Goal: Information Seeking & Learning: Learn about a topic

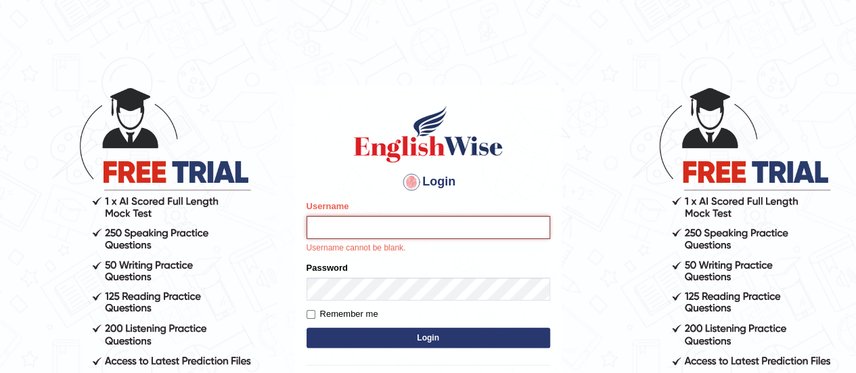
type input "Johncross"
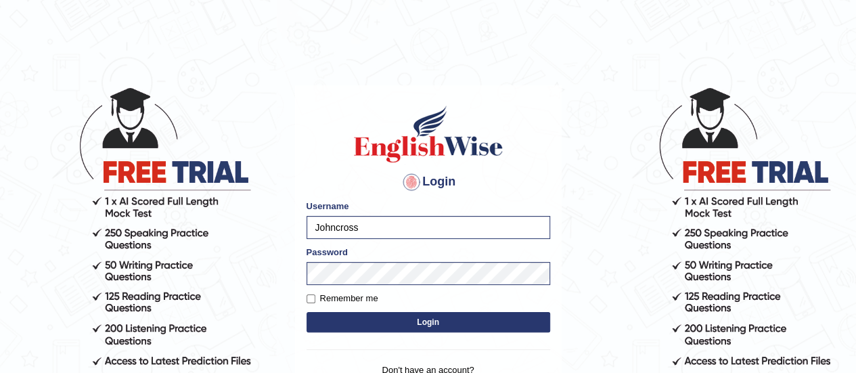
click at [407, 321] on button "Login" at bounding box center [429, 322] width 244 height 20
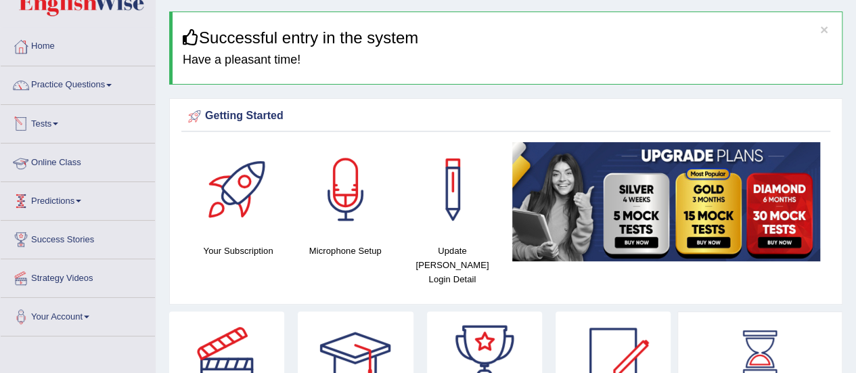
scroll to position [64, 0]
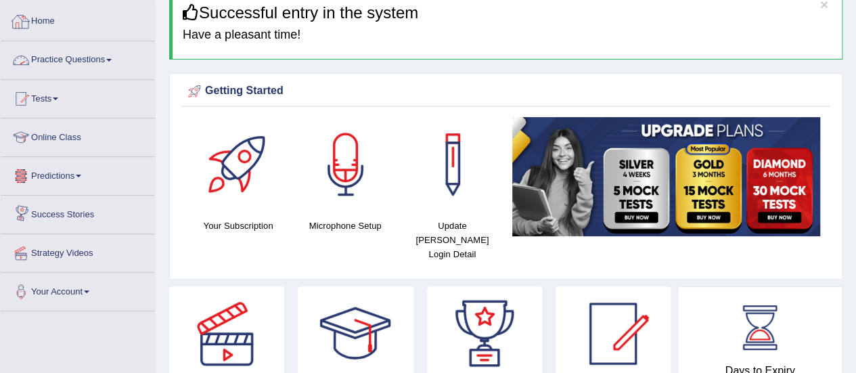
click at [100, 61] on link "Practice Questions" at bounding box center [78, 58] width 154 height 34
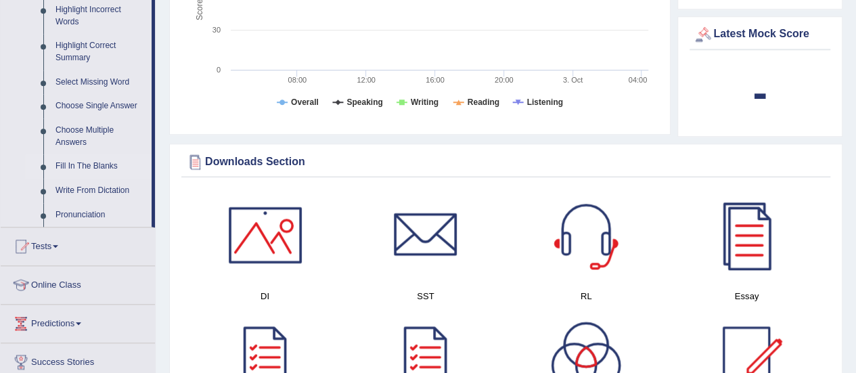
scroll to position [646, 0]
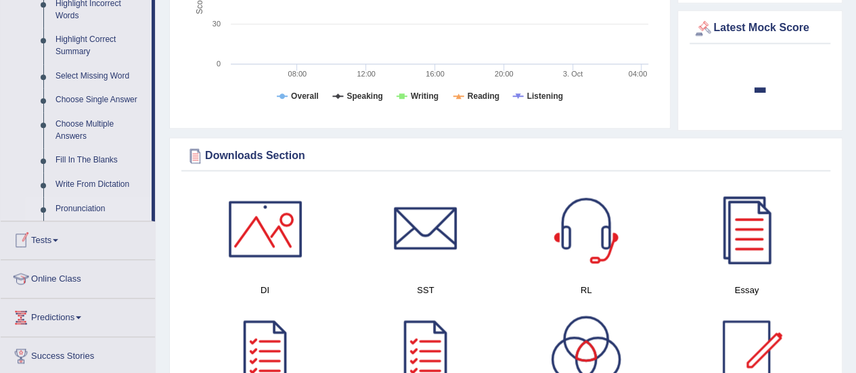
click at [76, 211] on link "Pronunciation" at bounding box center [100, 209] width 102 height 24
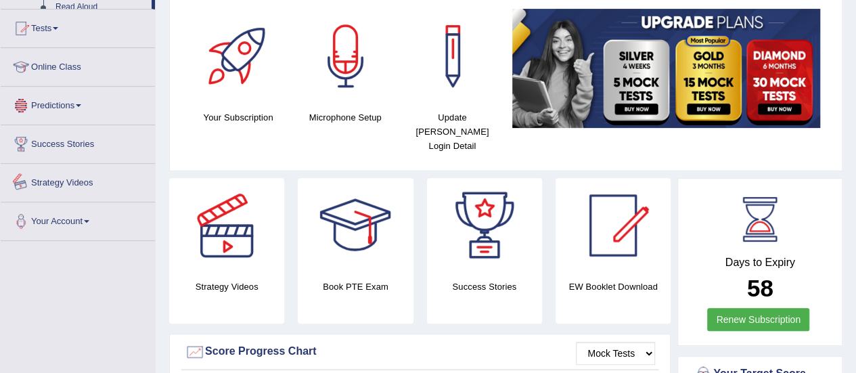
scroll to position [215, 0]
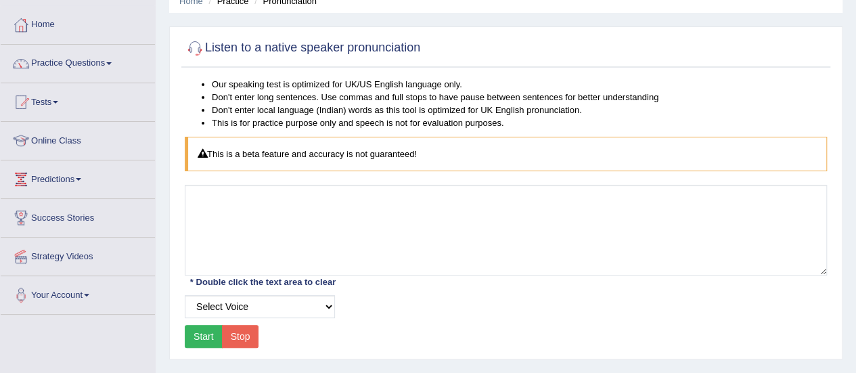
scroll to position [62, 0]
click at [330, 307] on select "Select Voice UK English Female UK English Male" at bounding box center [260, 305] width 150 height 23
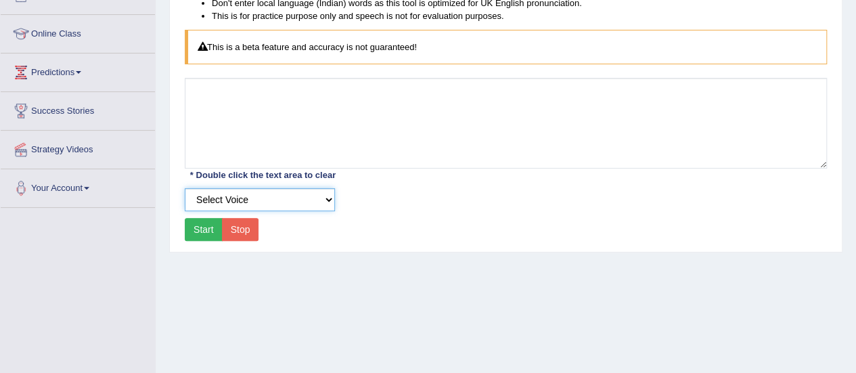
scroll to position [182, 0]
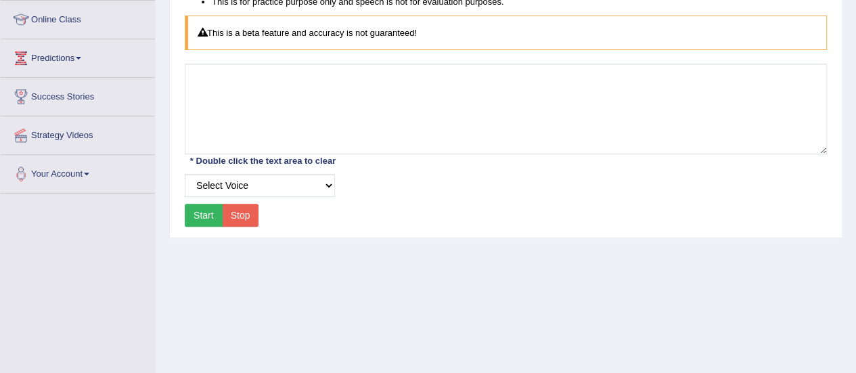
click at [195, 212] on button "Start" at bounding box center [204, 215] width 38 height 23
click at [207, 210] on button "Start" at bounding box center [204, 215] width 38 height 23
click at [236, 211] on button "Stop" at bounding box center [240, 215] width 37 height 23
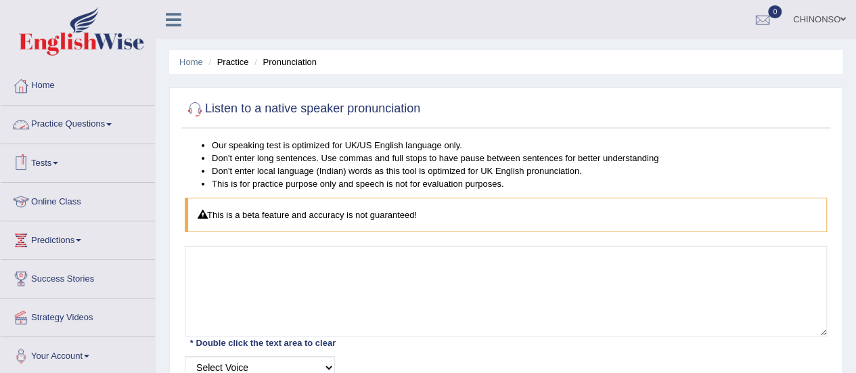
click at [65, 122] on link "Practice Questions" at bounding box center [78, 123] width 154 height 34
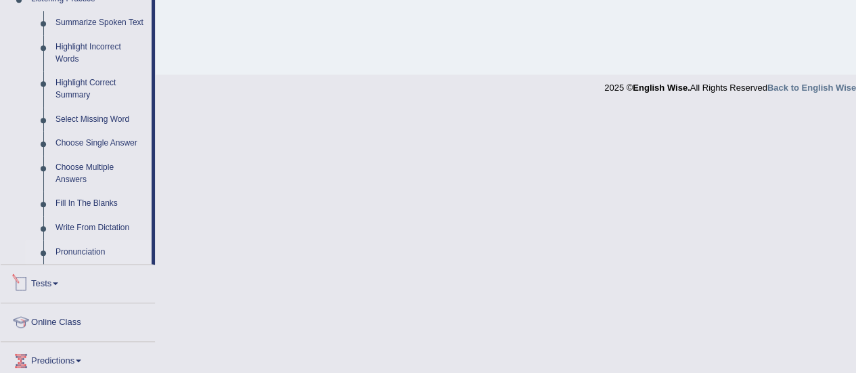
scroll to position [603, 0]
click at [52, 228] on link "Write From Dictation" at bounding box center [100, 227] width 102 height 24
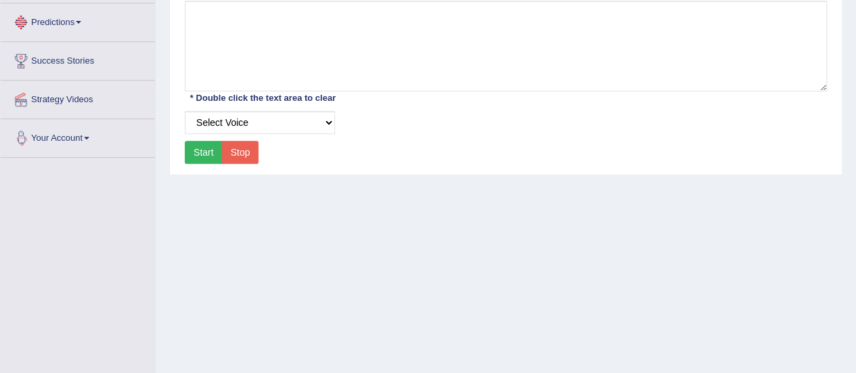
scroll to position [337, 0]
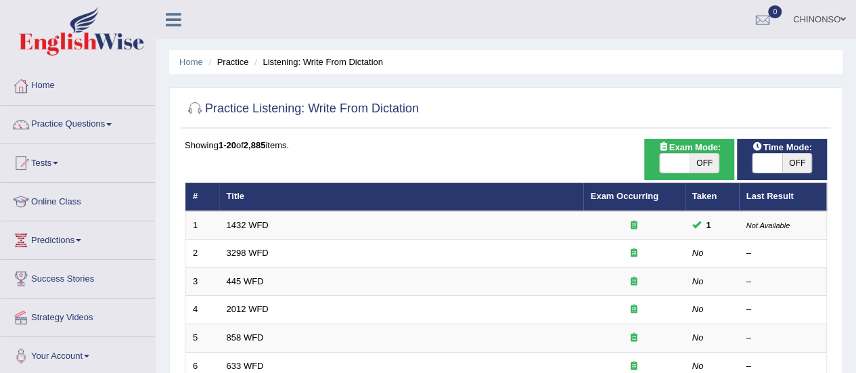
click at [704, 162] on span "OFF" at bounding box center [705, 163] width 30 height 19
checkbox input "true"
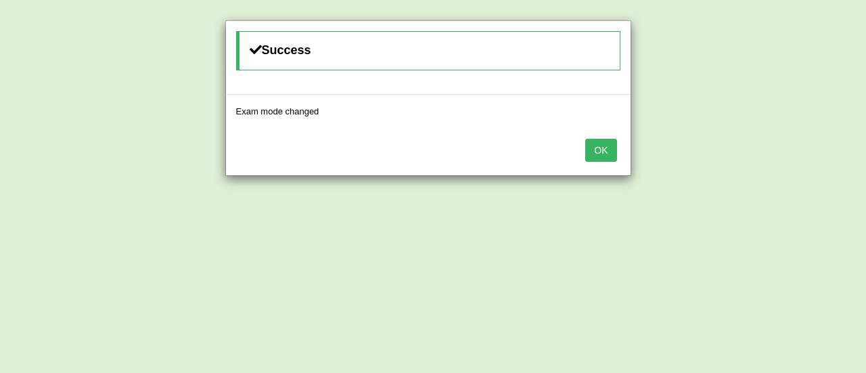
click at [609, 154] on button "OK" at bounding box center [600, 150] width 31 height 23
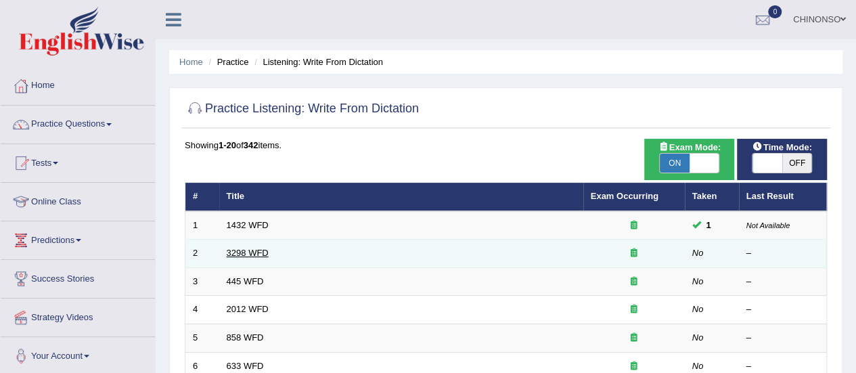
click at [242, 250] on link "3298 WFD" at bounding box center [248, 253] width 42 height 10
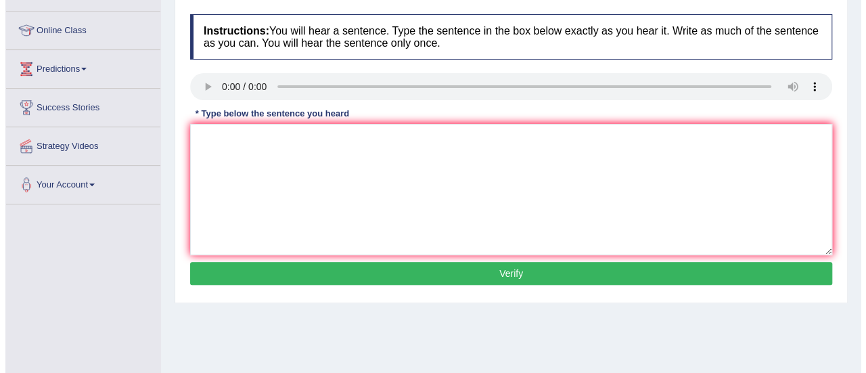
scroll to position [172, 0]
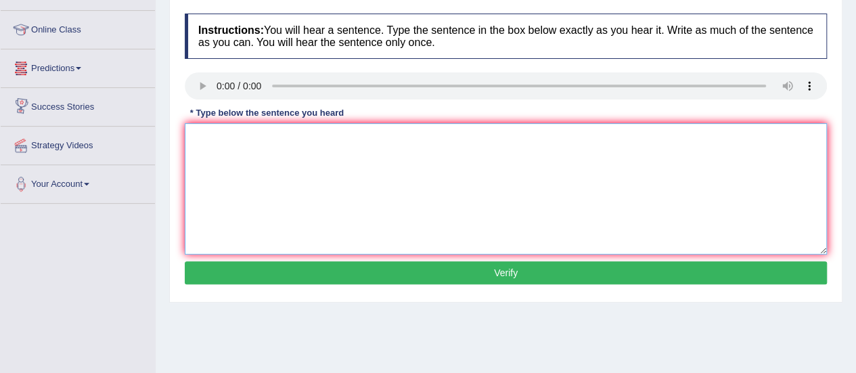
click at [218, 144] on textarea at bounding box center [506, 188] width 642 height 131
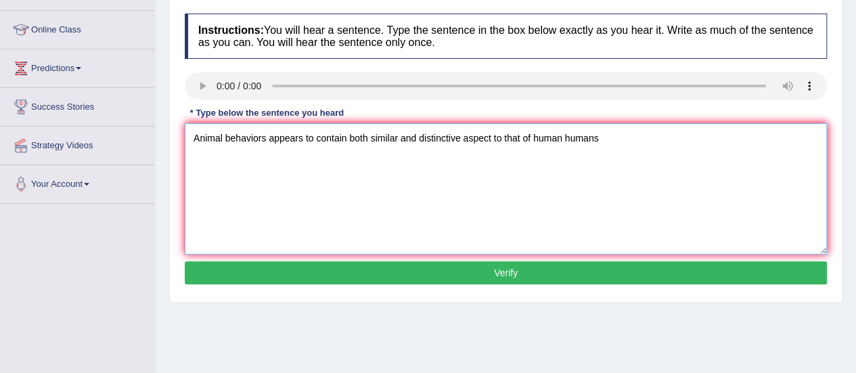
click at [267, 136] on textarea "Animal behaviors appears to contain both similar and distinctive aspect to that…" at bounding box center [506, 188] width 642 height 131
type textarea "Animal behaviors behavior appears to contain both similar and distinctive aspec…"
click at [426, 273] on button "Verify" at bounding box center [506, 272] width 642 height 23
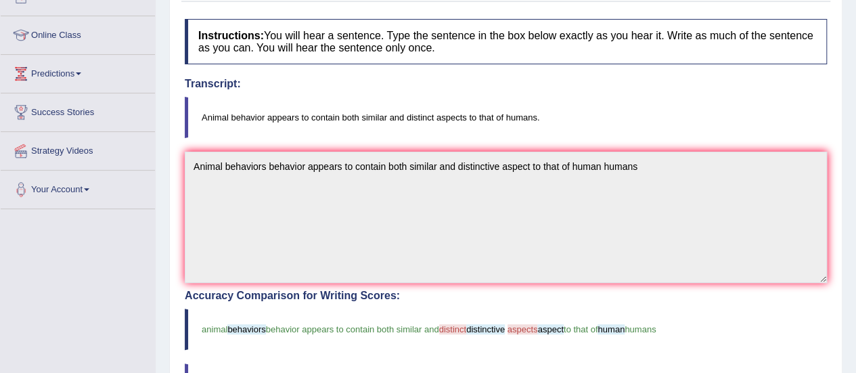
scroll to position [0, 0]
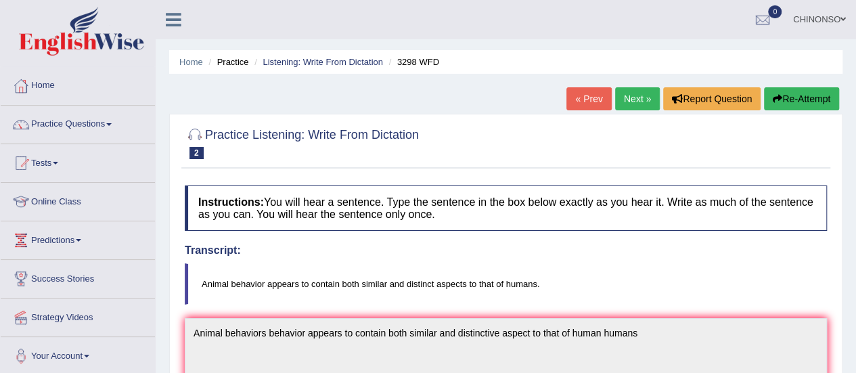
click at [637, 90] on link "Next »" at bounding box center [637, 98] width 45 height 23
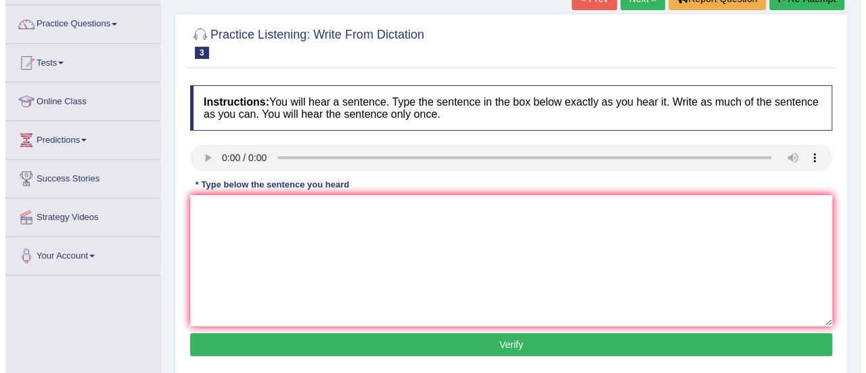
scroll to position [156, 0]
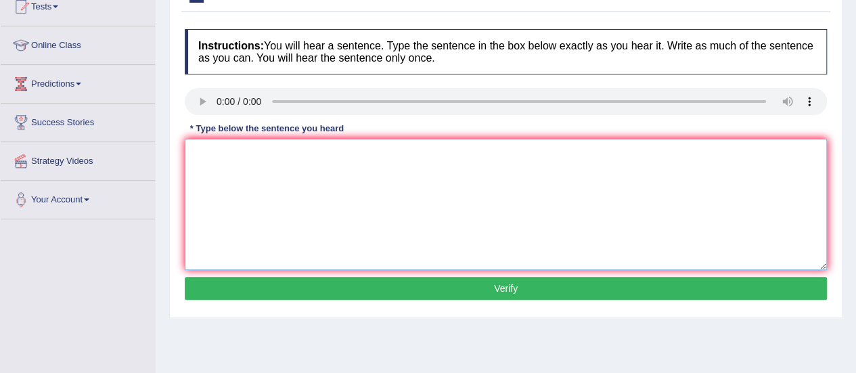
click at [200, 148] on textarea at bounding box center [506, 204] width 642 height 131
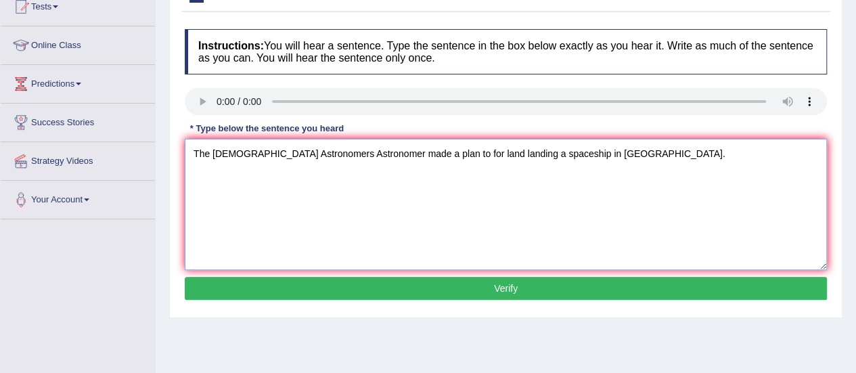
type textarea "The American Astronomers Astronomer made a plan to for land landing a spaceship…"
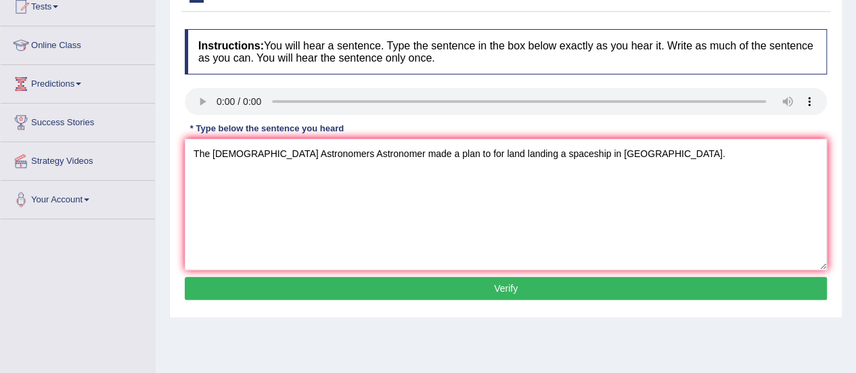
click at [322, 286] on button "Verify" at bounding box center [506, 288] width 642 height 23
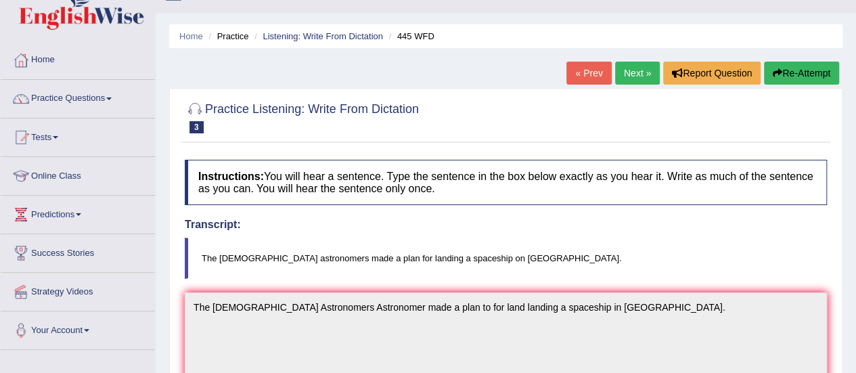
scroll to position [24, 0]
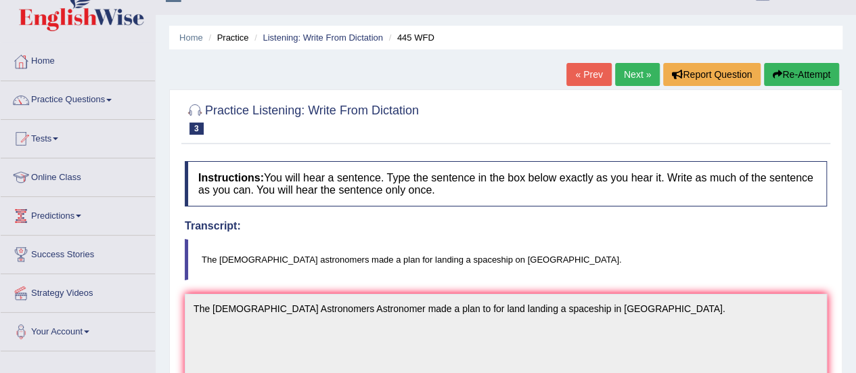
click at [623, 75] on link "Next »" at bounding box center [637, 74] width 45 height 23
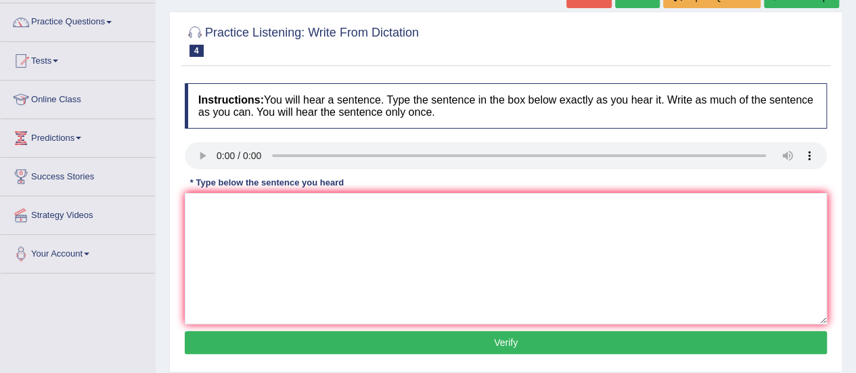
scroll to position [124, 0]
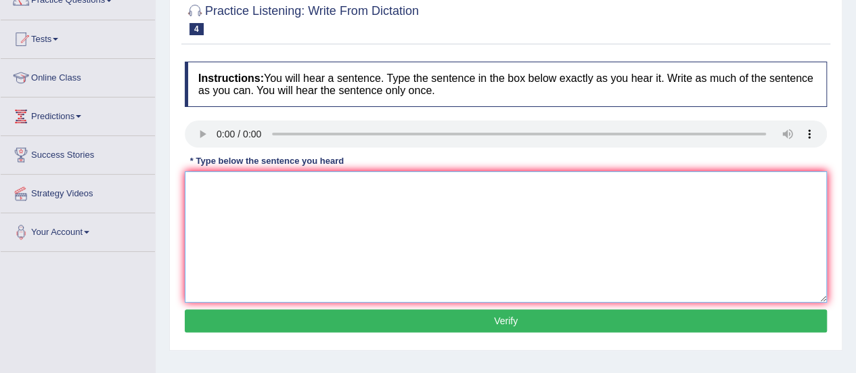
click at [208, 181] on textarea at bounding box center [506, 236] width 642 height 131
type textarea "There is a great deal of debate debates on this topic."
click at [271, 317] on button "Verify" at bounding box center [506, 320] width 642 height 23
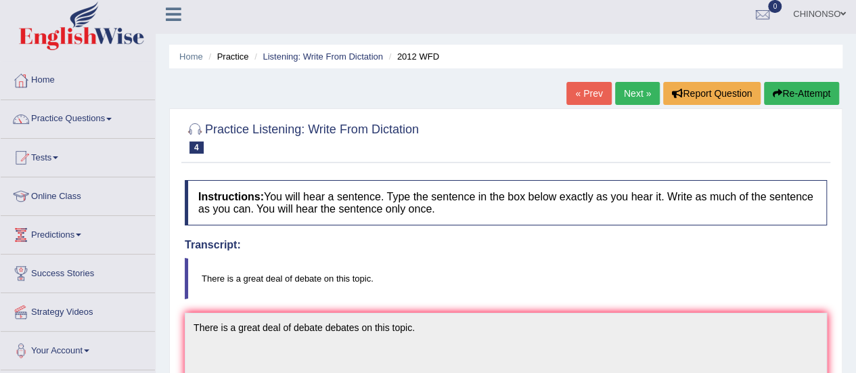
scroll to position [0, 0]
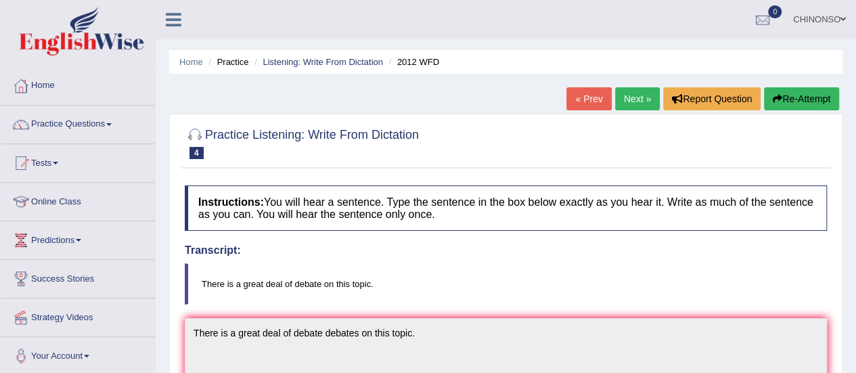
click at [633, 97] on link "Next »" at bounding box center [637, 98] width 45 height 23
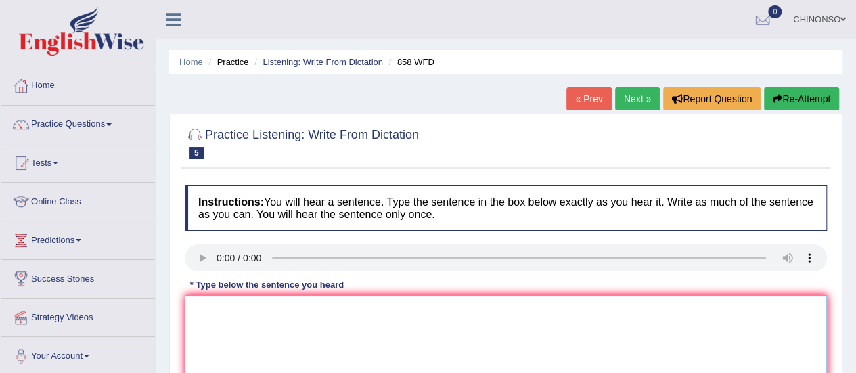
click at [212, 317] on textarea at bounding box center [506, 360] width 642 height 131
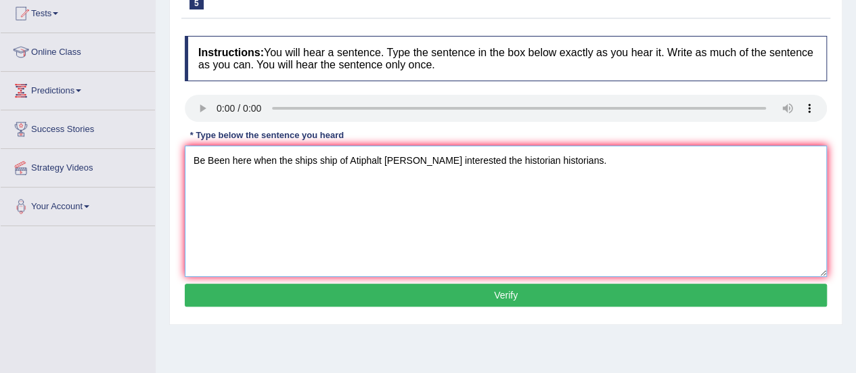
scroll to position [152, 0]
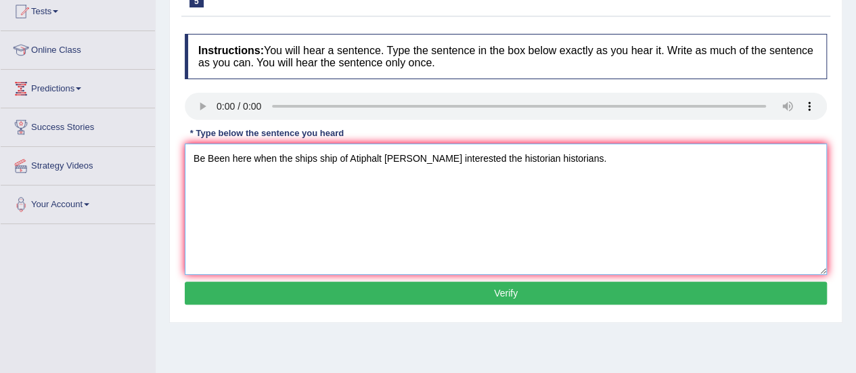
type textarea "Be Been here when the ships ship of Atiphalt reck interested the historian hist…"
click at [226, 292] on button "Verify" at bounding box center [506, 293] width 642 height 23
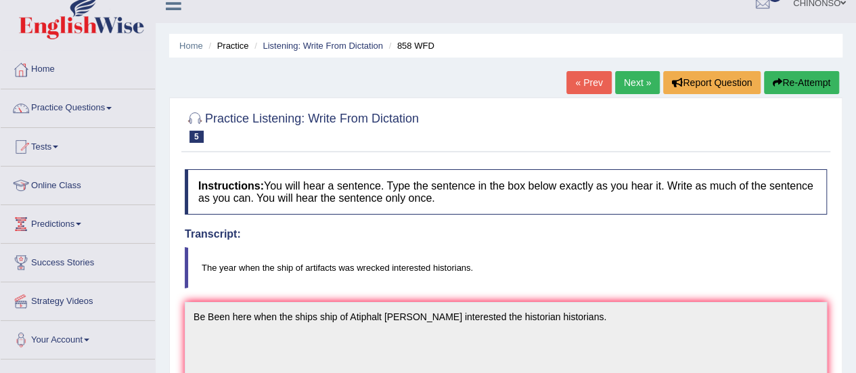
scroll to position [12, 0]
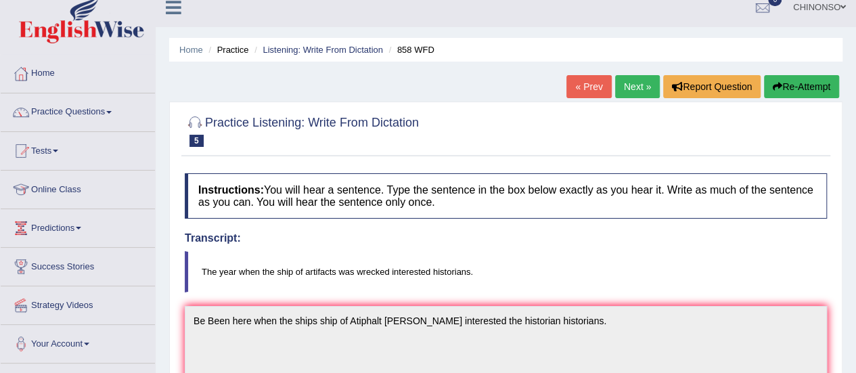
click at [628, 87] on link "Next »" at bounding box center [637, 86] width 45 height 23
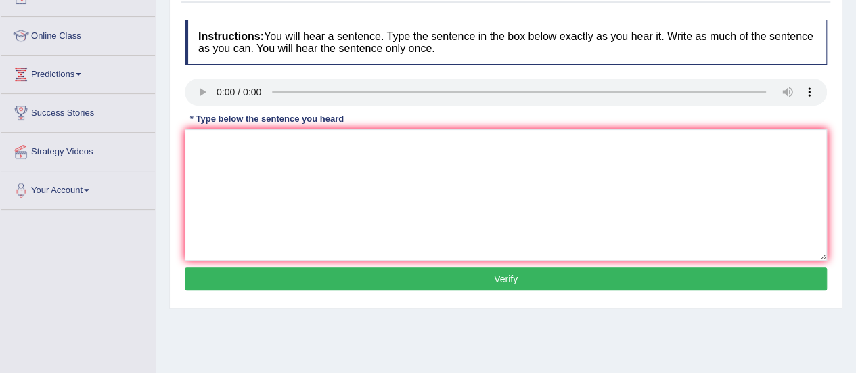
scroll to position [166, 0]
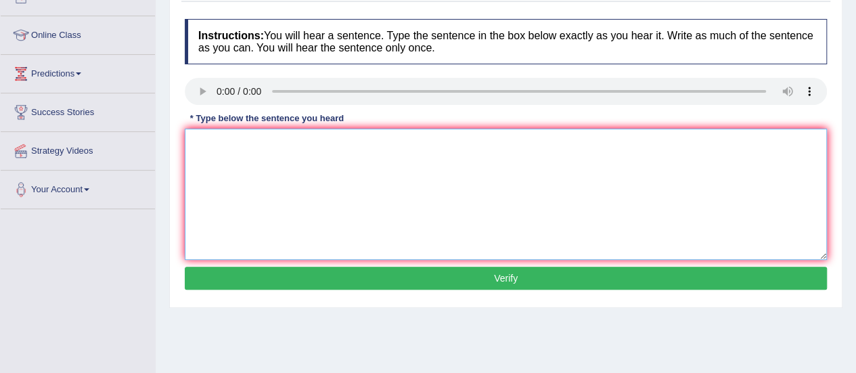
click at [210, 143] on textarea at bounding box center [506, 194] width 642 height 131
click at [197, 173] on textarea at bounding box center [506, 194] width 642 height 131
type textarea "r"
click at [195, 143] on textarea "reserch shows that makes us feel better" at bounding box center [506, 194] width 642 height 131
click at [362, 141] on textarea "Reserch shows that makes us feel better" at bounding box center [506, 194] width 642 height 131
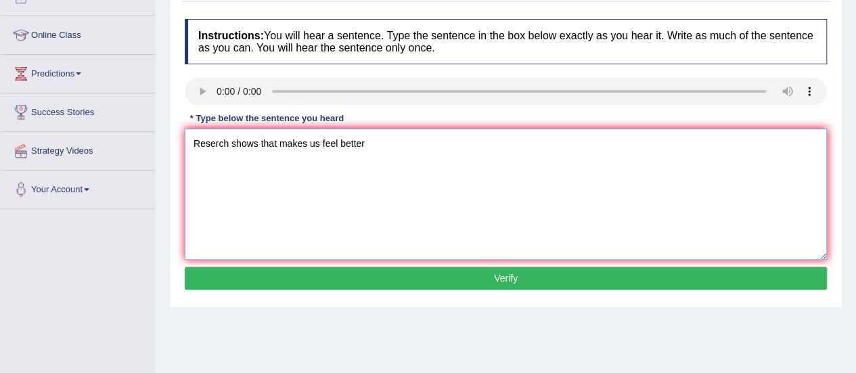
click at [368, 141] on textarea "Reserch shows that makes us feel better" at bounding box center [506, 194] width 642 height 131
type textarea "Reserch shows that makes us feel better."
click at [414, 274] on button "Verify" at bounding box center [506, 278] width 642 height 23
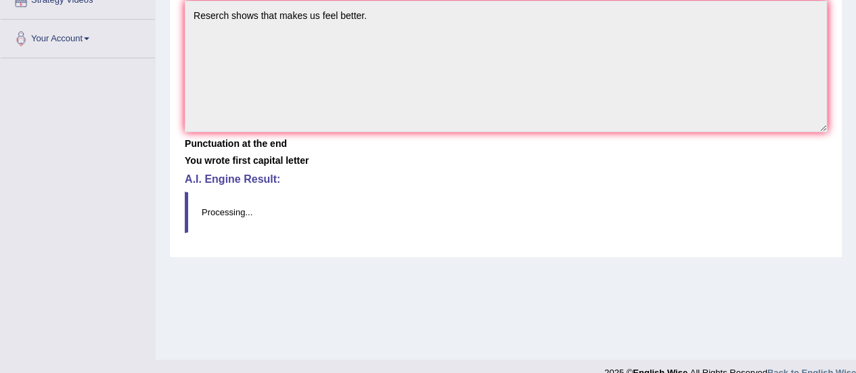
scroll to position [337, 0]
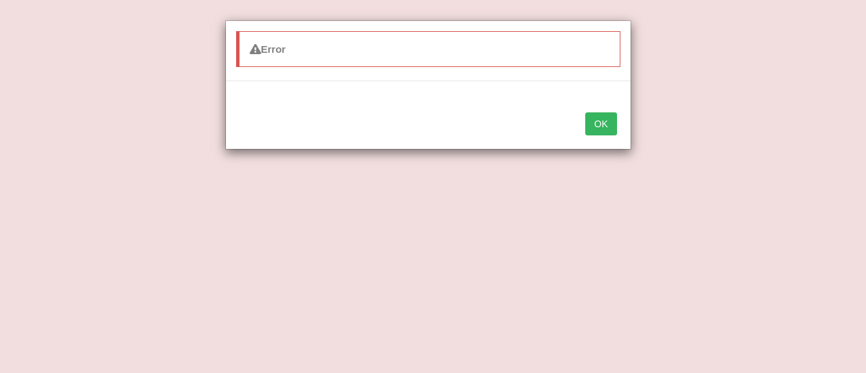
click at [475, 161] on div "Error OK" at bounding box center [433, 186] width 866 height 373
click at [606, 126] on button "OK" at bounding box center [600, 123] width 31 height 23
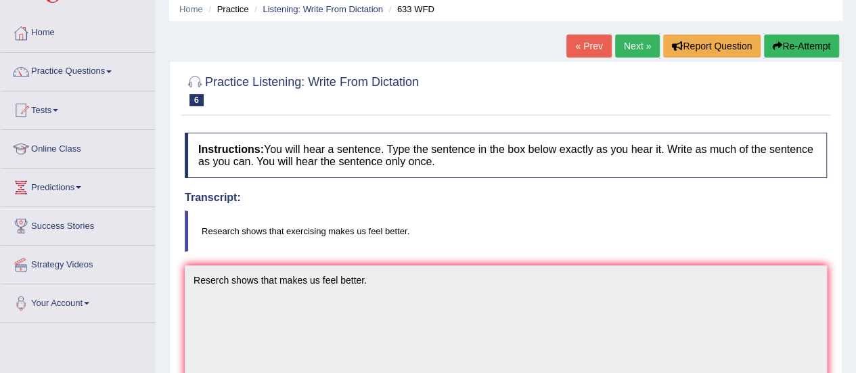
scroll to position [47, 0]
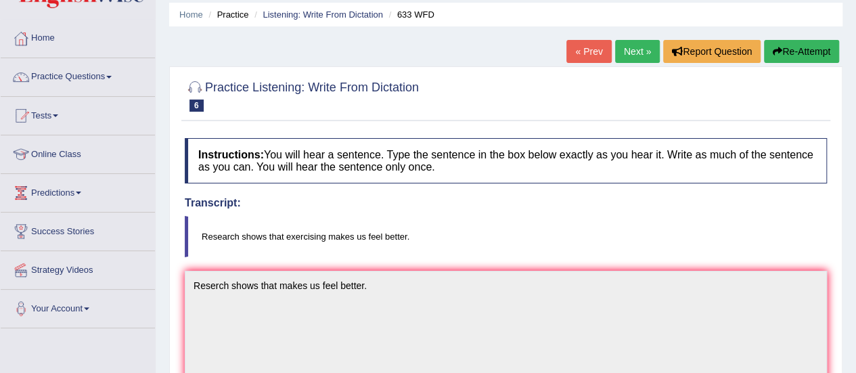
click at [631, 51] on link "Next »" at bounding box center [637, 51] width 45 height 23
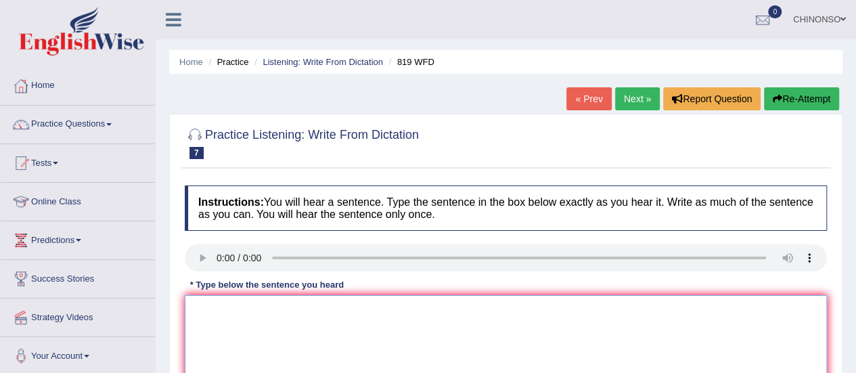
click at [204, 327] on textarea at bounding box center [506, 360] width 642 height 131
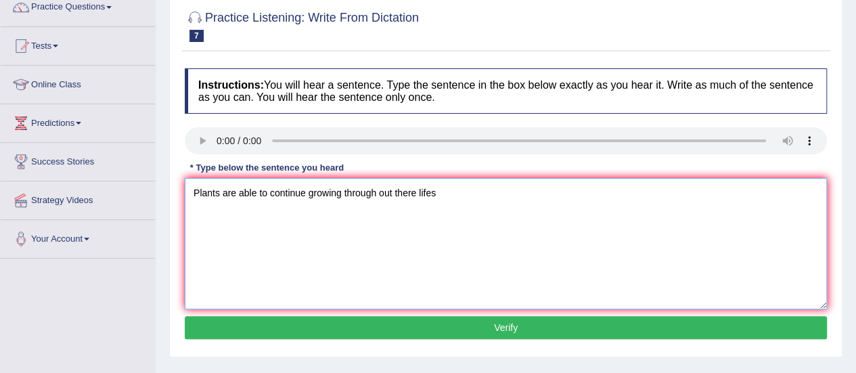
scroll to position [137, 0]
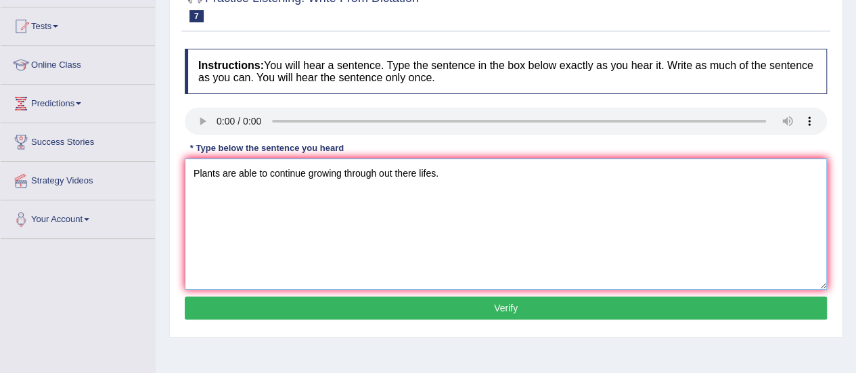
type textarea "Plants are able to continue growing through out there lifes."
click at [781, 303] on button "Verify" at bounding box center [506, 307] width 642 height 23
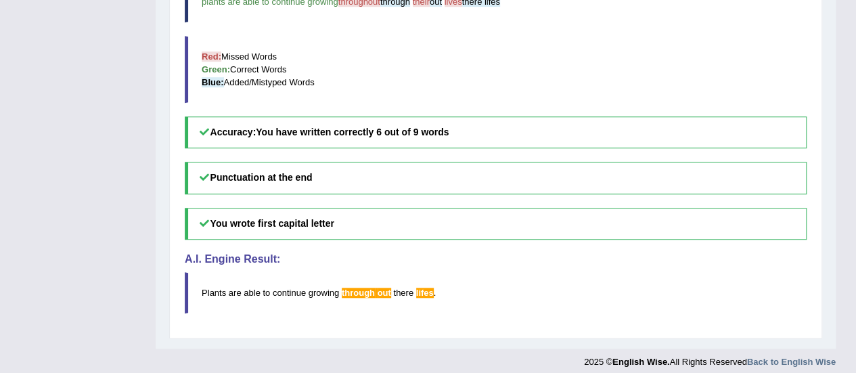
scroll to position [498, 0]
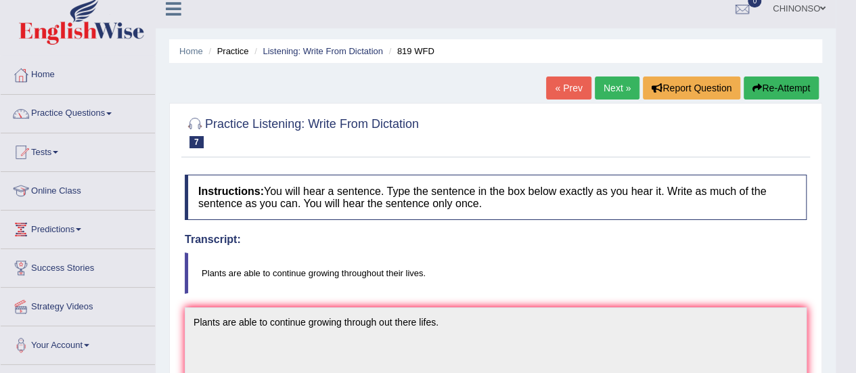
scroll to position [0, 0]
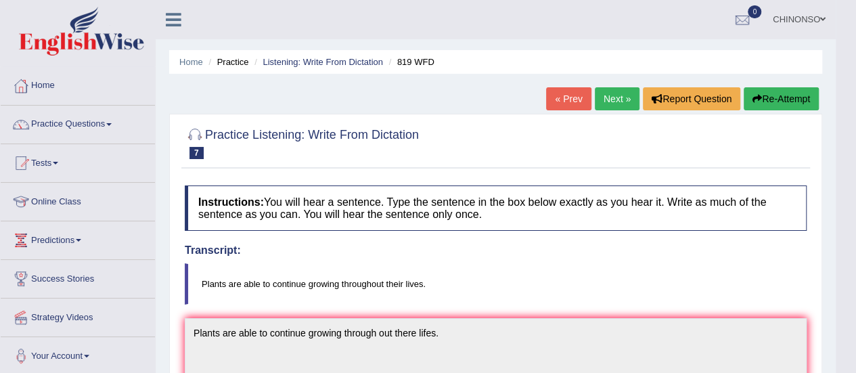
click at [609, 99] on link "Next »" at bounding box center [617, 98] width 45 height 23
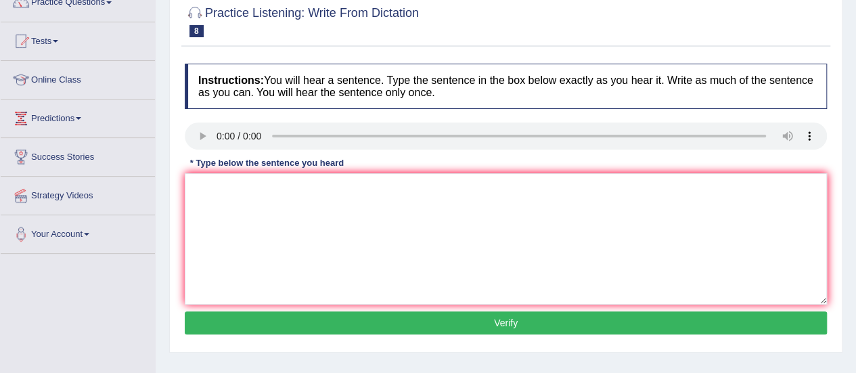
scroll to position [122, 0]
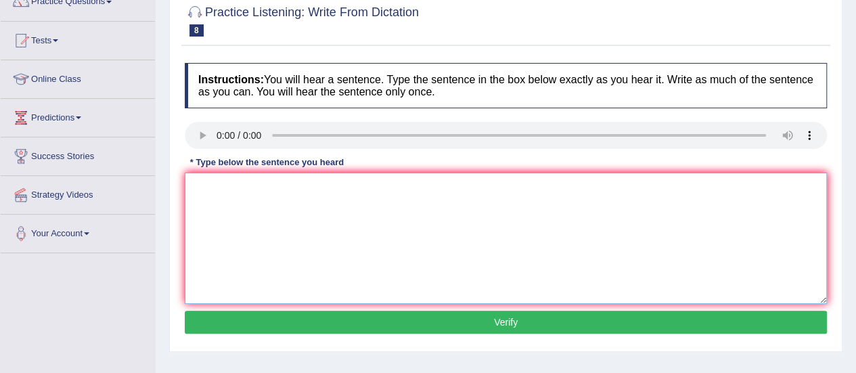
click at [219, 200] on textarea at bounding box center [506, 238] width 642 height 131
click at [229, 187] on textarea "A series of the observations were carried out in the classroom." at bounding box center [506, 238] width 642 height 131
click at [310, 186] on textarea "A series of the observations were carried out in the classroom." at bounding box center [506, 238] width 642 height 131
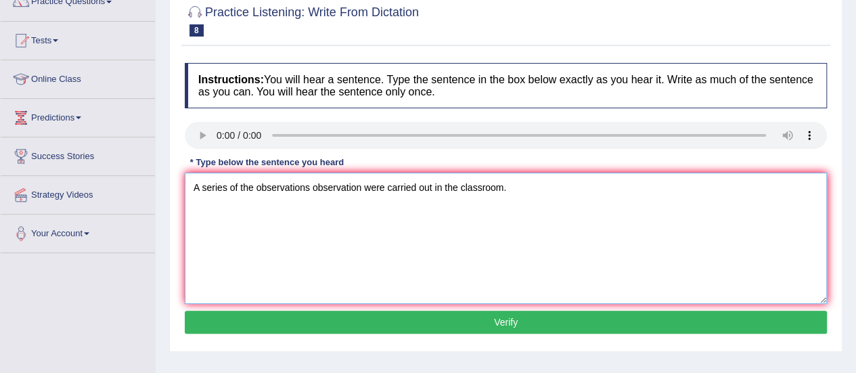
click at [504, 186] on textarea "A series of the observations observation were carried out in the classroom." at bounding box center [506, 238] width 642 height 131
type textarea "A series of the observations observation were carried out in the classroom clas…"
click at [533, 320] on button "Verify" at bounding box center [506, 322] width 642 height 23
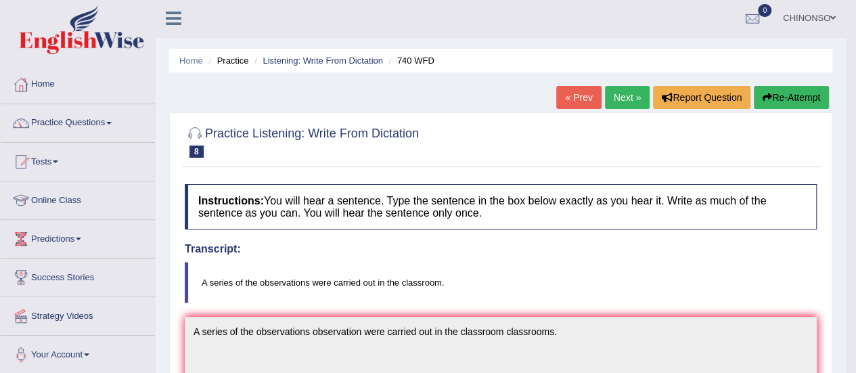
scroll to position [1, 0]
click at [97, 117] on link "Practice Questions" at bounding box center [78, 122] width 154 height 34
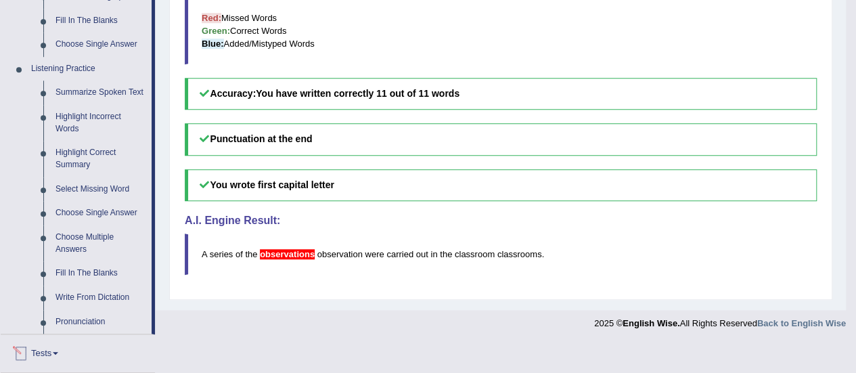
scroll to position [532, 0]
click at [53, 295] on link "Write From Dictation" at bounding box center [100, 298] width 102 height 24
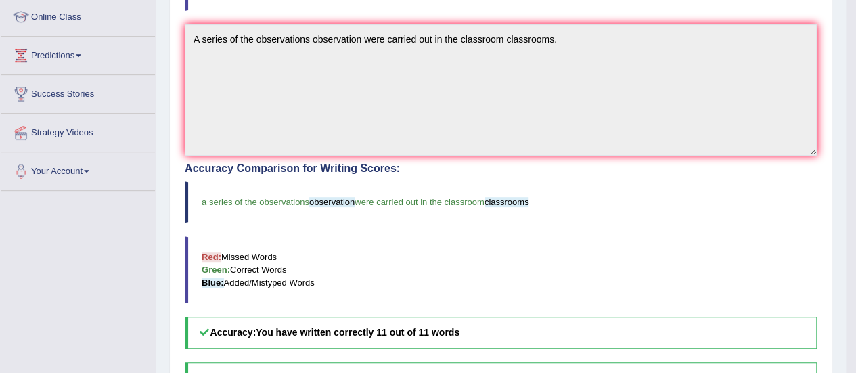
scroll to position [447, 0]
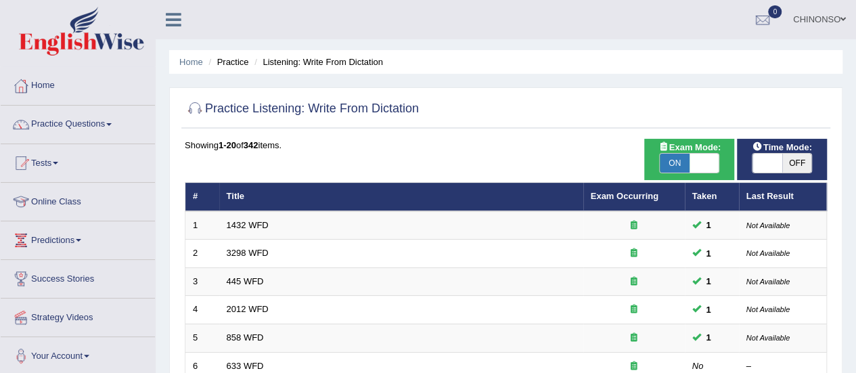
click at [62, 123] on link "Practice Questions" at bounding box center [78, 123] width 154 height 34
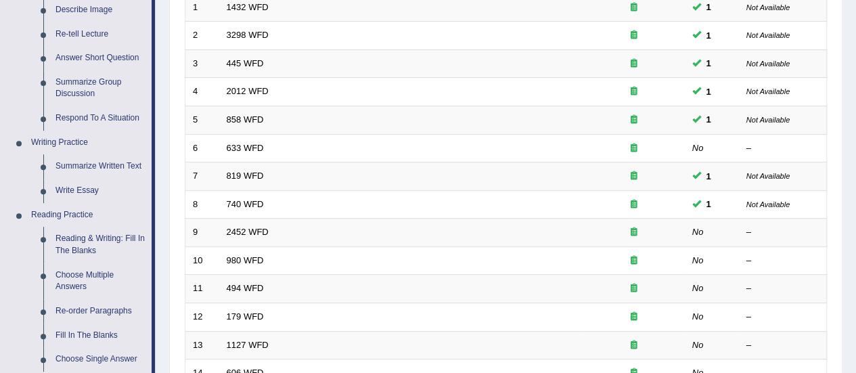
scroll to position [227, 0]
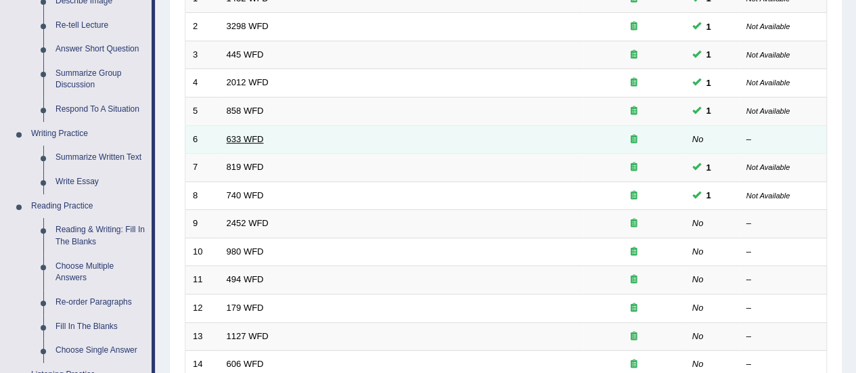
click at [249, 136] on link "633 WFD" at bounding box center [245, 139] width 37 height 10
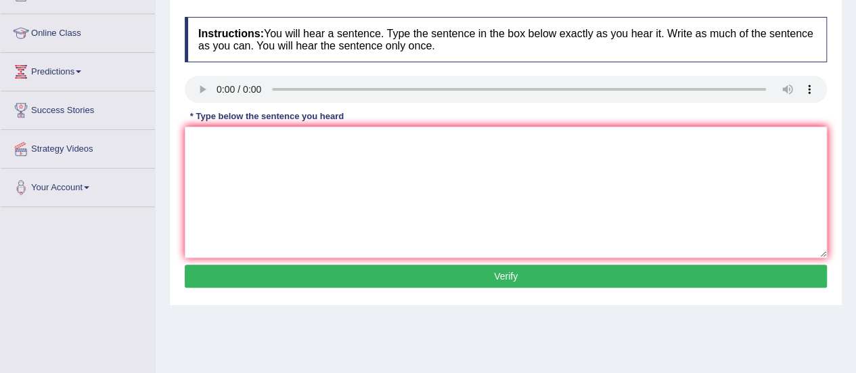
scroll to position [169, 0]
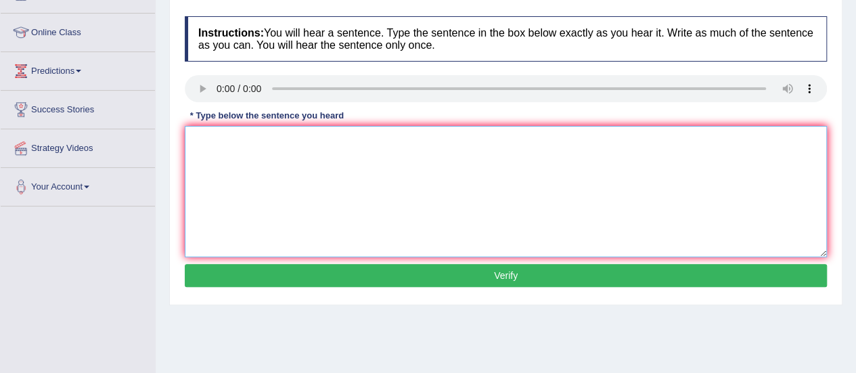
click at [200, 137] on textarea at bounding box center [506, 191] width 642 height 131
type textarea "Reserch shows that exercising makes us feel better."
click at [424, 265] on button "Verify" at bounding box center [506, 275] width 642 height 23
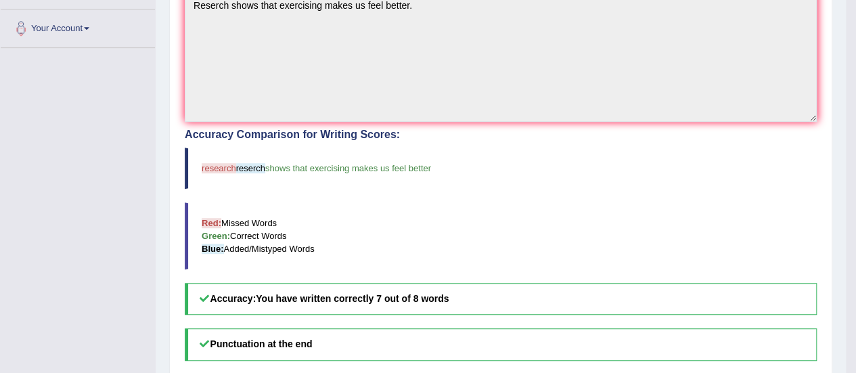
scroll to position [0, 0]
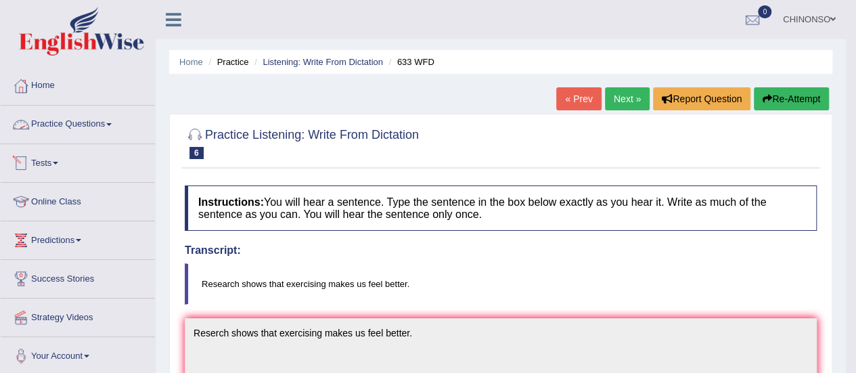
click at [70, 126] on link "Practice Questions" at bounding box center [78, 123] width 154 height 34
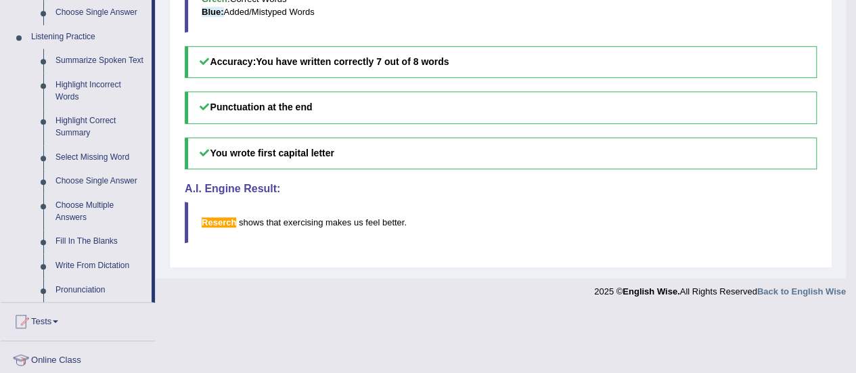
scroll to position [571, 0]
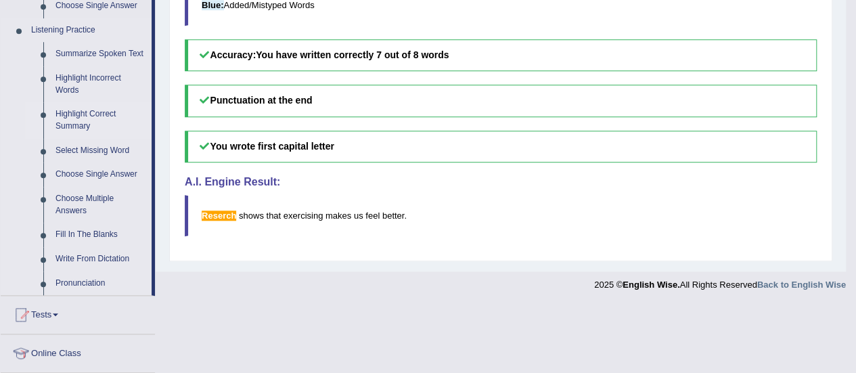
click at [84, 116] on link "Highlight Correct Summary" at bounding box center [100, 120] width 102 height 36
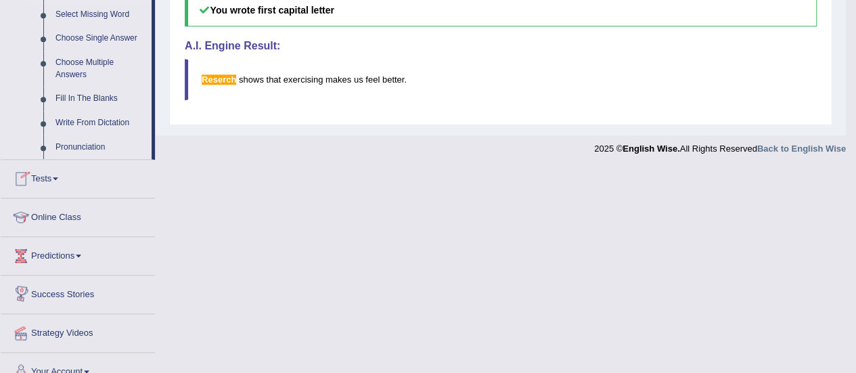
scroll to position [723, 0]
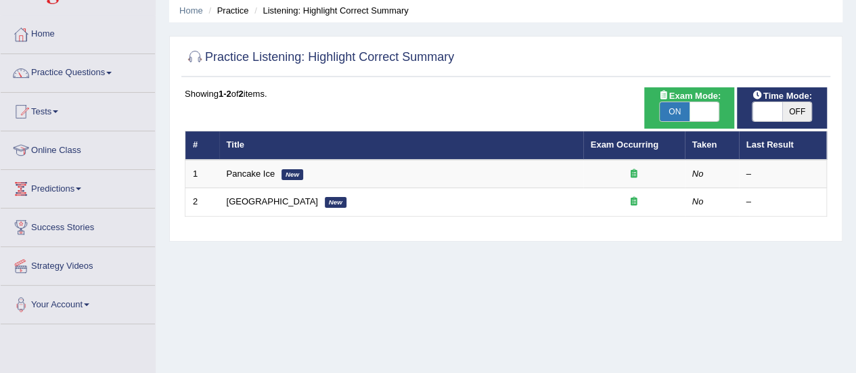
scroll to position [51, 0]
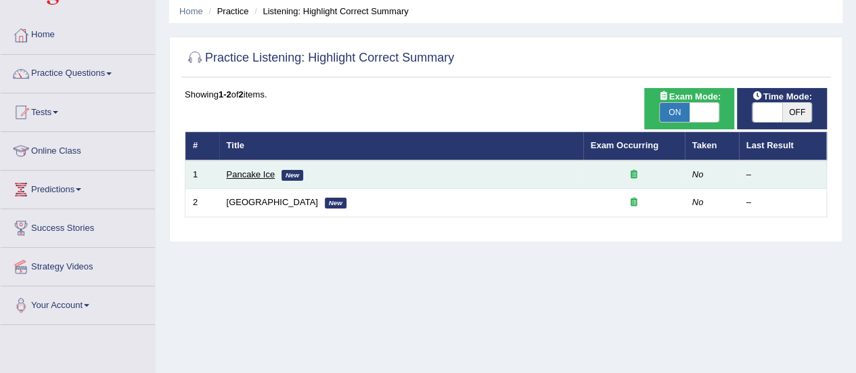
click at [251, 173] on link "Pancake Ice" at bounding box center [251, 174] width 49 height 10
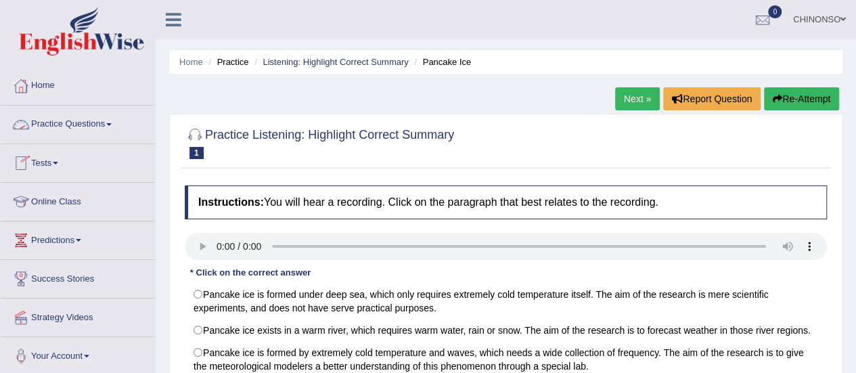
click at [88, 127] on link "Practice Questions" at bounding box center [78, 123] width 154 height 34
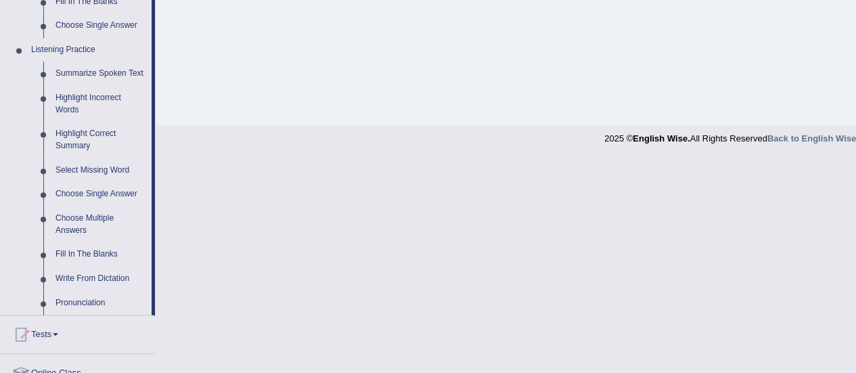
scroll to position [552, 0]
click at [68, 102] on link "Highlight Incorrect Words" at bounding box center [100, 103] width 102 height 36
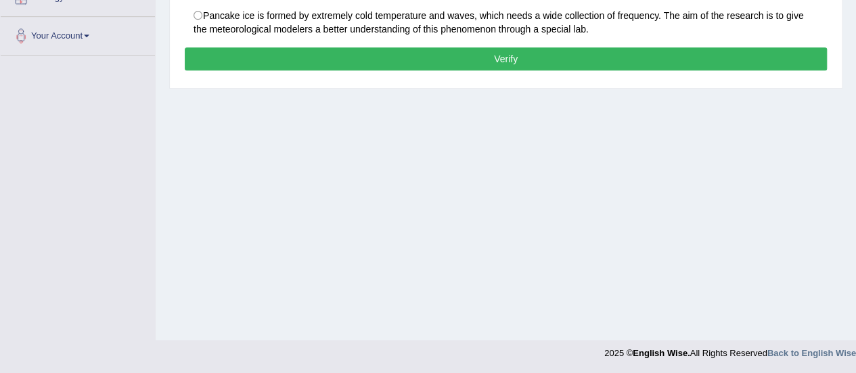
scroll to position [177, 0]
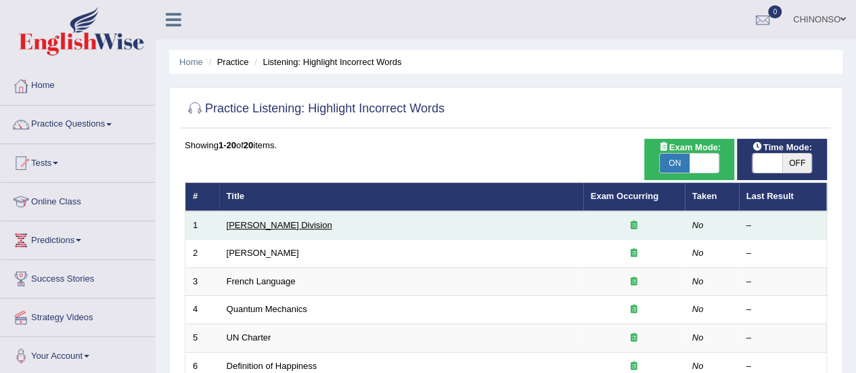
click at [250, 221] on link "Ward Division" at bounding box center [280, 225] width 106 height 10
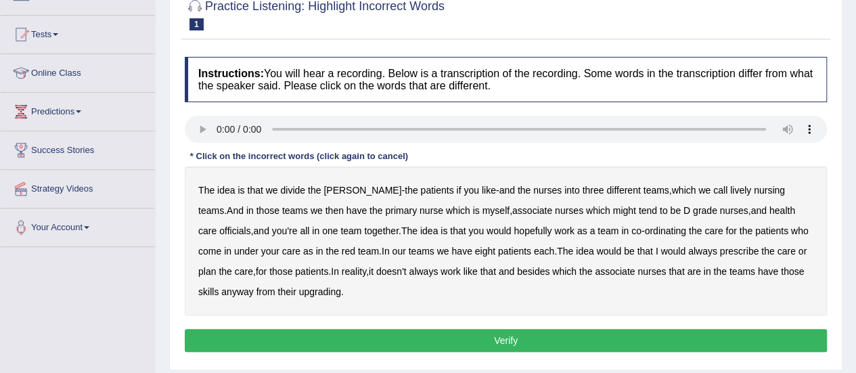
scroll to position [131, 0]
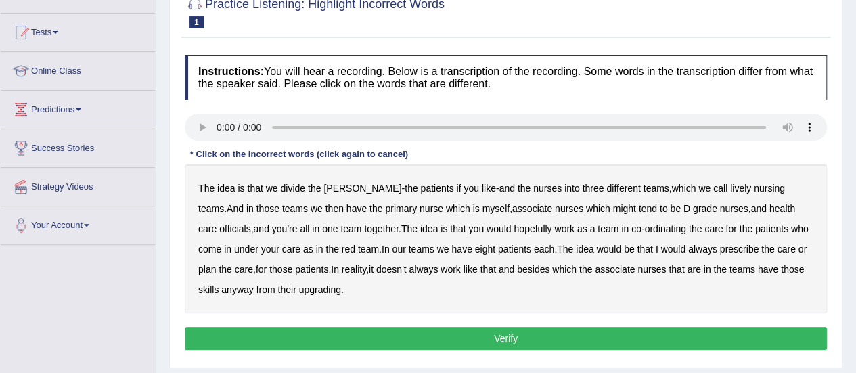
click at [730, 183] on b "lively" at bounding box center [740, 188] width 21 height 11
click at [506, 334] on button "Verify" at bounding box center [506, 338] width 642 height 23
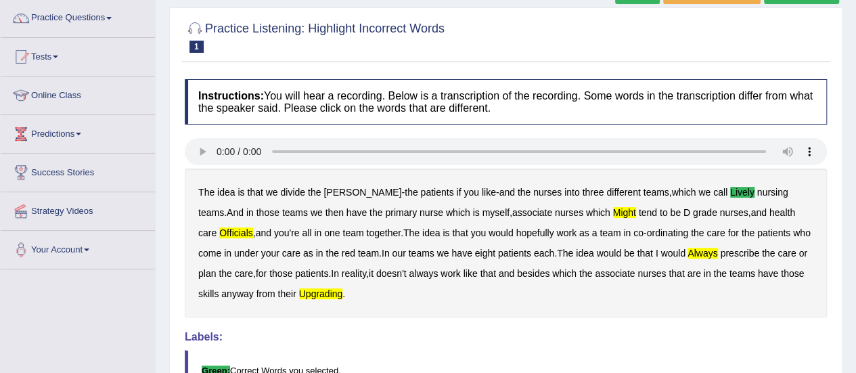
scroll to position [0, 0]
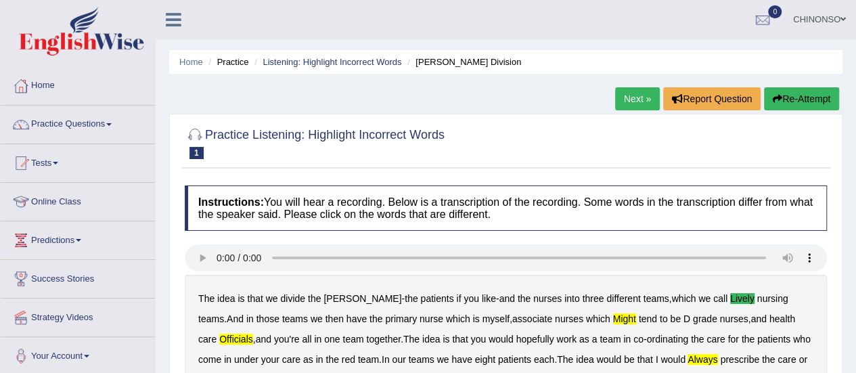
click at [631, 95] on link "Next »" at bounding box center [637, 98] width 45 height 23
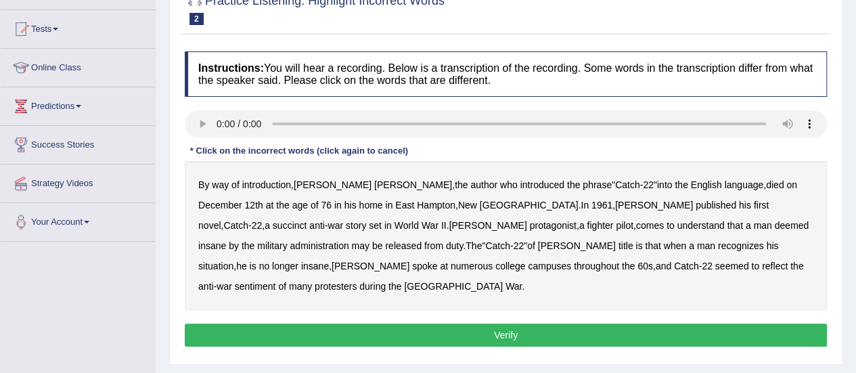
scroll to position [135, 0]
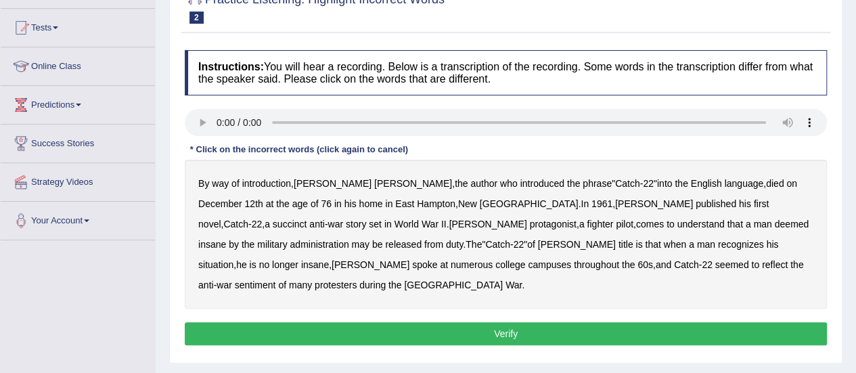
click at [636, 226] on b "comes" at bounding box center [650, 224] width 28 height 11
click at [233, 259] on b "situation" at bounding box center [215, 264] width 35 height 11
click at [482, 322] on button "Verify" at bounding box center [506, 333] width 642 height 23
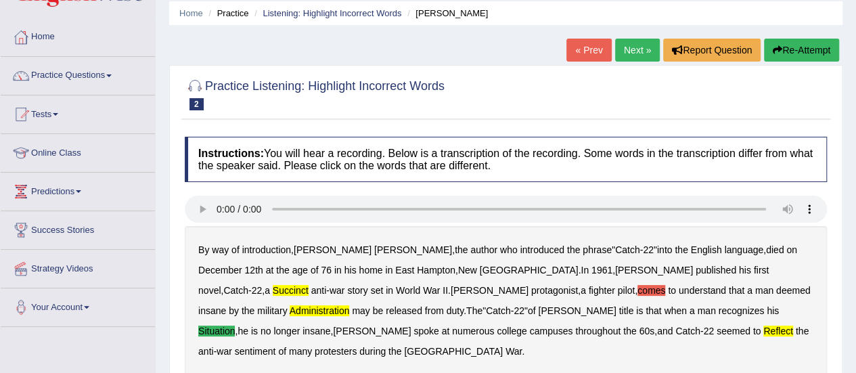
scroll to position [47, 0]
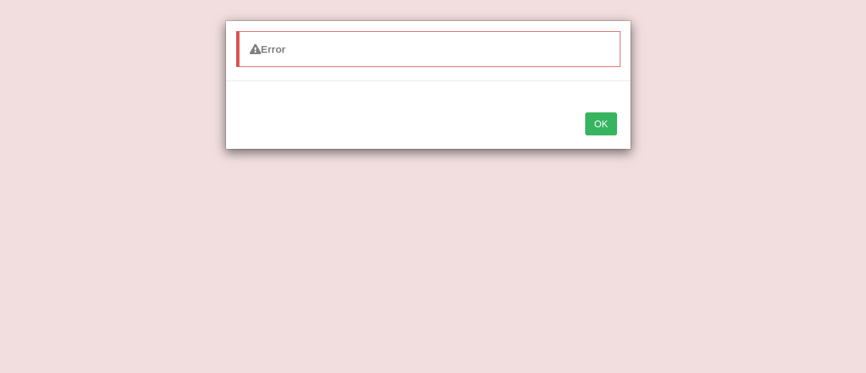
click at [508, 172] on div "Error OK" at bounding box center [433, 186] width 866 height 373
click at [594, 120] on button "OK" at bounding box center [600, 123] width 31 height 23
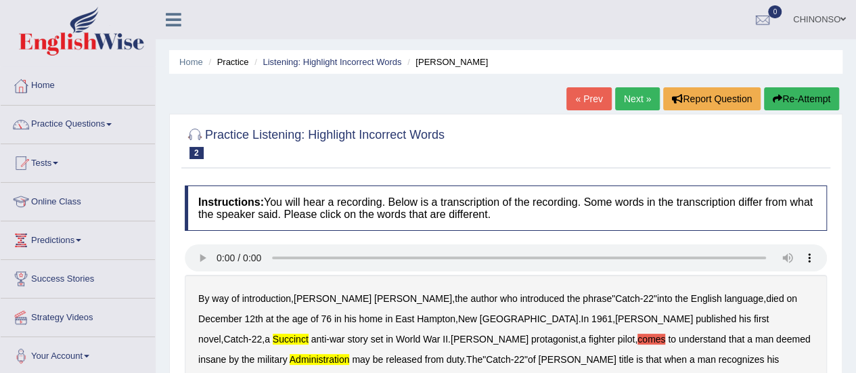
scroll to position [1, 0]
click at [635, 98] on link "Next »" at bounding box center [637, 98] width 45 height 23
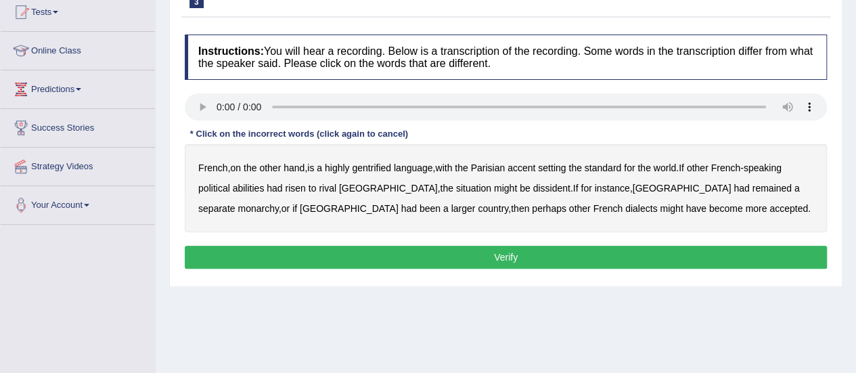
scroll to position [152, 0]
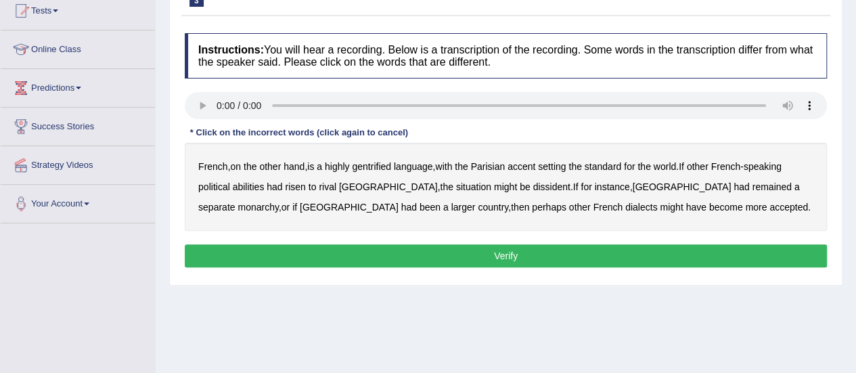
click at [382, 169] on b "gentrified" at bounding box center [371, 166] width 39 height 11
click at [256, 185] on b "abilities" at bounding box center [249, 186] width 32 height 11
click at [533, 185] on b "dissident" at bounding box center [551, 186] width 37 height 11
click at [278, 202] on b "monarchy" at bounding box center [258, 207] width 41 height 11
click at [516, 254] on button "Verify" at bounding box center [506, 255] width 642 height 23
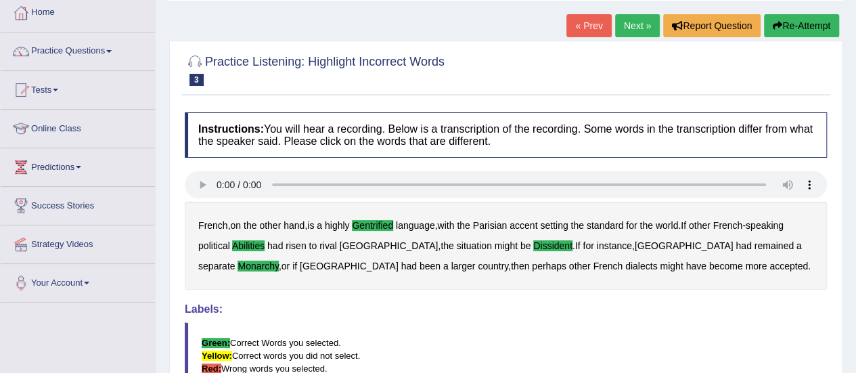
scroll to position [72, 0]
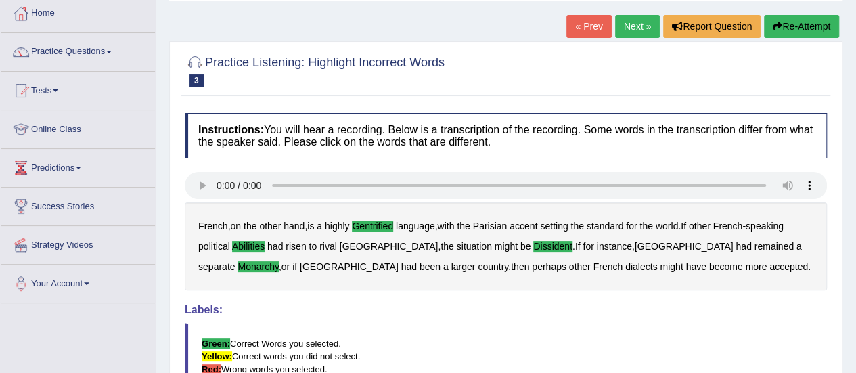
click at [627, 24] on link "Next »" at bounding box center [637, 26] width 45 height 23
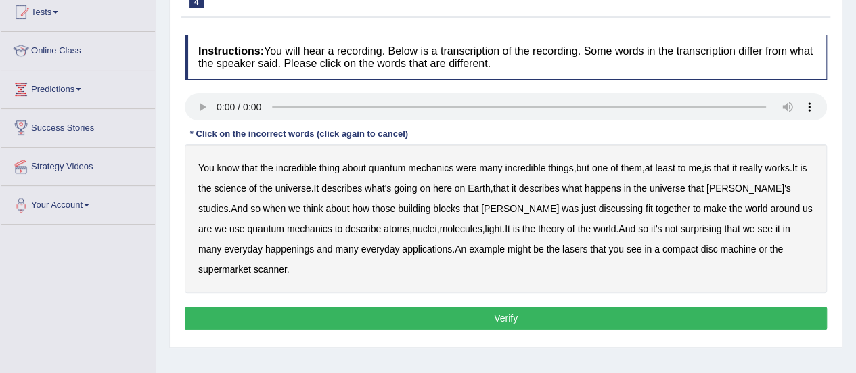
scroll to position [152, 0]
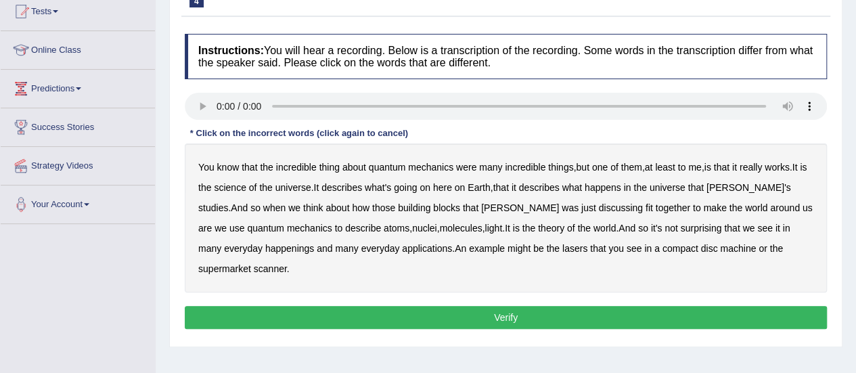
click at [246, 186] on b "science" at bounding box center [230, 187] width 32 height 11
click at [599, 202] on b "discussing" at bounding box center [621, 207] width 44 height 11
click at [265, 246] on b "happenings" at bounding box center [289, 248] width 49 height 11
click at [720, 246] on b "machine" at bounding box center [738, 248] width 36 height 11
click at [554, 306] on button "Verify" at bounding box center [506, 317] width 642 height 23
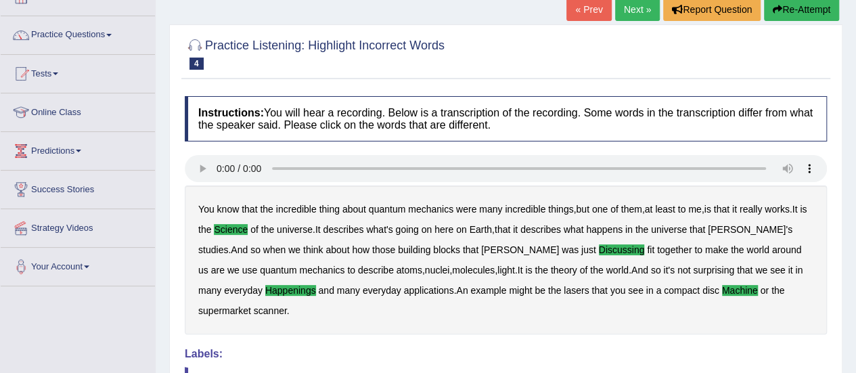
scroll to position [89, 0]
click at [639, 6] on link "Next »" at bounding box center [637, 10] width 45 height 23
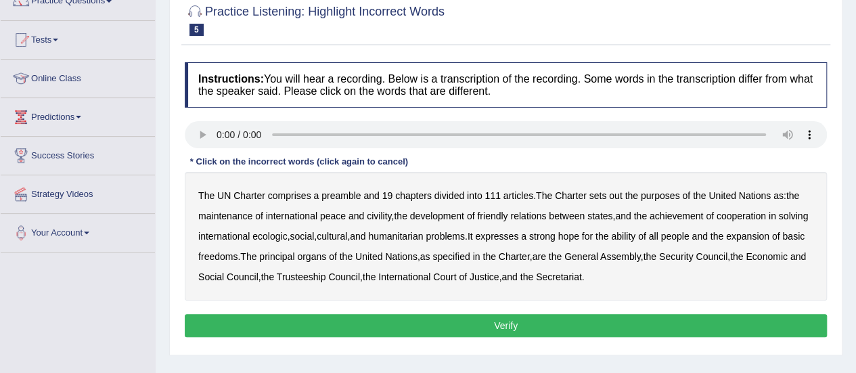
scroll to position [135, 0]
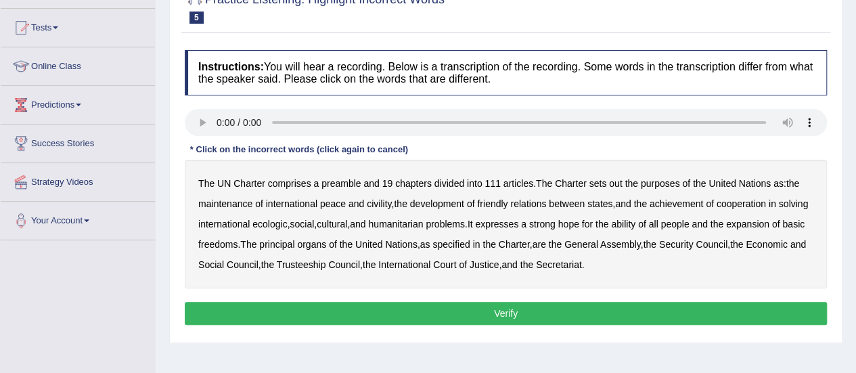
click at [617, 181] on b "out" at bounding box center [615, 183] width 13 height 11
click at [384, 204] on b "civility" at bounding box center [379, 203] width 24 height 11
click at [287, 224] on b "ecologic" at bounding box center [269, 224] width 35 height 11
click at [635, 219] on b "ability" at bounding box center [623, 224] width 24 height 11
click at [458, 307] on button "Verify" at bounding box center [506, 313] width 642 height 23
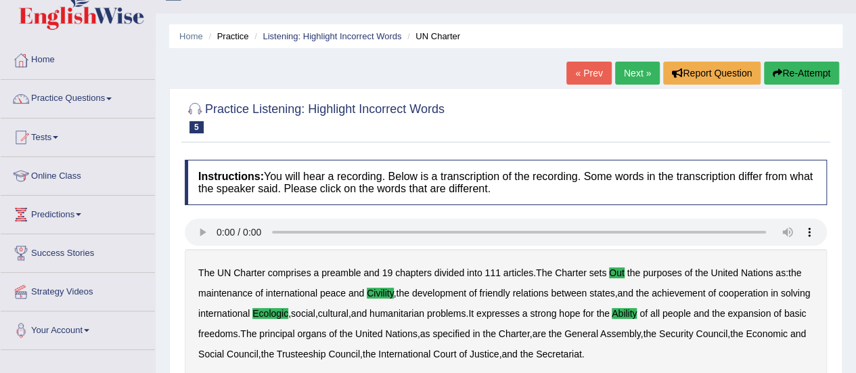
scroll to position [24, 0]
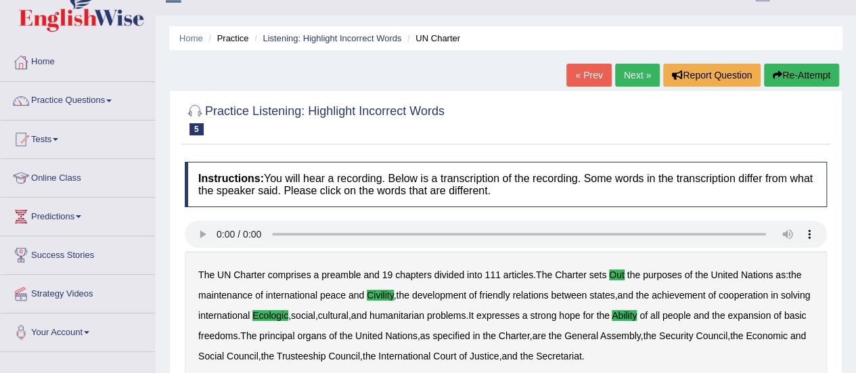
click at [636, 70] on link "Next »" at bounding box center [637, 75] width 45 height 23
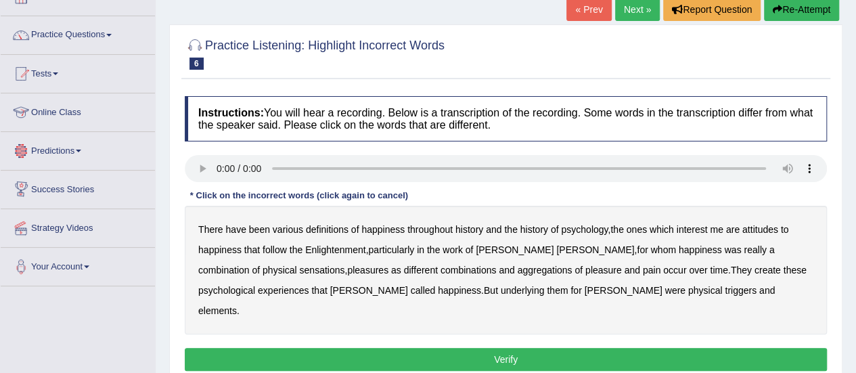
scroll to position [91, 0]
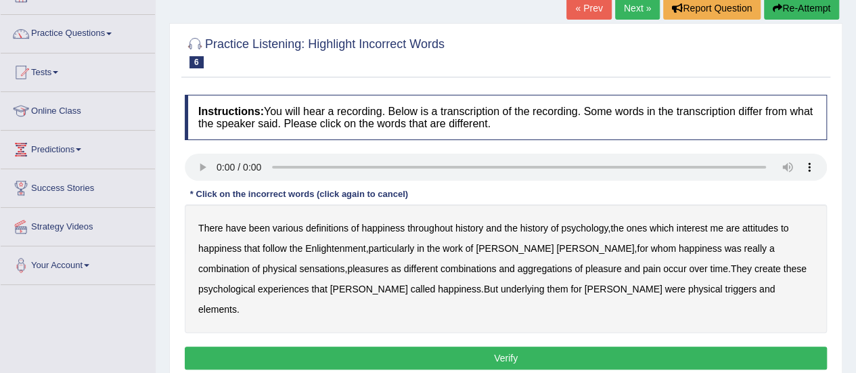
click at [592, 227] on b "psychology" at bounding box center [584, 228] width 47 height 11
click at [765, 223] on b "attitudes" at bounding box center [760, 228] width 36 height 11
click at [299, 270] on b "sensations" at bounding box center [321, 268] width 45 height 11
click at [755, 267] on b "create" at bounding box center [768, 268] width 26 height 11
click at [237, 304] on b "elements" at bounding box center [217, 309] width 39 height 11
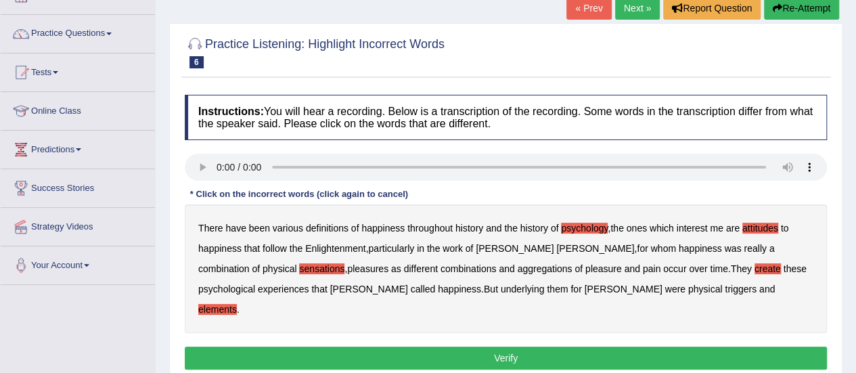
click at [576, 346] on button "Verify" at bounding box center [506, 357] width 642 height 23
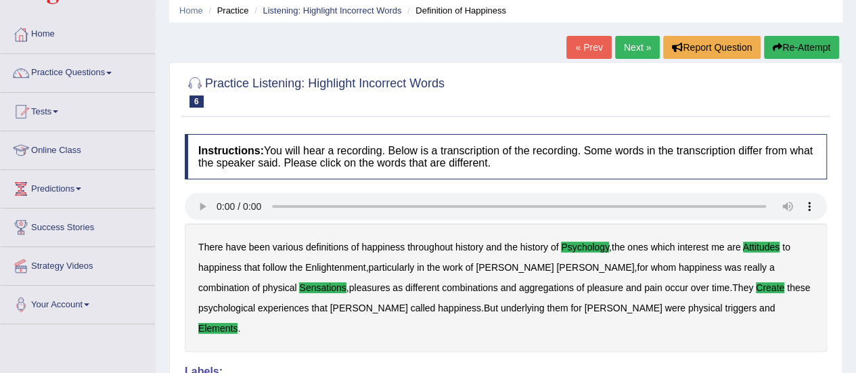
scroll to position [0, 0]
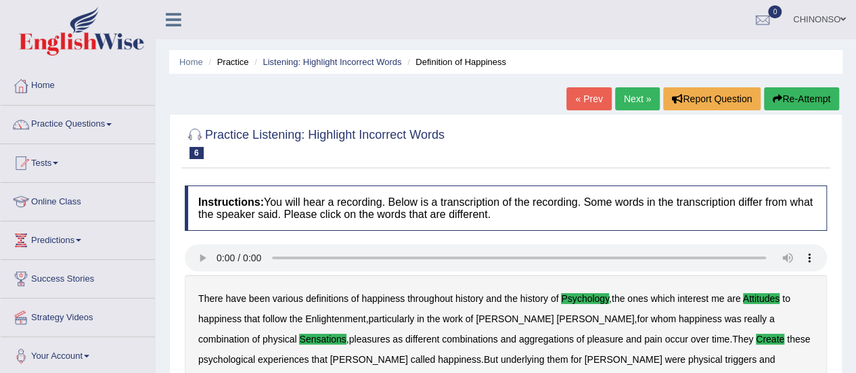
click at [636, 97] on link "Next »" at bounding box center [637, 98] width 45 height 23
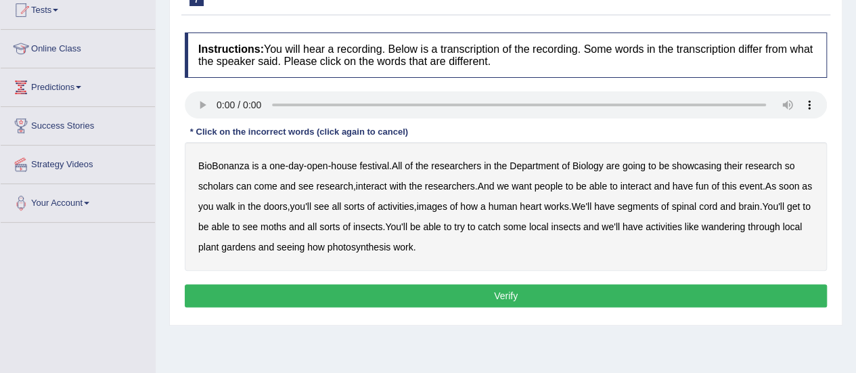
scroll to position [150, 0]
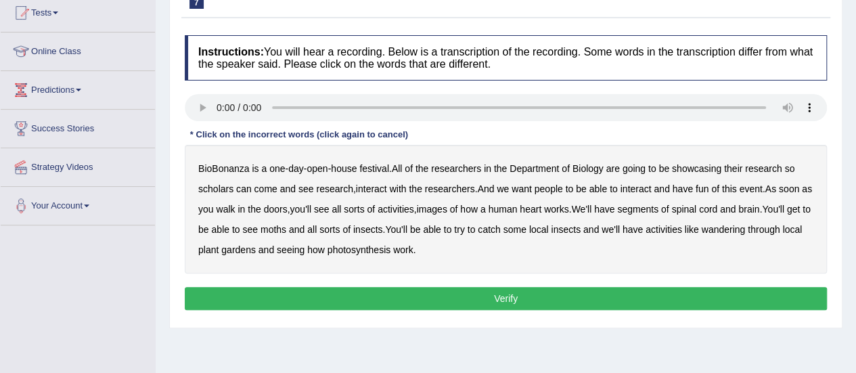
click at [215, 186] on b "scholars" at bounding box center [215, 188] width 35 height 11
click at [447, 210] on b "images" at bounding box center [432, 209] width 30 height 11
click at [286, 231] on b "moths" at bounding box center [274, 229] width 26 height 11
click at [744, 227] on b "wandering" at bounding box center [724, 229] width 44 height 11
click at [656, 208] on b "segments" at bounding box center [637, 209] width 41 height 11
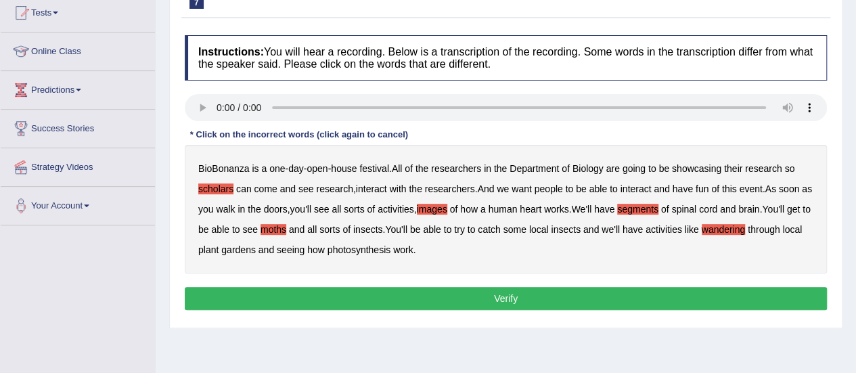
click at [380, 296] on button "Verify" at bounding box center [506, 298] width 642 height 23
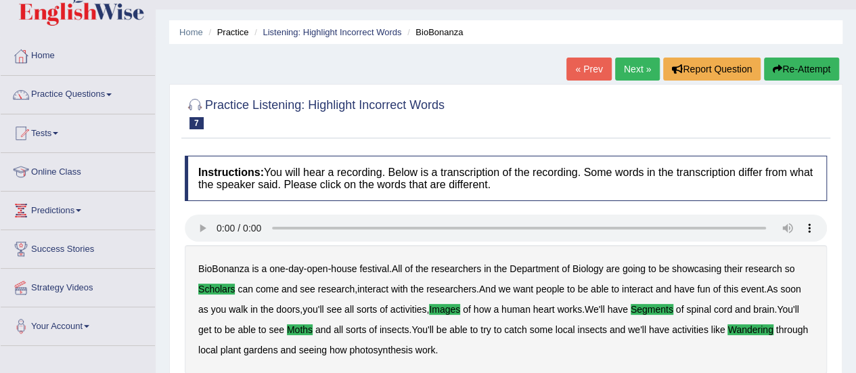
scroll to position [0, 0]
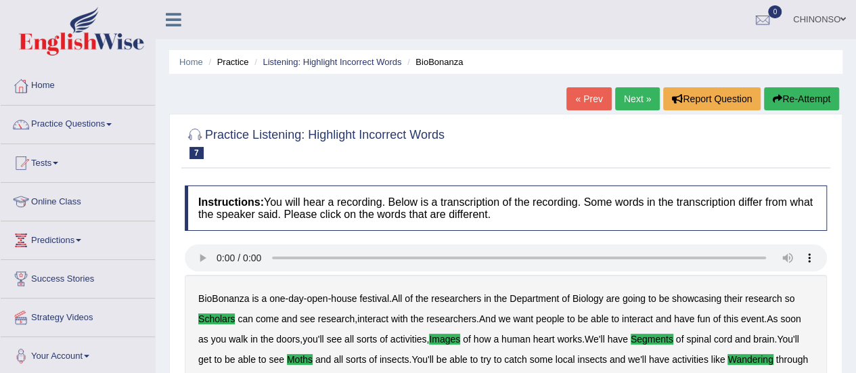
click at [632, 94] on link "Next »" at bounding box center [637, 98] width 45 height 23
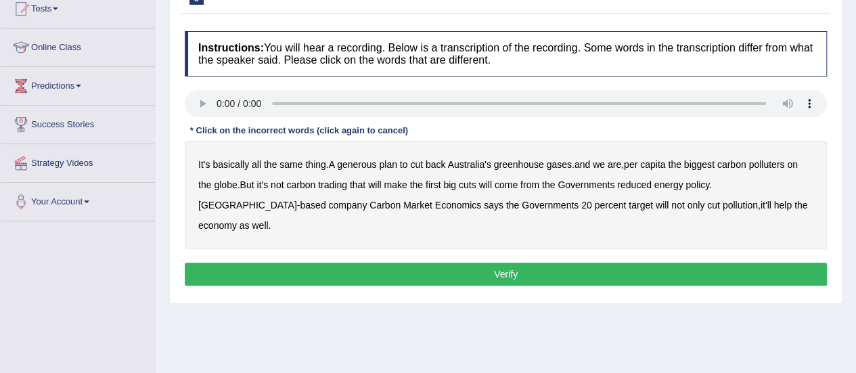
scroll to position [156, 0]
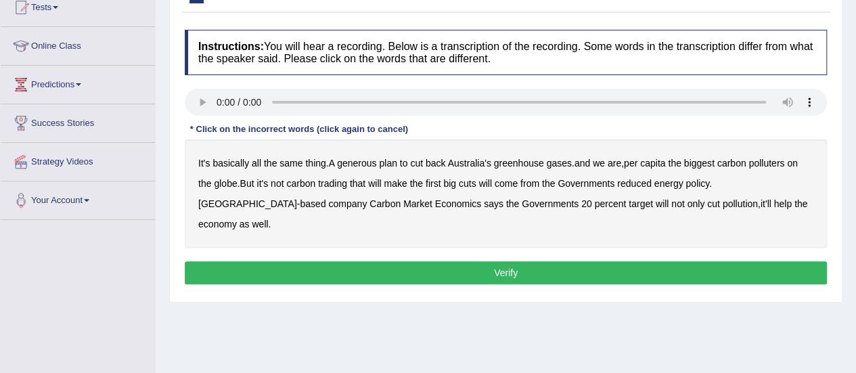
click at [359, 158] on b "generous" at bounding box center [356, 163] width 39 height 11
click at [219, 182] on b "globe" at bounding box center [225, 183] width 23 height 11
click at [702, 179] on b "policy" at bounding box center [698, 183] width 24 height 11
click at [328, 261] on button "Verify" at bounding box center [506, 272] width 642 height 23
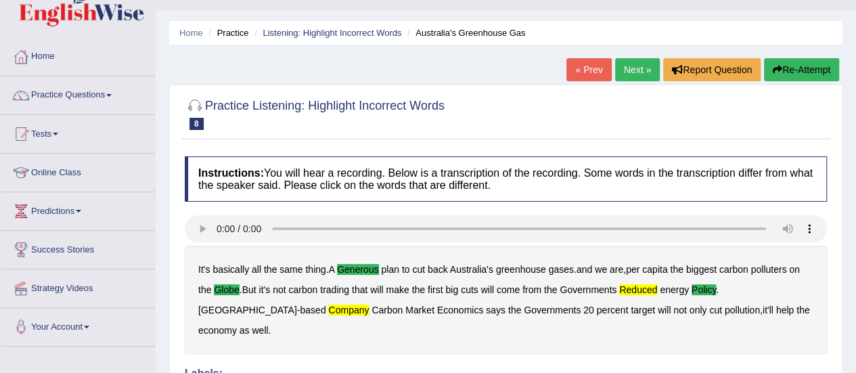
scroll to position [19, 0]
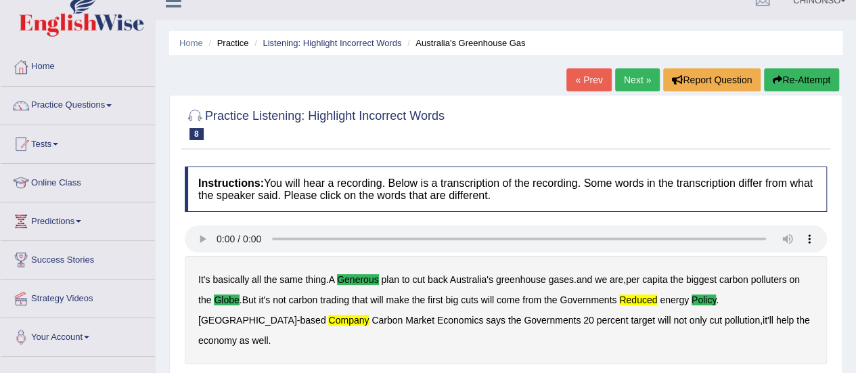
click at [635, 75] on link "Next »" at bounding box center [637, 79] width 45 height 23
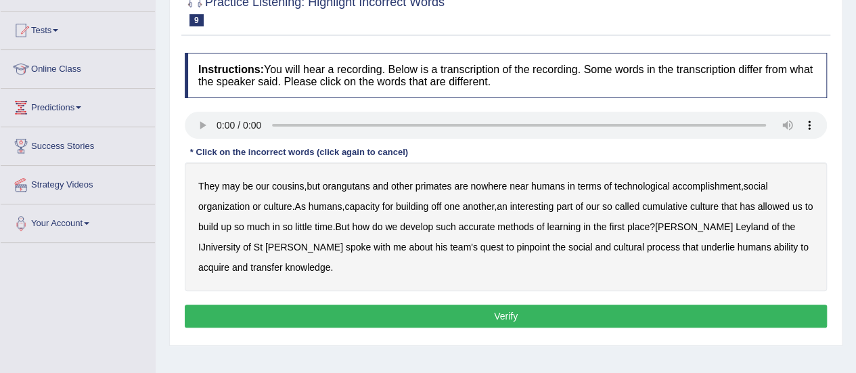
scroll to position [133, 0]
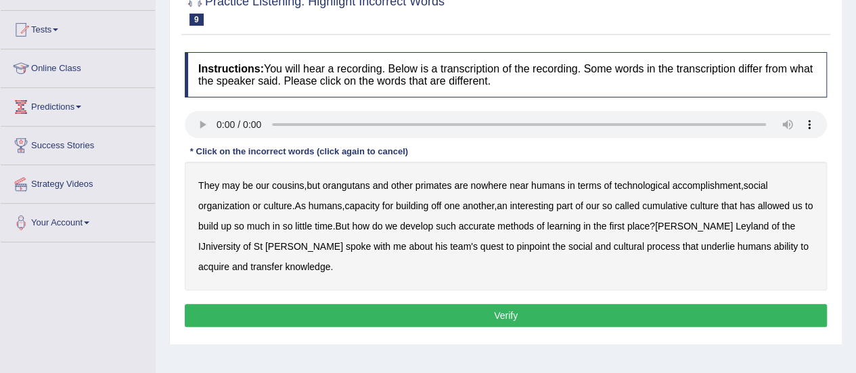
click at [689, 186] on b "accomplishment" at bounding box center [707, 185] width 68 height 11
click at [553, 204] on b "interesting" at bounding box center [532, 205] width 44 height 11
click at [494, 226] on b "accurate" at bounding box center [477, 226] width 37 height 11
click at [240, 241] on b "IJniversity" at bounding box center [219, 246] width 42 height 11
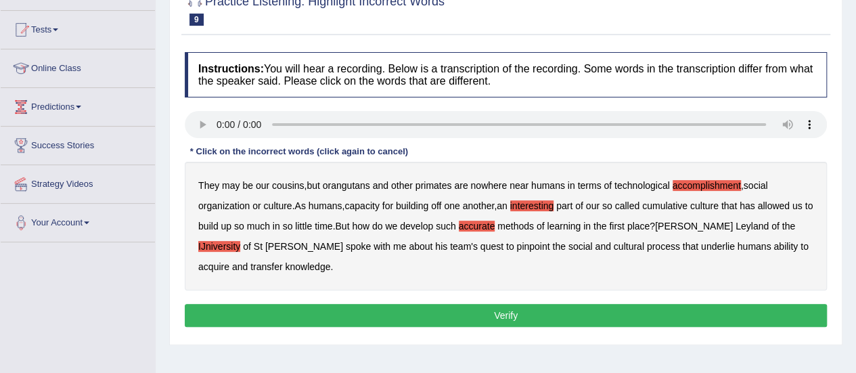
click at [282, 261] on b "transfer" at bounding box center [266, 266] width 32 height 11
click at [614, 248] on b "cultural" at bounding box center [629, 246] width 30 height 11
click at [525, 313] on button "Verify" at bounding box center [506, 315] width 642 height 23
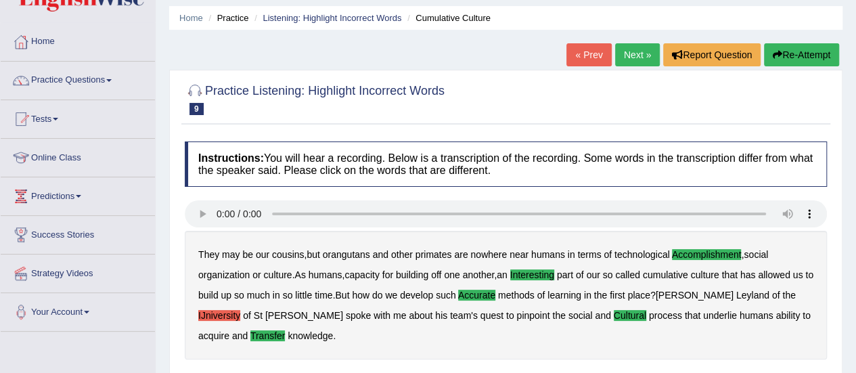
scroll to position [43, 0]
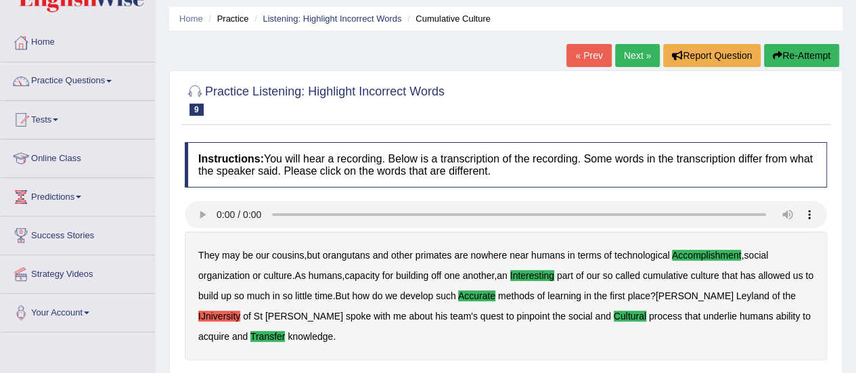
click at [635, 49] on link "Next »" at bounding box center [637, 55] width 45 height 23
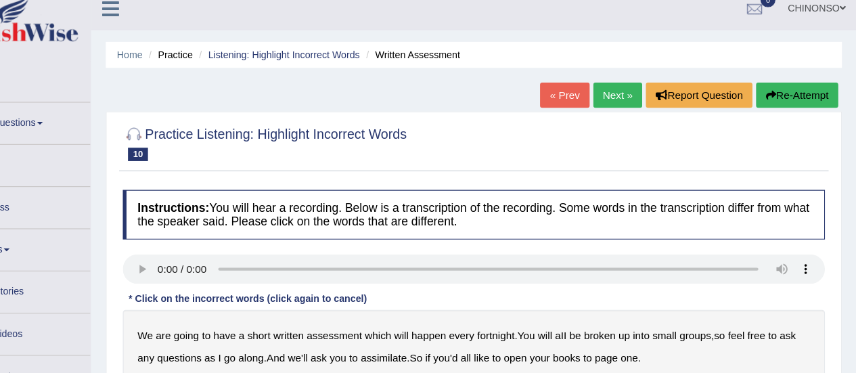
scroll to position [2, 0]
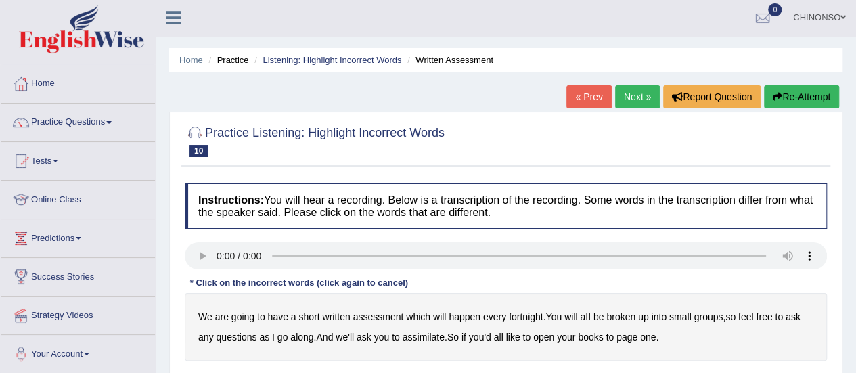
click at [832, 183] on div "Practice Listening: Highlight Incorrect Words 10 Written Assessment Instruction…" at bounding box center [505, 264] width 673 height 304
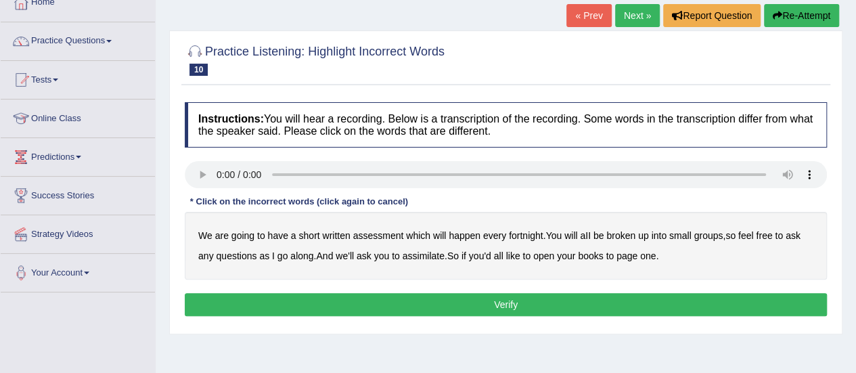
scroll to position [83, 0]
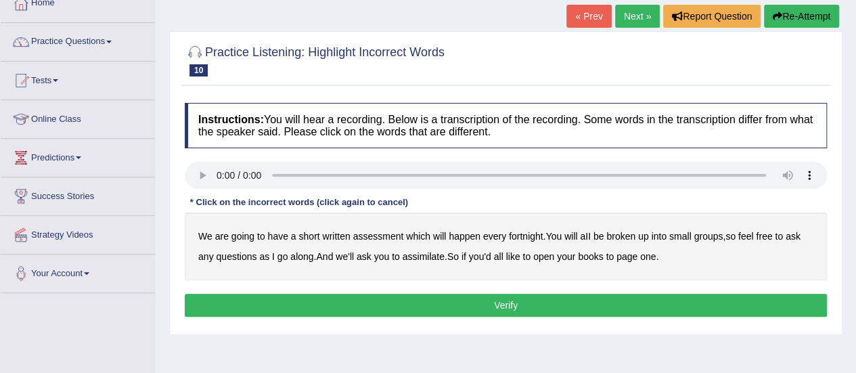
click at [619, 236] on b "broken" at bounding box center [620, 236] width 29 height 11
click at [407, 254] on b "assimilate" at bounding box center [424, 256] width 42 height 11
click at [370, 300] on button "Verify" at bounding box center [506, 305] width 642 height 23
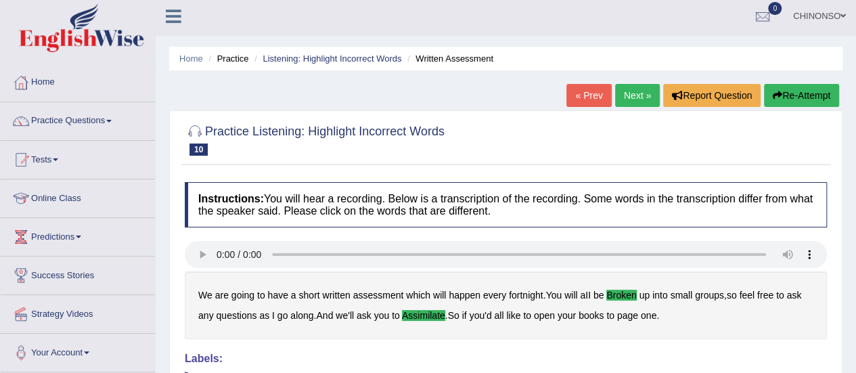
scroll to position [0, 0]
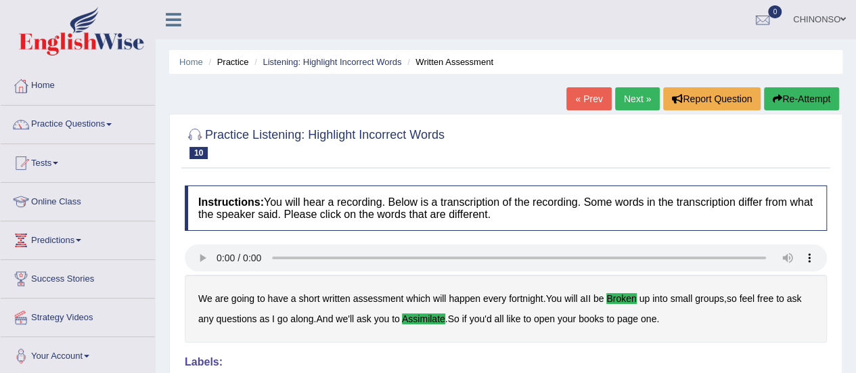
click at [636, 93] on link "Next »" at bounding box center [637, 98] width 45 height 23
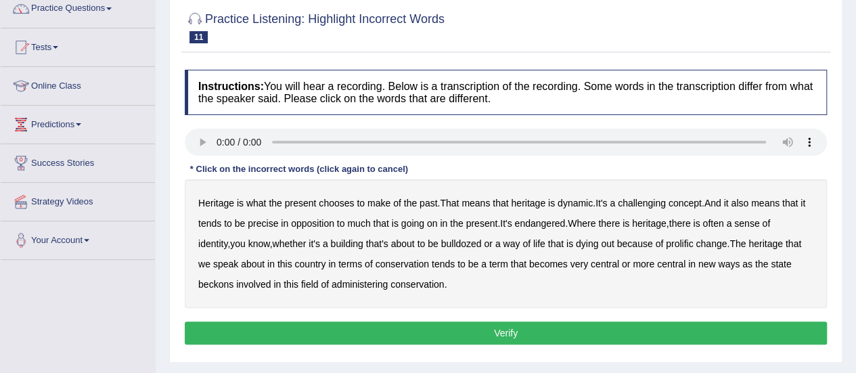
scroll to position [118, 0]
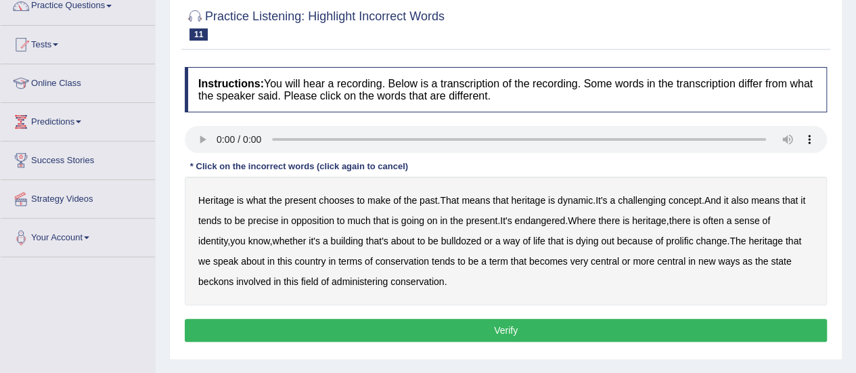
click at [269, 223] on b "precise" at bounding box center [263, 220] width 30 height 11
click at [227, 236] on b "identity" at bounding box center [212, 241] width 29 height 11
click at [635, 199] on b "challenging" at bounding box center [642, 200] width 48 height 11
click at [666, 237] on b "prolific" at bounding box center [679, 241] width 27 height 11
click at [355, 328] on button "Verify" at bounding box center [506, 330] width 642 height 23
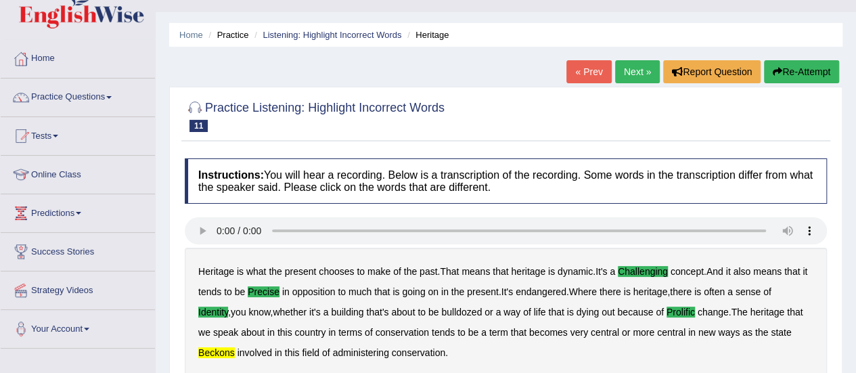
scroll to position [30, 0]
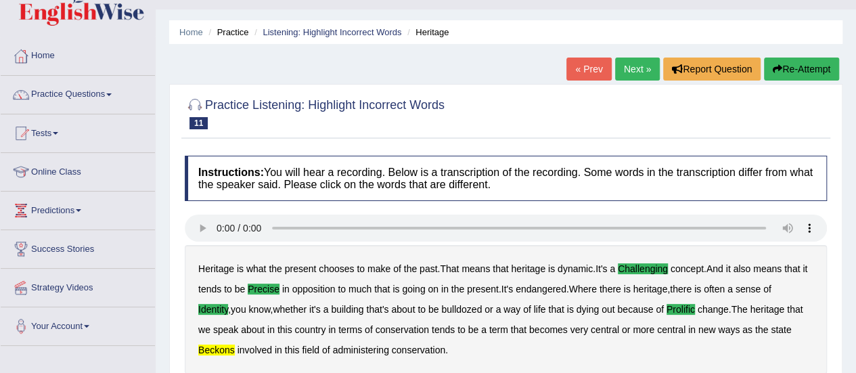
click at [635, 64] on link "Next »" at bounding box center [637, 69] width 45 height 23
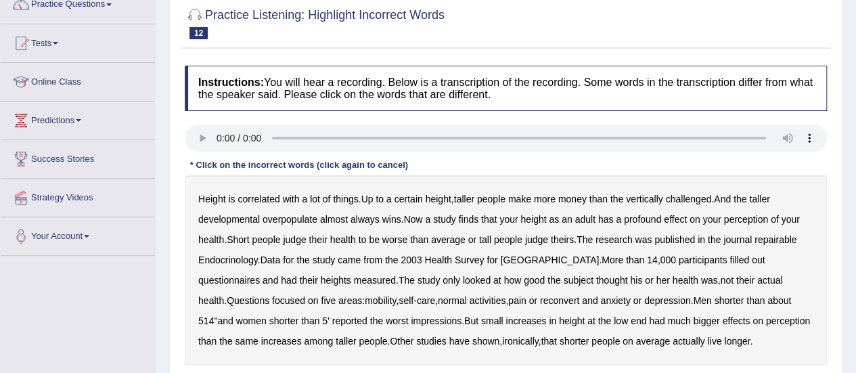
scroll to position [180, 0]
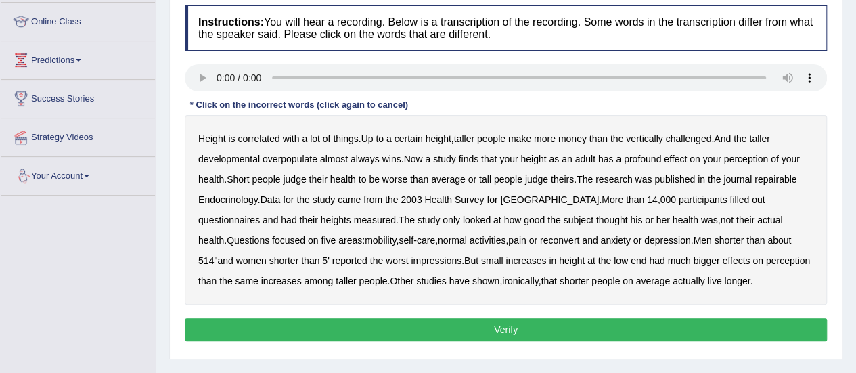
click at [241, 158] on b "developmental" at bounding box center [229, 159] width 62 height 11
click at [305, 155] on b "overpopulate" at bounding box center [290, 159] width 55 height 11
click at [776, 177] on b "repairable" at bounding box center [776, 179] width 42 height 11
click at [540, 240] on b "reconvert" at bounding box center [559, 240] width 39 height 11
click at [506, 323] on button "Verify" at bounding box center [506, 329] width 642 height 23
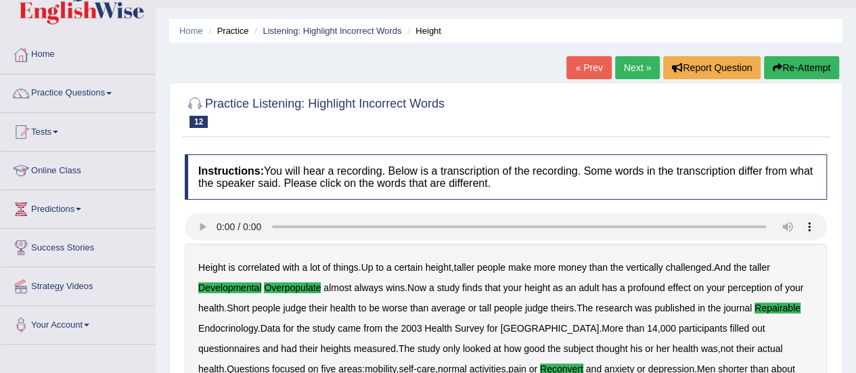
scroll to position [0, 0]
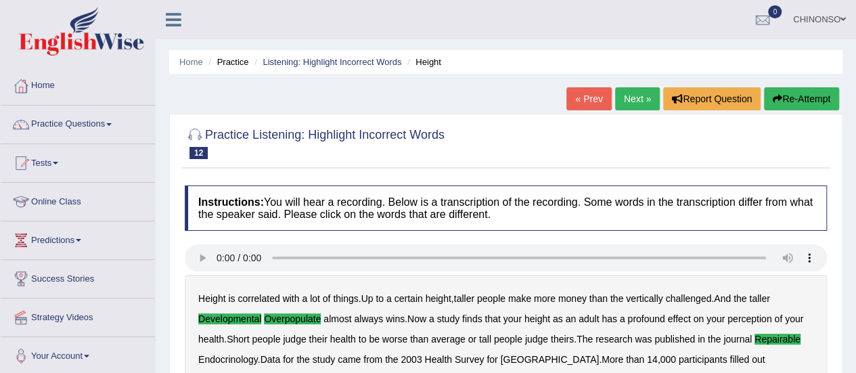
click at [627, 94] on link "Next »" at bounding box center [637, 98] width 45 height 23
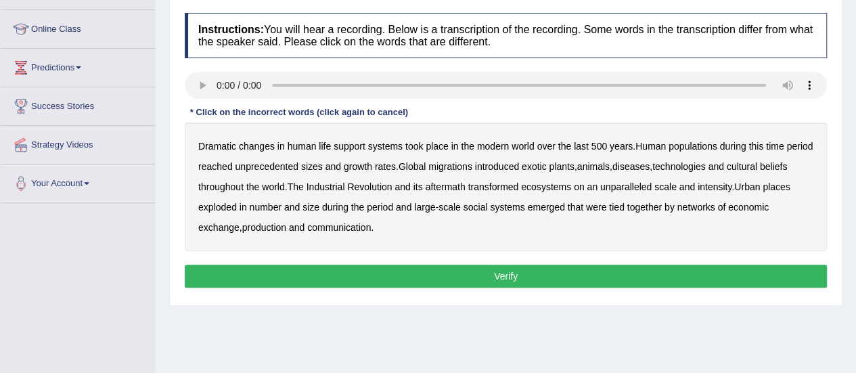
click at [705, 144] on b "populations" at bounding box center [693, 146] width 49 height 11
click at [650, 163] on b "diseases" at bounding box center [630, 166] width 37 height 11
click at [571, 187] on b "ecosystems" at bounding box center [546, 186] width 50 height 11
click at [273, 225] on b "production" at bounding box center [264, 227] width 44 height 11
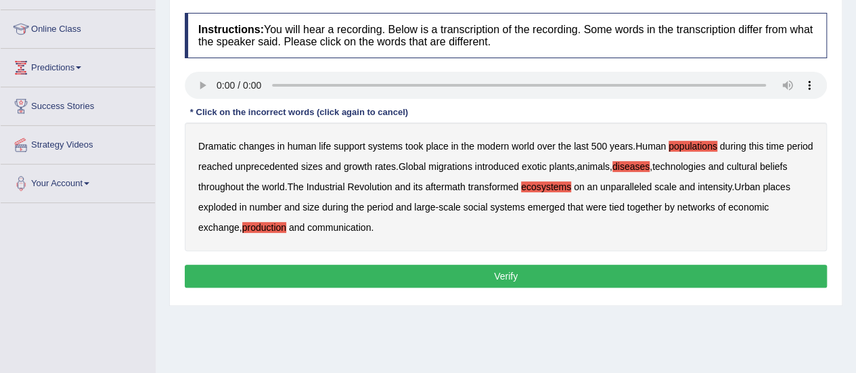
click at [405, 275] on button "Verify" at bounding box center [506, 276] width 642 height 23
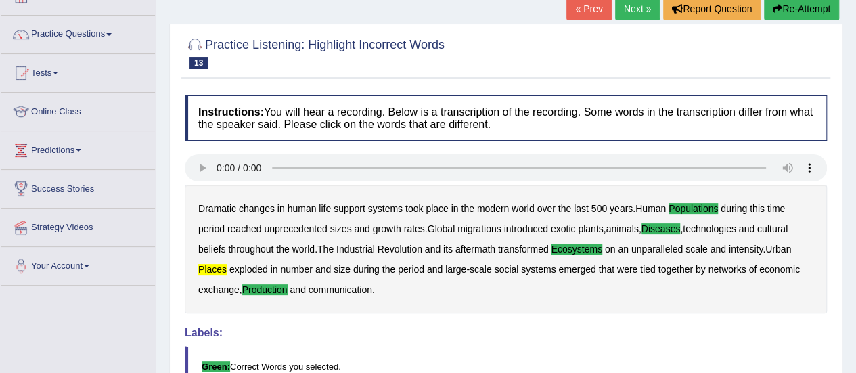
scroll to position [89, 0]
click at [635, 5] on link "Next »" at bounding box center [637, 9] width 45 height 23
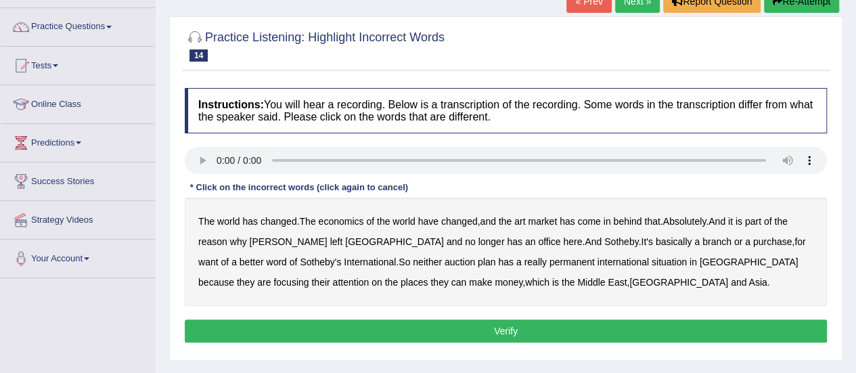
scroll to position [98, 0]
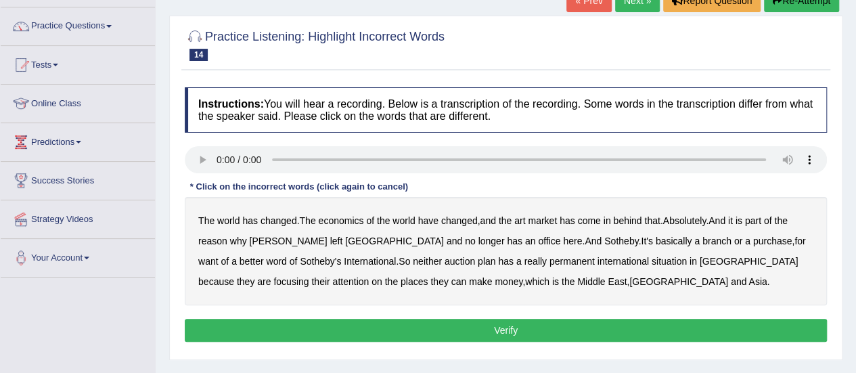
click at [753, 237] on b "purchase" at bounding box center [772, 241] width 39 height 11
click at [478, 259] on b "plan" at bounding box center [487, 261] width 18 height 11
click at [341, 328] on button "Verify" at bounding box center [506, 330] width 642 height 23
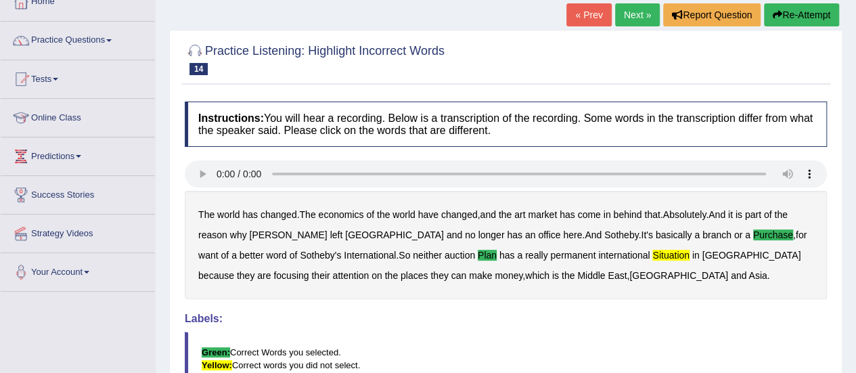
scroll to position [73, 0]
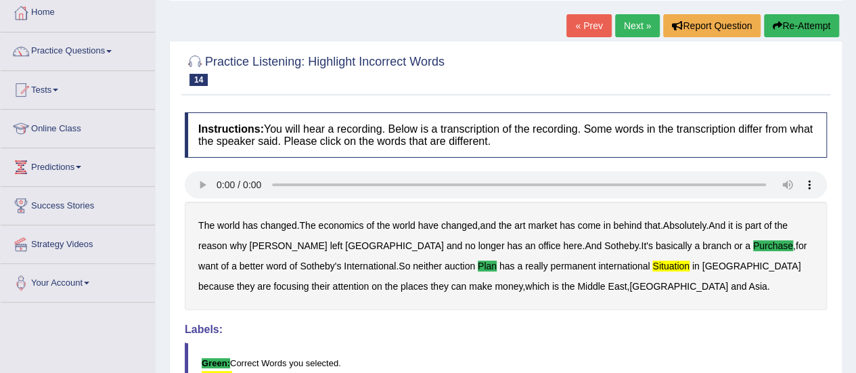
click at [635, 26] on link "Next »" at bounding box center [637, 25] width 45 height 23
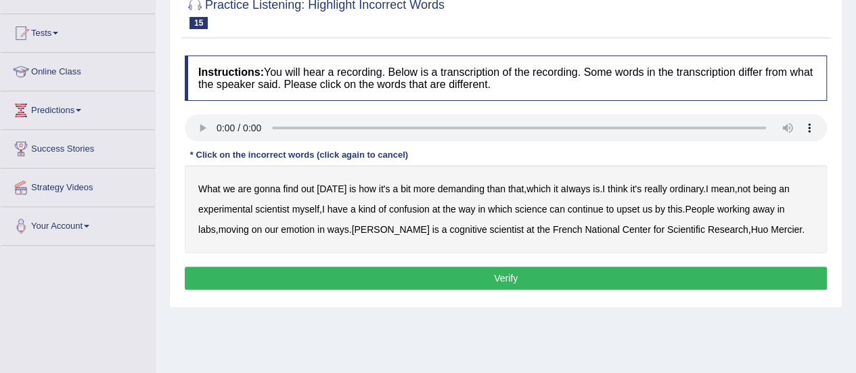
scroll to position [132, 0]
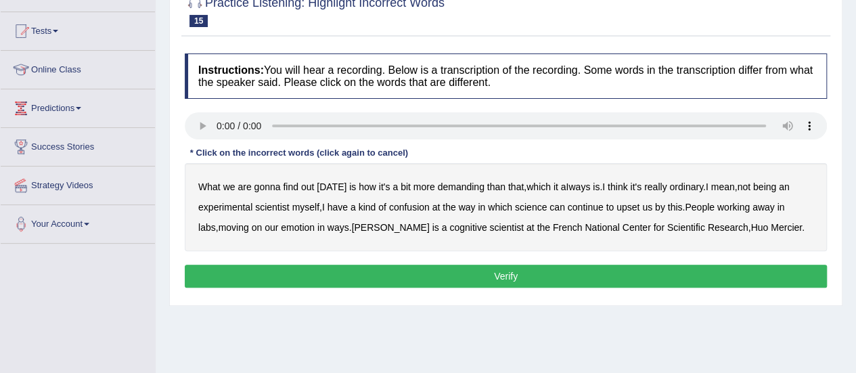
click at [457, 186] on b "demanding" at bounding box center [460, 186] width 47 height 11
click at [686, 188] on b "ordinary" at bounding box center [686, 186] width 34 height 11
click at [414, 205] on b "confusion" at bounding box center [409, 207] width 41 height 11
click at [281, 225] on b "emotion" at bounding box center [298, 227] width 34 height 11
click at [557, 273] on button "Verify" at bounding box center [506, 276] width 642 height 23
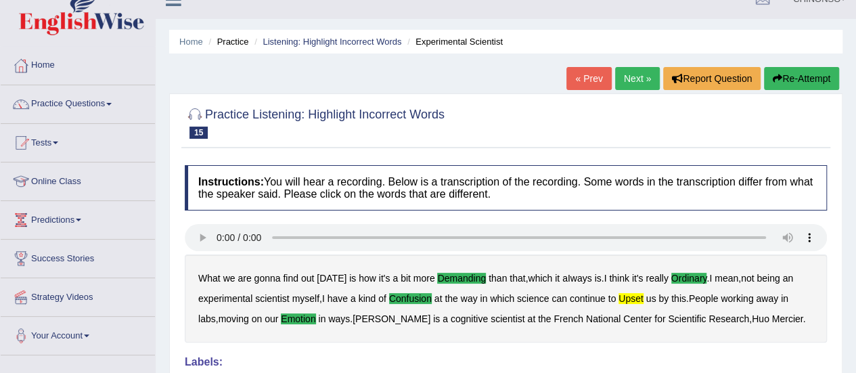
scroll to position [0, 0]
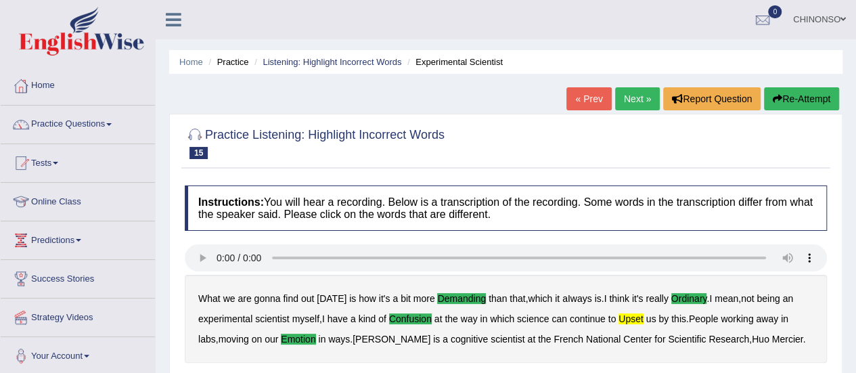
click at [638, 96] on link "Next »" at bounding box center [637, 98] width 45 height 23
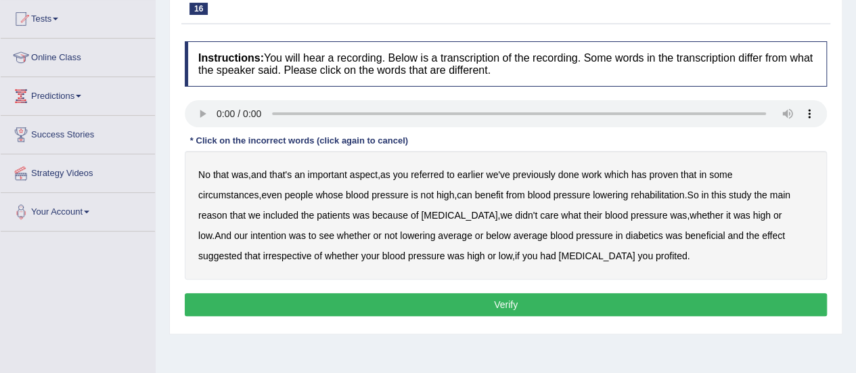
scroll to position [145, 0]
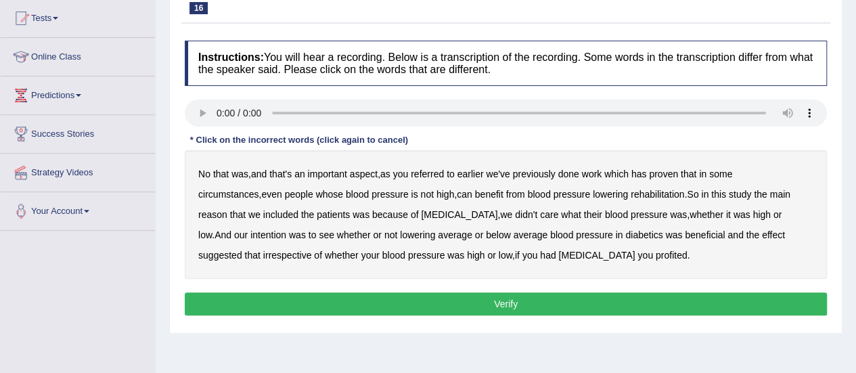
click at [259, 189] on b "circumstances" at bounding box center [228, 194] width 60 height 11
click at [631, 192] on b "rehabilitation" at bounding box center [657, 194] width 53 height 11
click at [286, 229] on b "intention" at bounding box center [268, 234] width 36 height 11
click at [762, 232] on b "effect" at bounding box center [773, 234] width 23 height 11
click at [656, 252] on b "profited" at bounding box center [672, 255] width 32 height 11
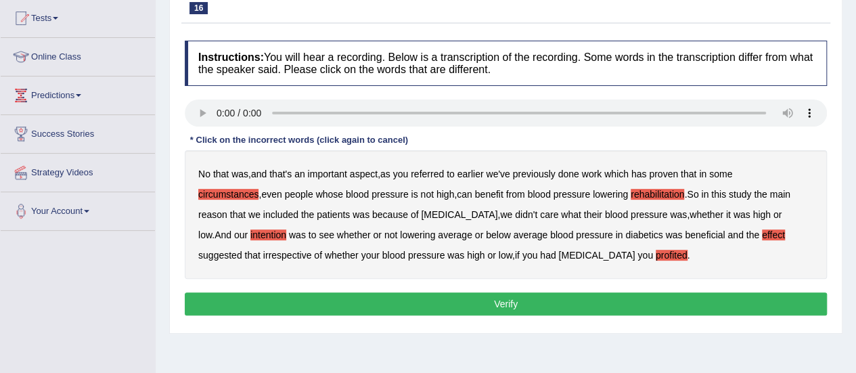
click at [517, 300] on button "Verify" at bounding box center [506, 303] width 642 height 23
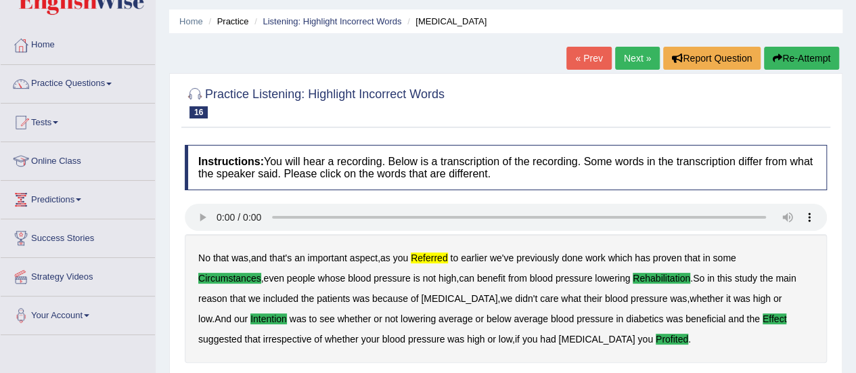
scroll to position [0, 0]
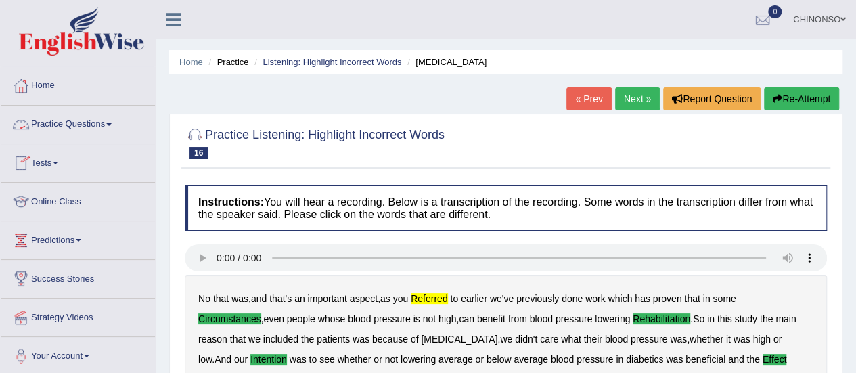
click at [89, 118] on link "Practice Questions" at bounding box center [78, 123] width 154 height 34
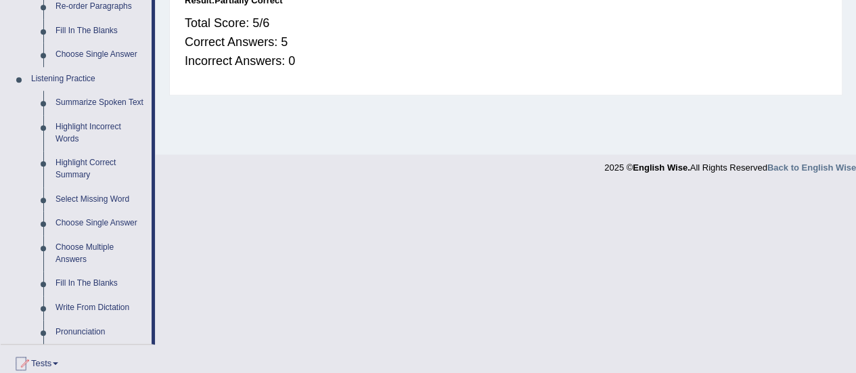
scroll to position [524, 0]
click at [86, 161] on link "Highlight Correct Summary" at bounding box center [100, 168] width 102 height 36
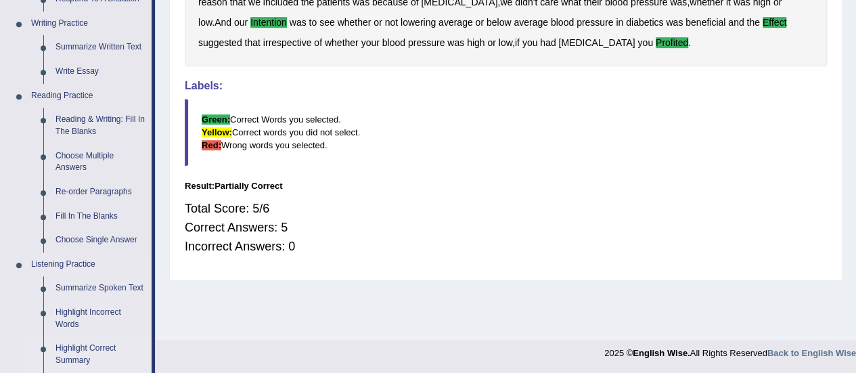
scroll to position [690, 0]
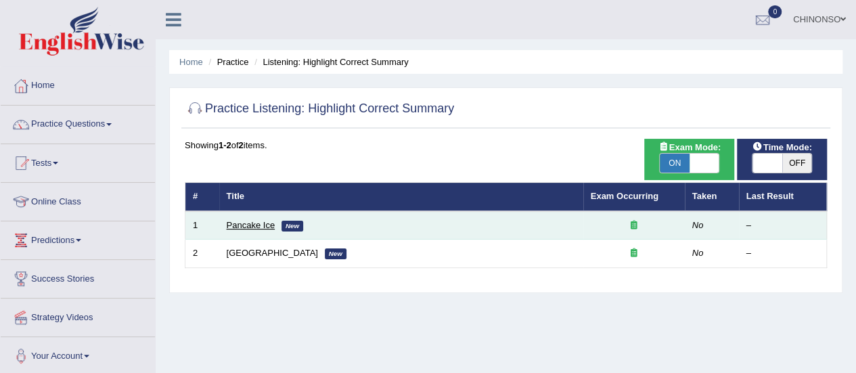
click at [254, 225] on link "Pancake Ice" at bounding box center [251, 225] width 49 height 10
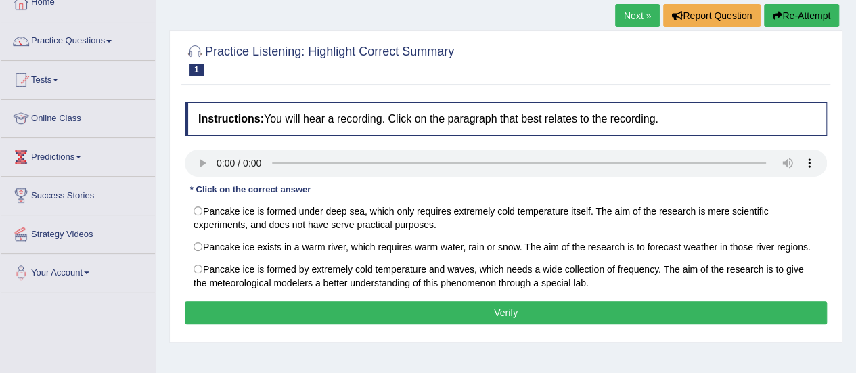
scroll to position [86, 0]
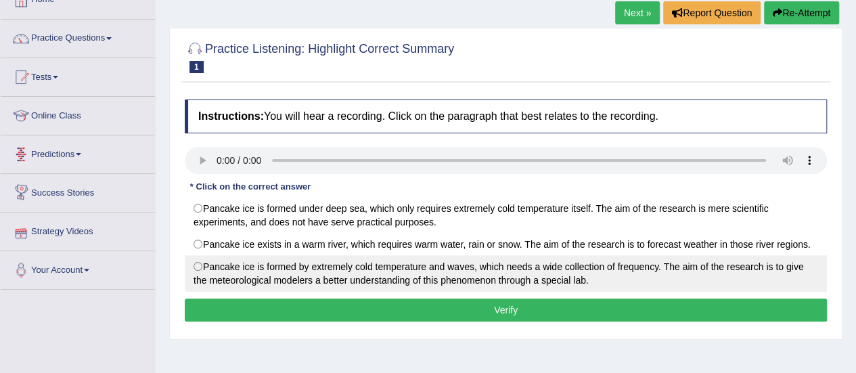
click at [198, 265] on label "Pancake ice is formed by extremely cold temperature and waves, which needs a wi…" at bounding box center [506, 273] width 642 height 37
radio input "true"
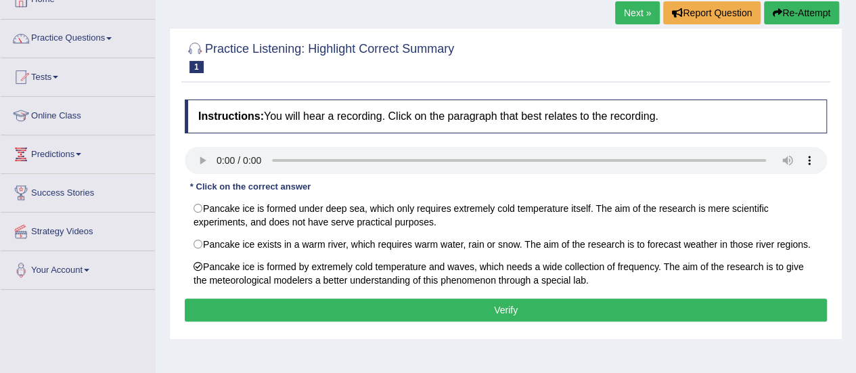
click at [271, 301] on button "Verify" at bounding box center [506, 309] width 642 height 23
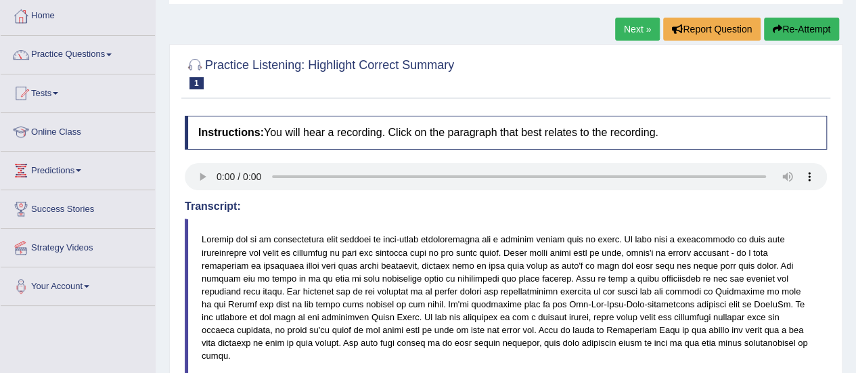
scroll to position [69, 0]
click at [625, 29] on link "Next »" at bounding box center [637, 29] width 45 height 23
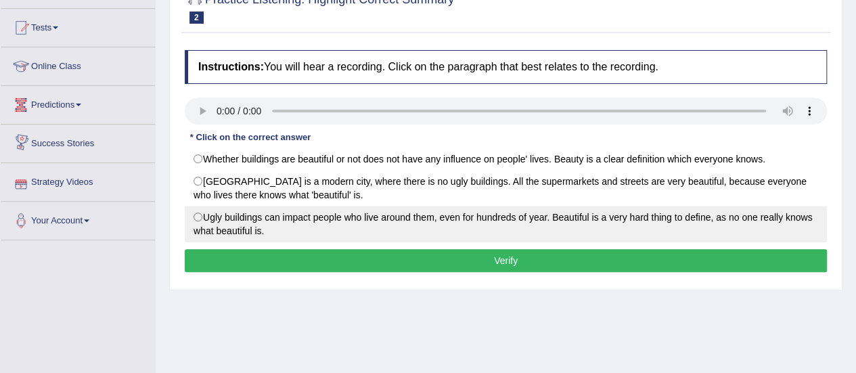
click at [203, 214] on label "Ugly buildings can impact people who live around them, even for hundreds of yea…" at bounding box center [506, 224] width 642 height 37
radio input "true"
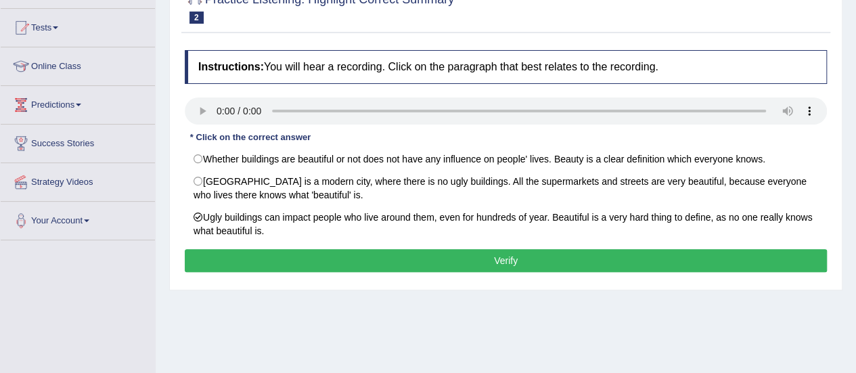
click at [371, 261] on button "Verify" at bounding box center [506, 260] width 642 height 23
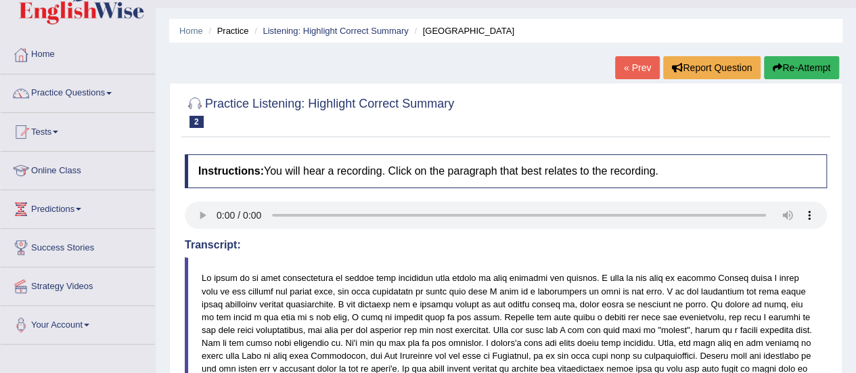
scroll to position [30, 0]
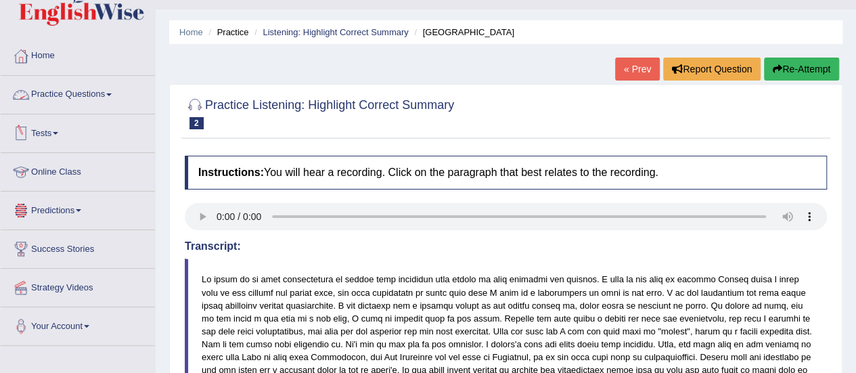
click at [57, 102] on link "Practice Questions" at bounding box center [78, 93] width 154 height 34
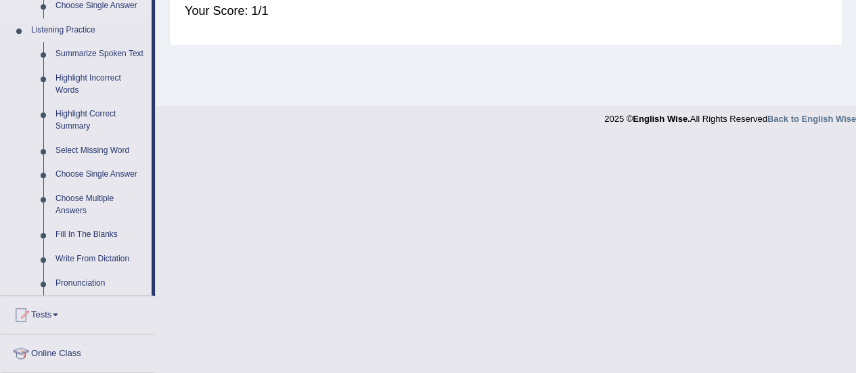
scroll to position [570, 0]
click at [73, 121] on link "Highlight Correct Summary" at bounding box center [100, 122] width 102 height 36
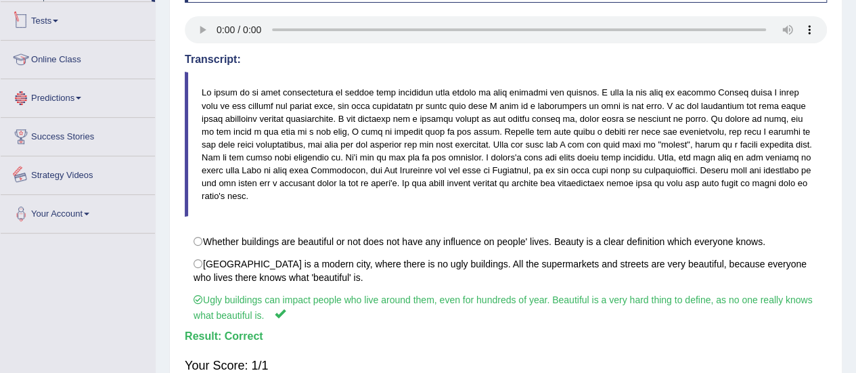
scroll to position [260, 0]
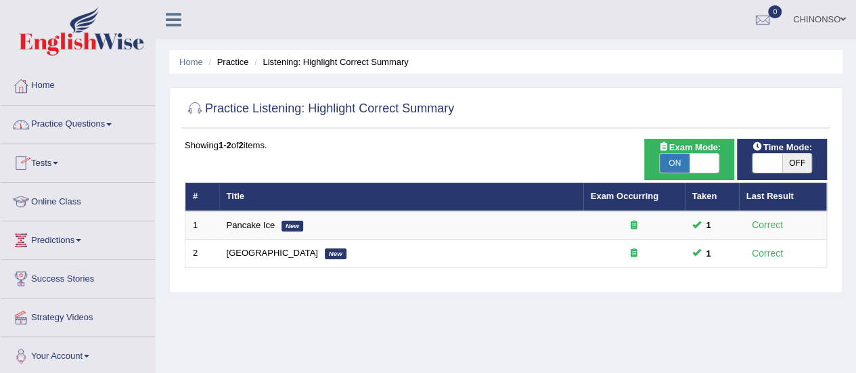
click at [68, 128] on link "Practice Questions" at bounding box center [78, 123] width 154 height 34
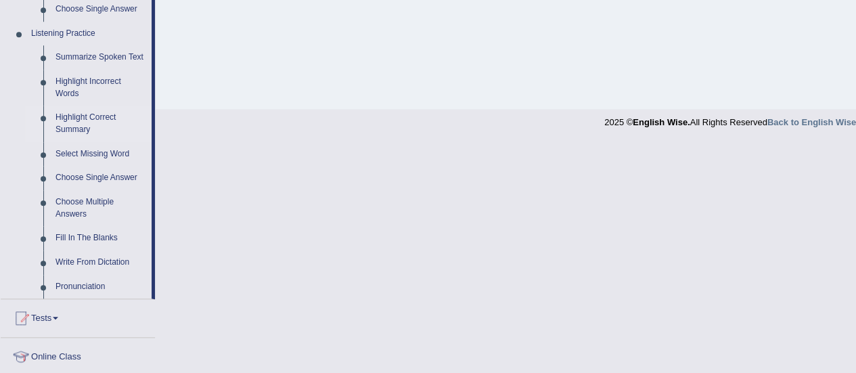
scroll to position [564, 0]
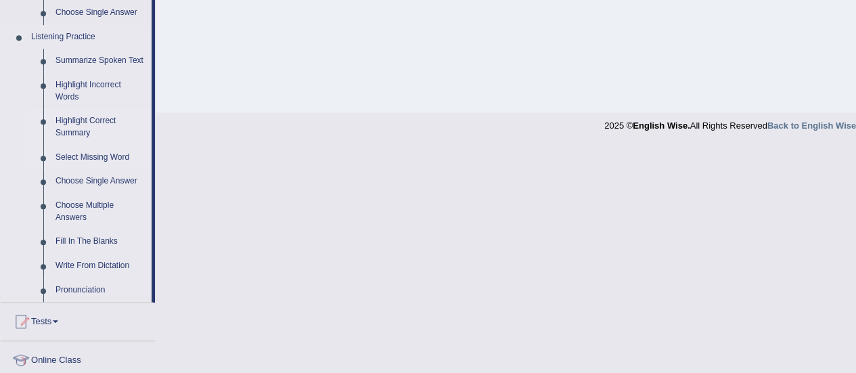
click at [62, 154] on link "Select Missing Word" at bounding box center [100, 158] width 102 height 24
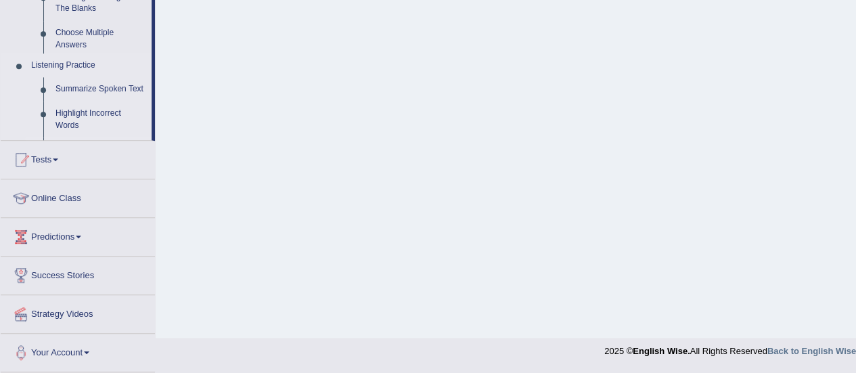
scroll to position [337, 0]
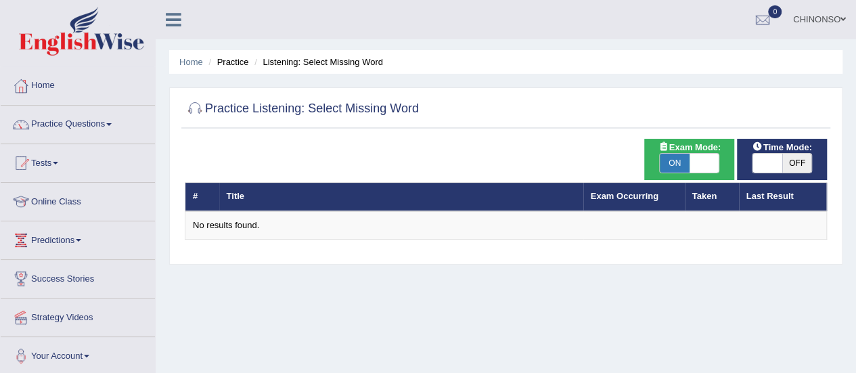
click at [699, 167] on span at bounding box center [705, 163] width 30 height 19
checkbox input "false"
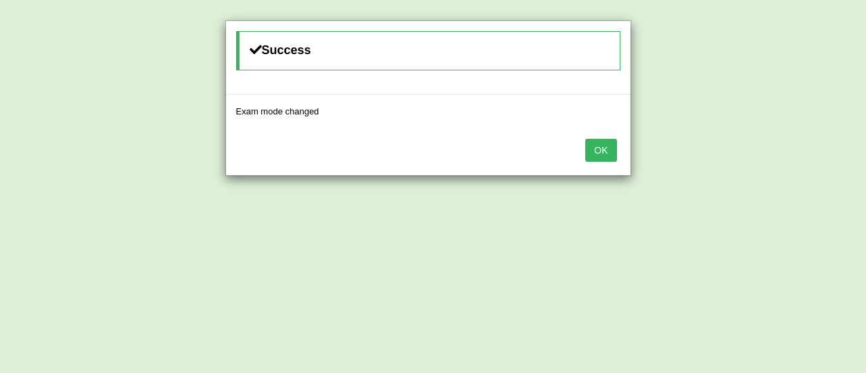
click at [613, 144] on button "OK" at bounding box center [600, 150] width 31 height 23
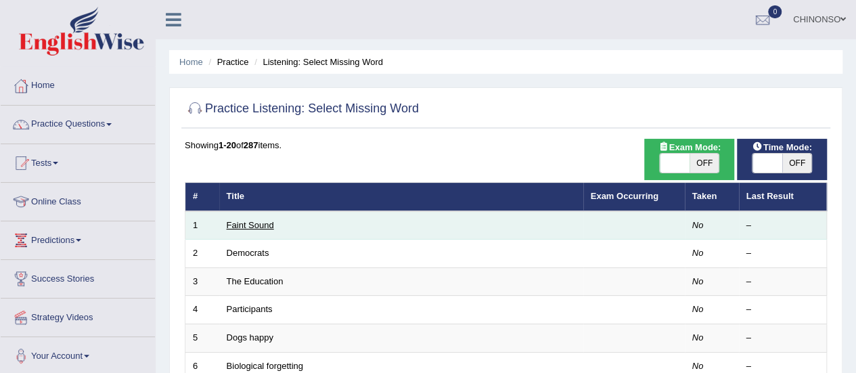
click at [230, 224] on link "Faint Sound" at bounding box center [250, 225] width 47 height 10
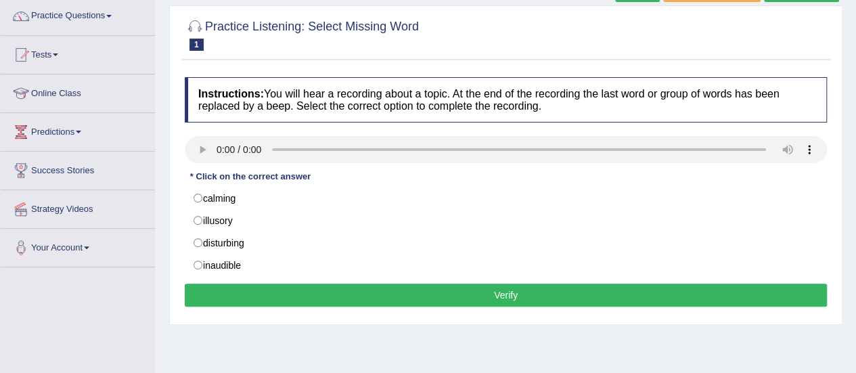
scroll to position [113, 0]
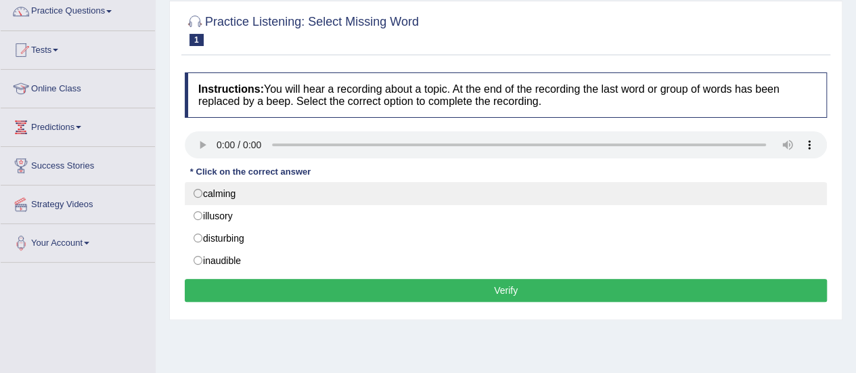
click at [202, 194] on label "calming" at bounding box center [506, 193] width 642 height 23
radio input "true"
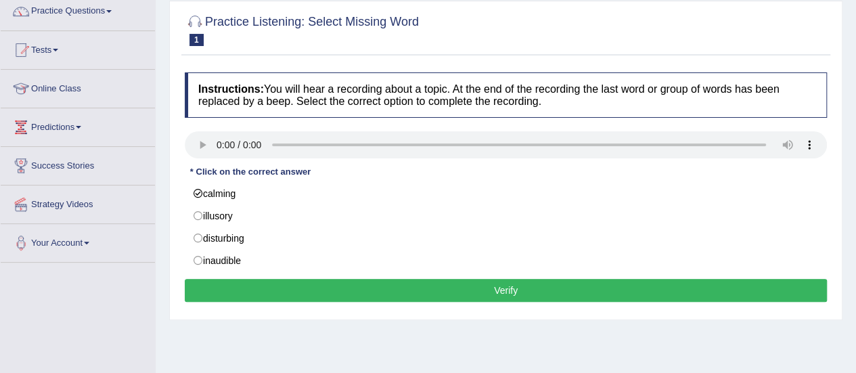
click at [309, 285] on button "Verify" at bounding box center [506, 290] width 642 height 23
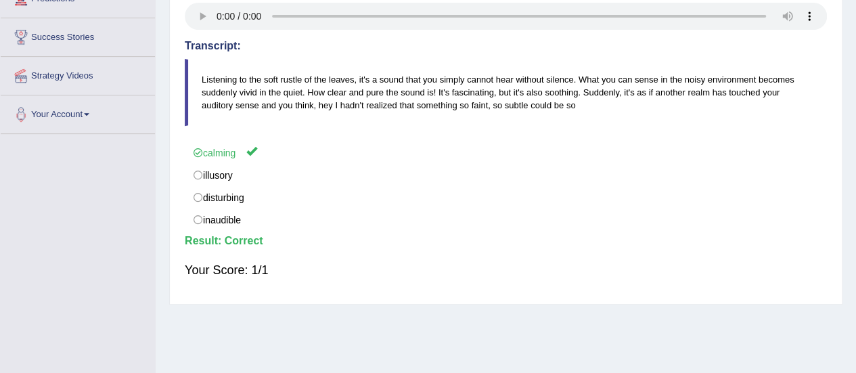
scroll to position [242, 0]
click at [309, 285] on div "Instructions: You will hear a recording about a topic. At the end of the record…" at bounding box center [505, 116] width 649 height 360
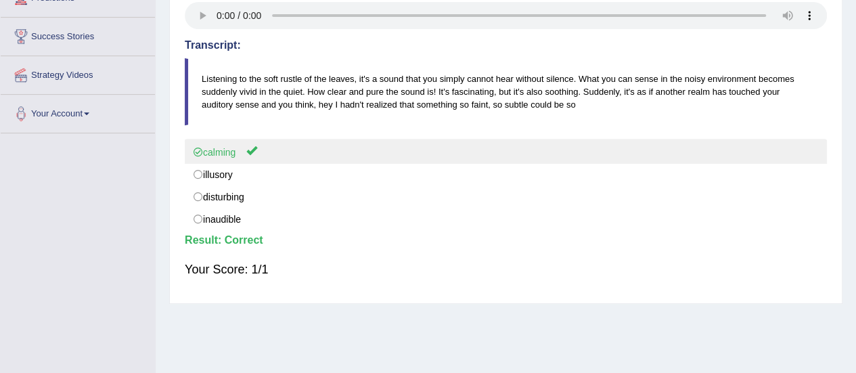
scroll to position [0, 0]
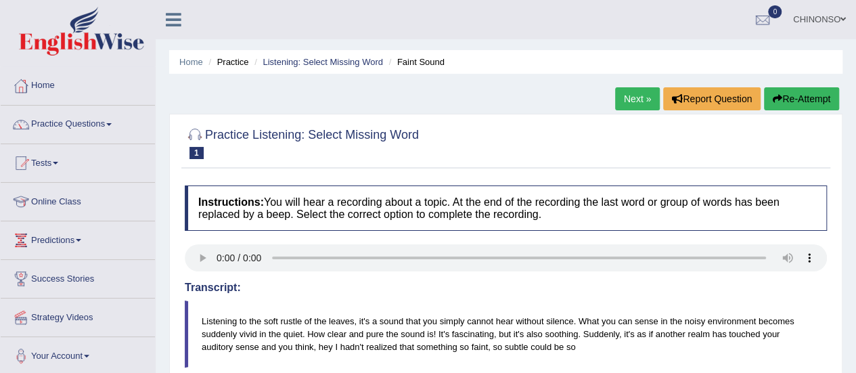
click at [630, 91] on link "Next »" at bounding box center [637, 98] width 45 height 23
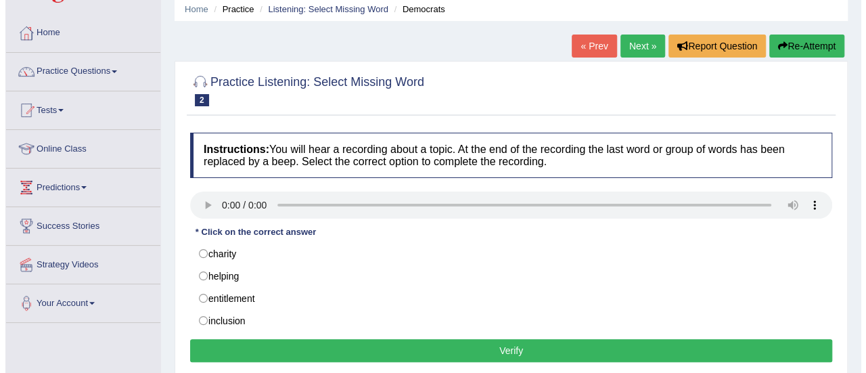
scroll to position [53, 0]
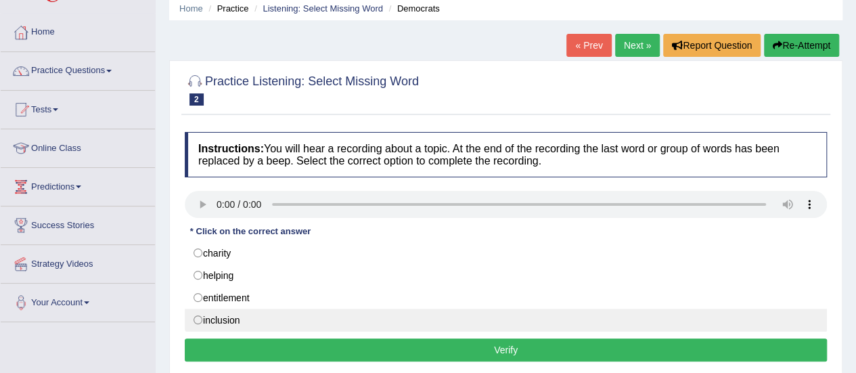
click at [198, 315] on label "inclusion" at bounding box center [506, 320] width 642 height 23
radio input "true"
click at [198, 315] on label "inclusion" at bounding box center [506, 320] width 642 height 23
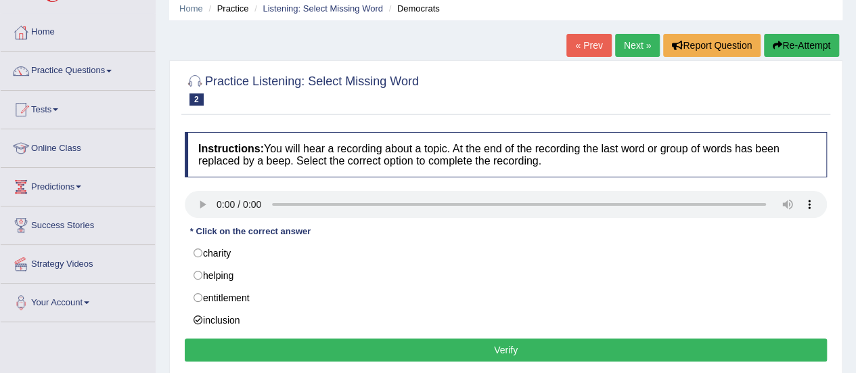
click at [249, 349] on button "Verify" at bounding box center [506, 349] width 642 height 23
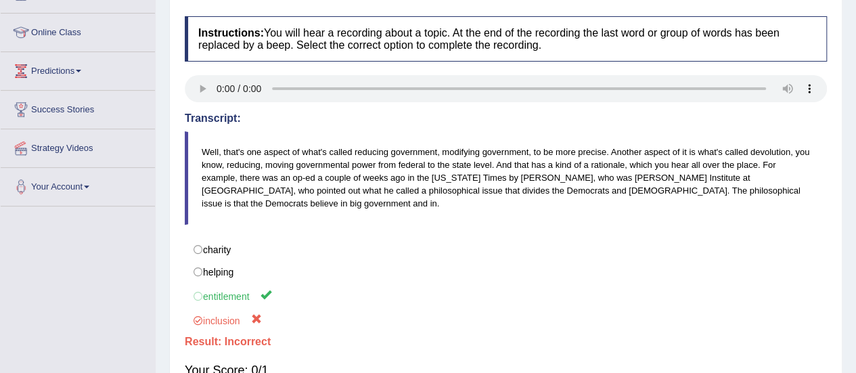
scroll to position [0, 0]
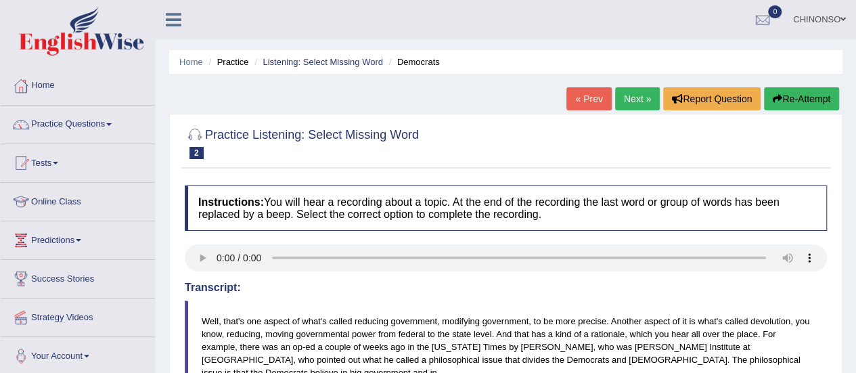
click at [639, 93] on link "Next »" at bounding box center [637, 98] width 45 height 23
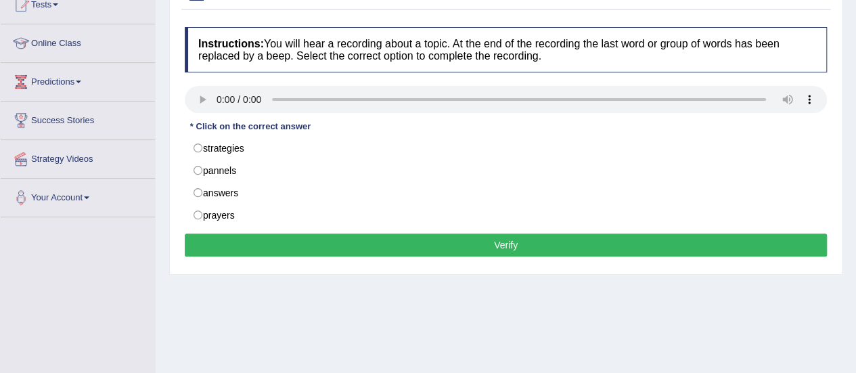
scroll to position [70, 0]
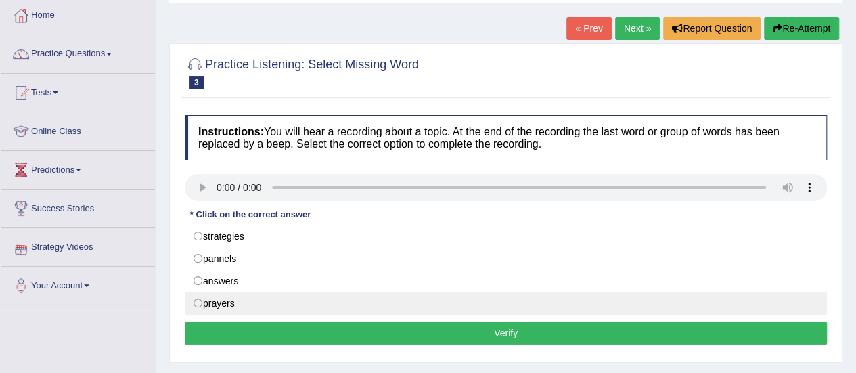
click at [202, 299] on label "prayers" at bounding box center [506, 303] width 642 height 23
radio input "true"
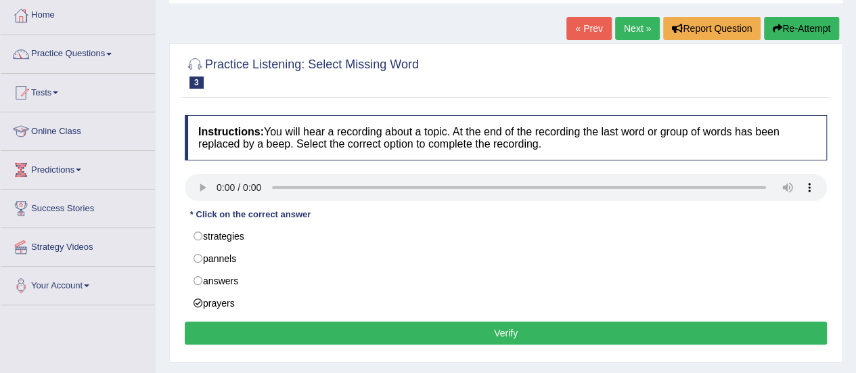
click at [259, 324] on button "Verify" at bounding box center [506, 332] width 642 height 23
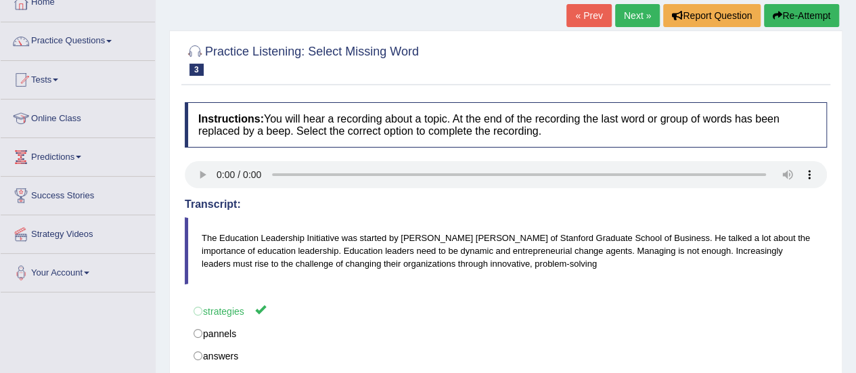
scroll to position [83, 0]
click at [633, 14] on link "Next »" at bounding box center [637, 16] width 45 height 23
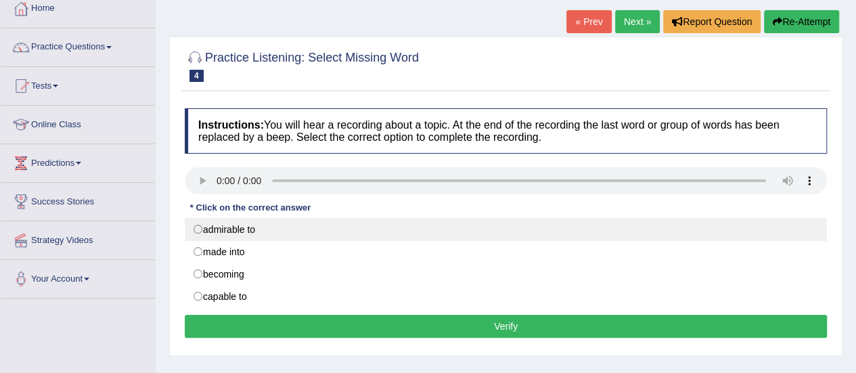
scroll to position [76, 0]
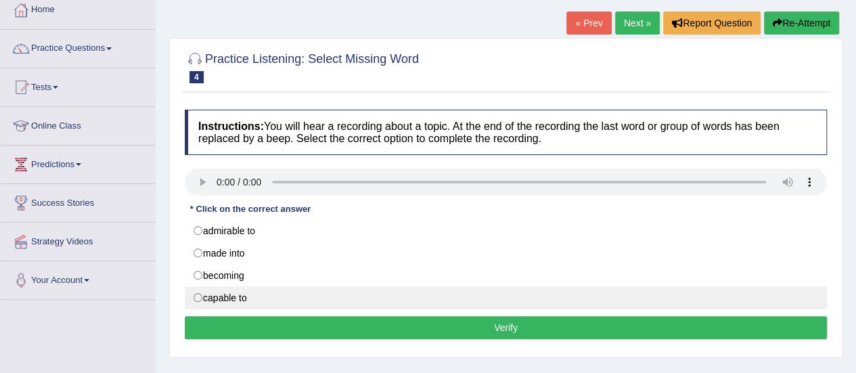
click at [198, 292] on label "capable to" at bounding box center [506, 297] width 642 height 23
radio input "true"
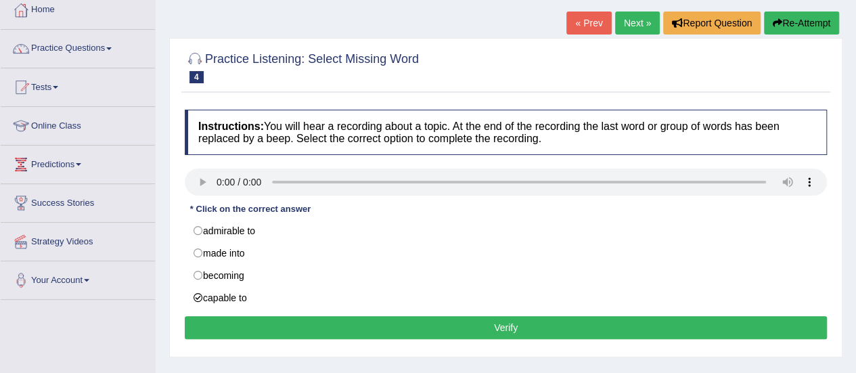
click at [227, 319] on button "Verify" at bounding box center [506, 327] width 642 height 23
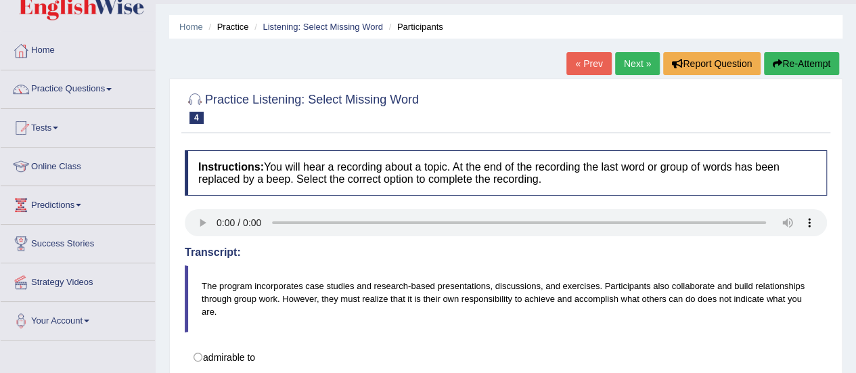
scroll to position [35, 0]
click at [631, 64] on link "Next »" at bounding box center [637, 64] width 45 height 23
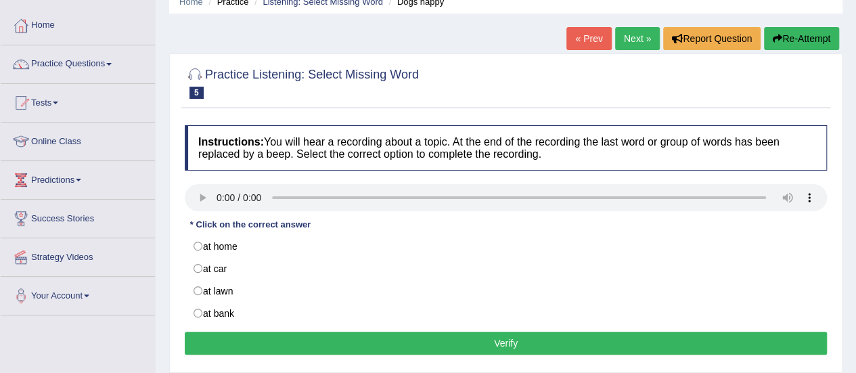
scroll to position [61, 0]
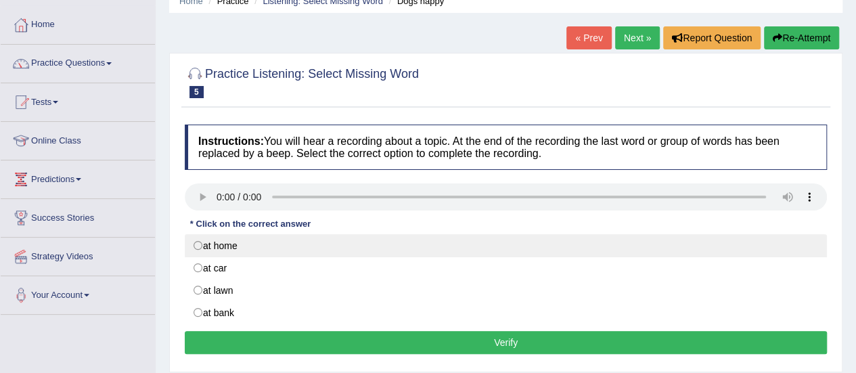
click at [198, 240] on label "at home" at bounding box center [506, 245] width 642 height 23
radio input "true"
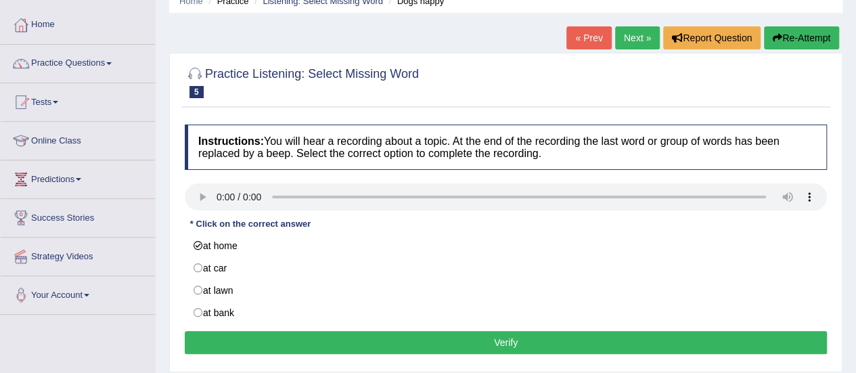
click at [254, 341] on button "Verify" at bounding box center [506, 342] width 642 height 23
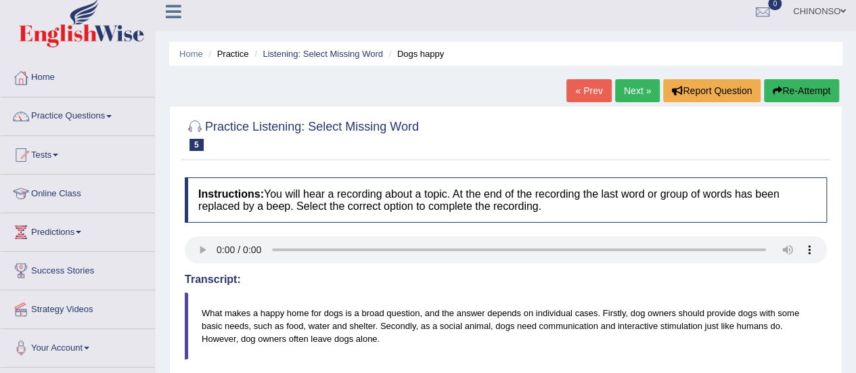
scroll to position [7, 0]
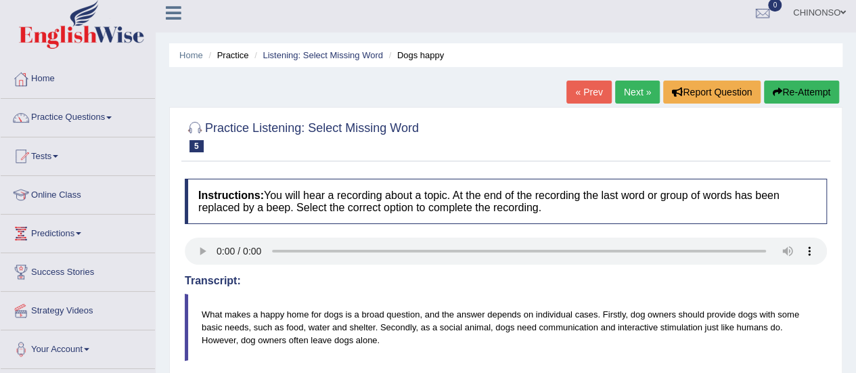
click at [627, 90] on link "Next »" at bounding box center [637, 92] width 45 height 23
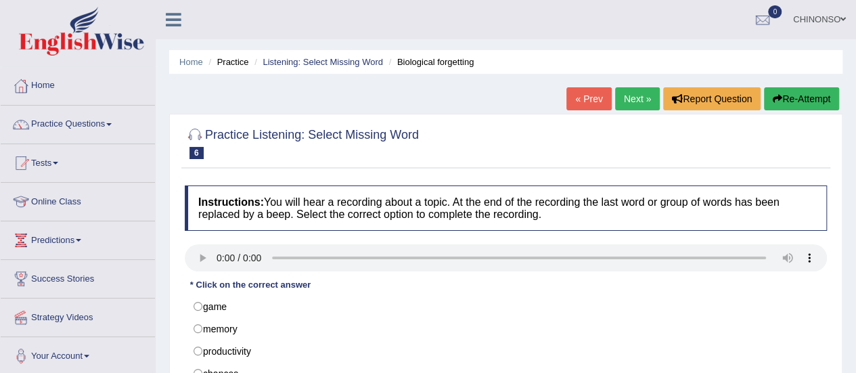
scroll to position [56, 0]
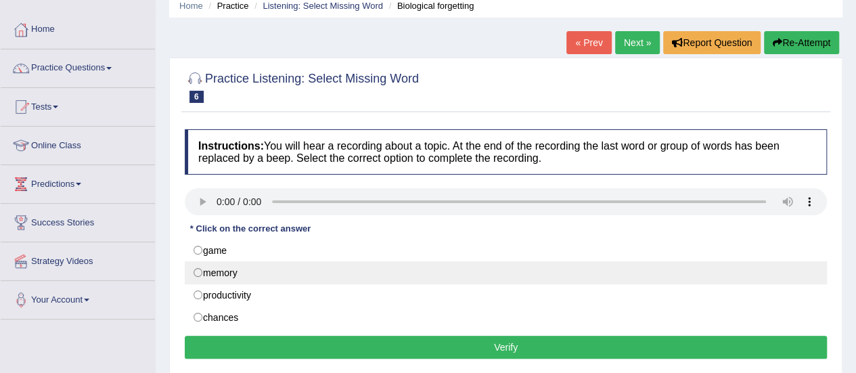
click at [213, 274] on label "memory" at bounding box center [506, 272] width 642 height 23
radio input "true"
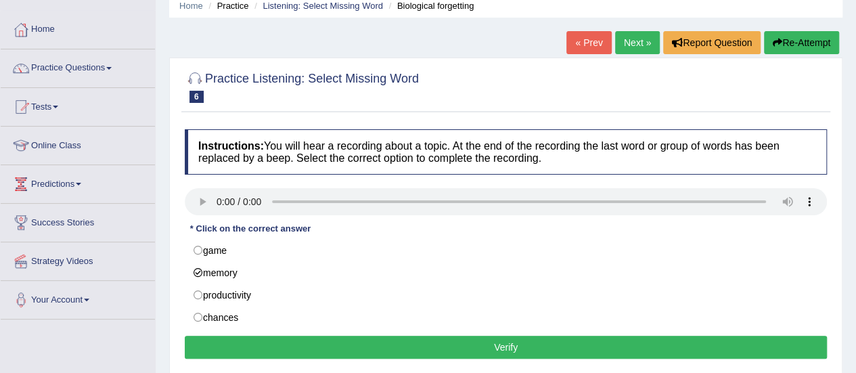
click at [248, 342] on button "Verify" at bounding box center [506, 347] width 642 height 23
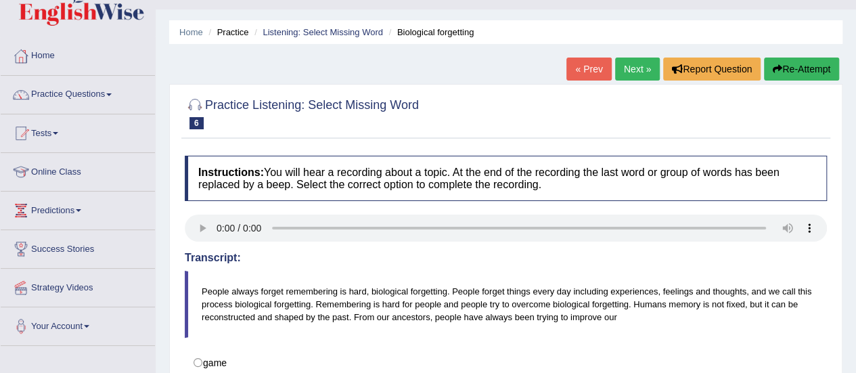
scroll to position [19, 0]
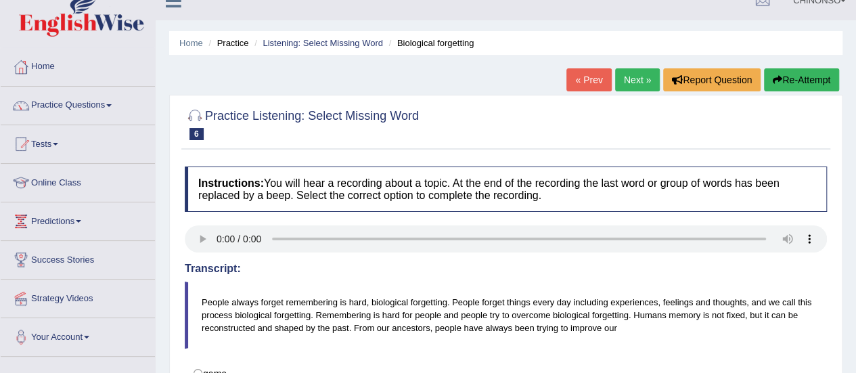
click at [629, 83] on link "Next »" at bounding box center [637, 79] width 45 height 23
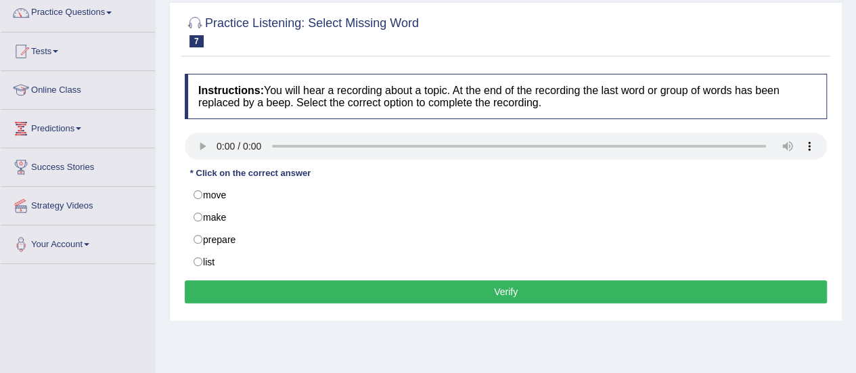
scroll to position [114, 0]
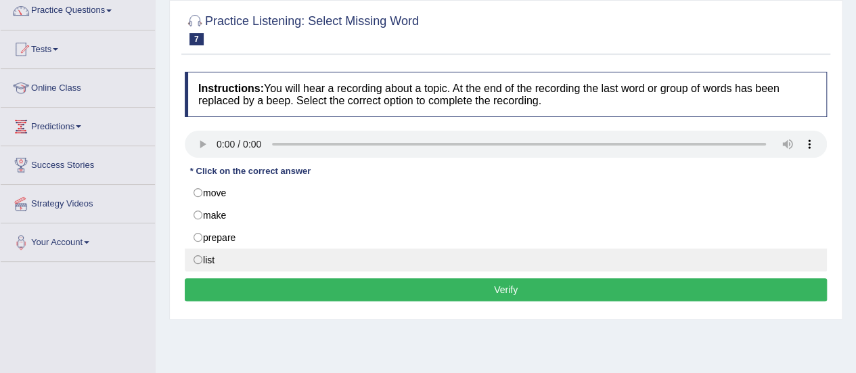
click at [202, 259] on label "list" at bounding box center [506, 259] width 642 height 23
radio input "true"
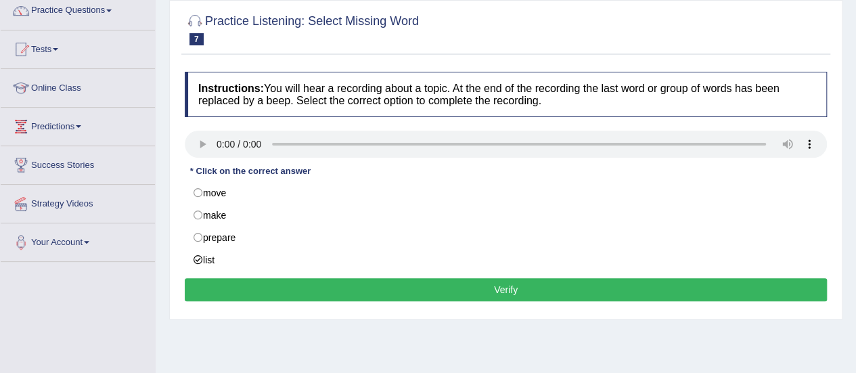
click at [397, 290] on button "Verify" at bounding box center [506, 289] width 642 height 23
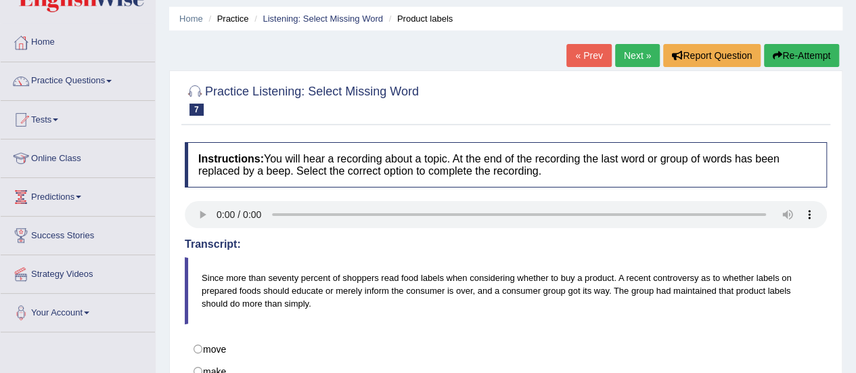
scroll to position [0, 0]
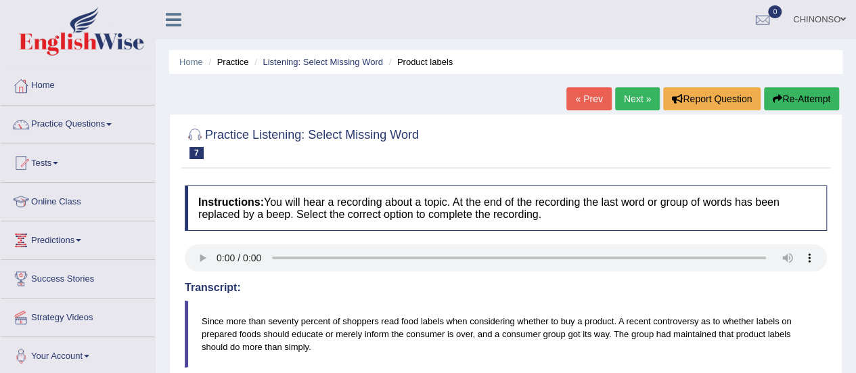
click at [621, 99] on link "Next »" at bounding box center [637, 98] width 45 height 23
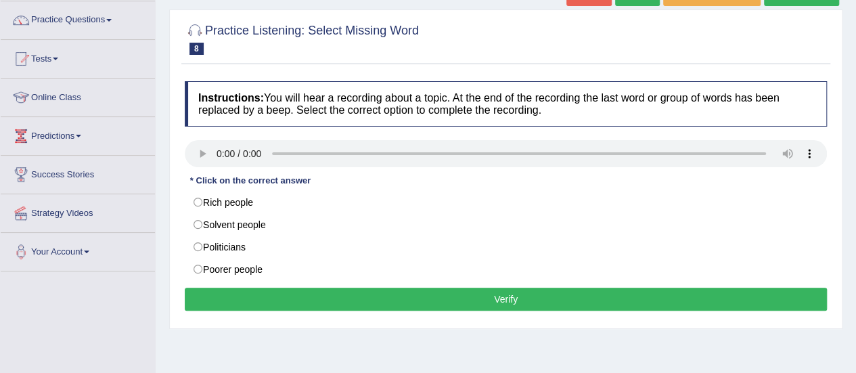
scroll to position [102, 0]
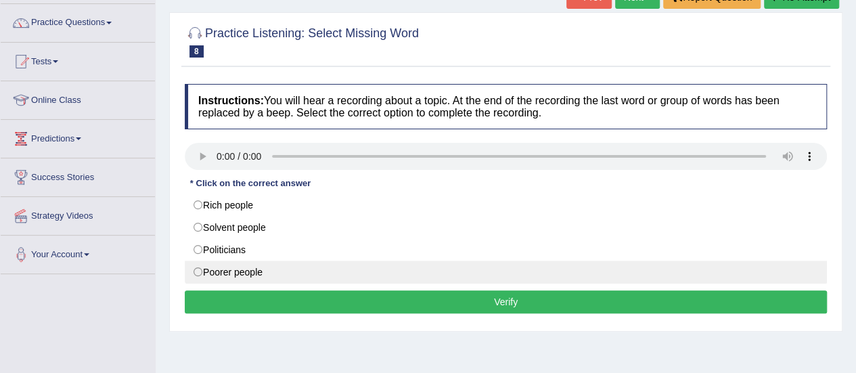
click at [218, 268] on label "Poorer people" at bounding box center [506, 272] width 642 height 23
radio input "true"
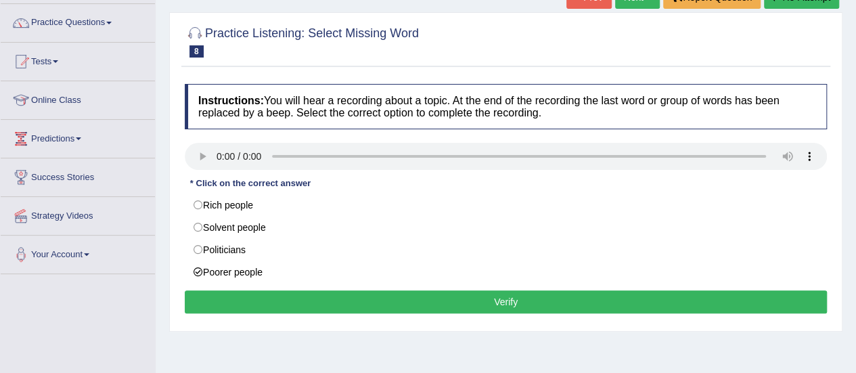
click at [439, 303] on button "Verify" at bounding box center [506, 301] width 642 height 23
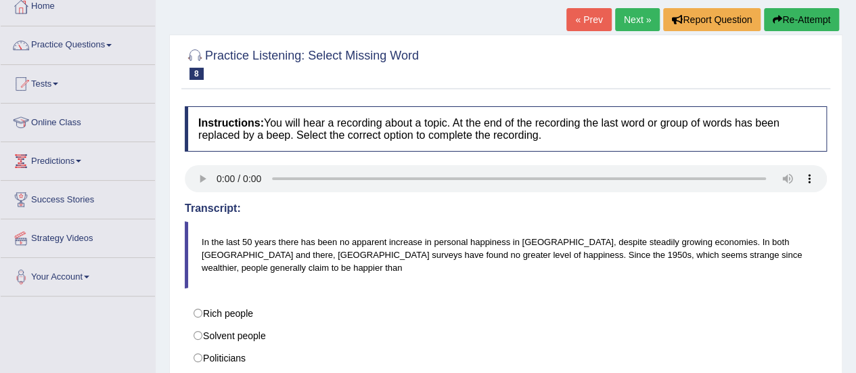
scroll to position [0, 0]
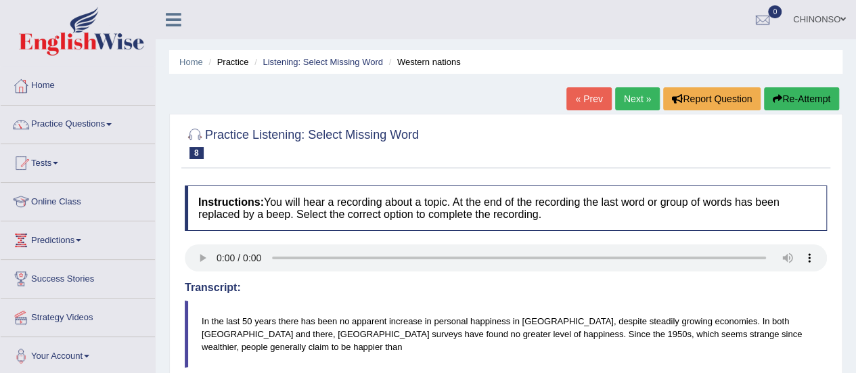
click at [638, 91] on link "Next »" at bounding box center [637, 98] width 45 height 23
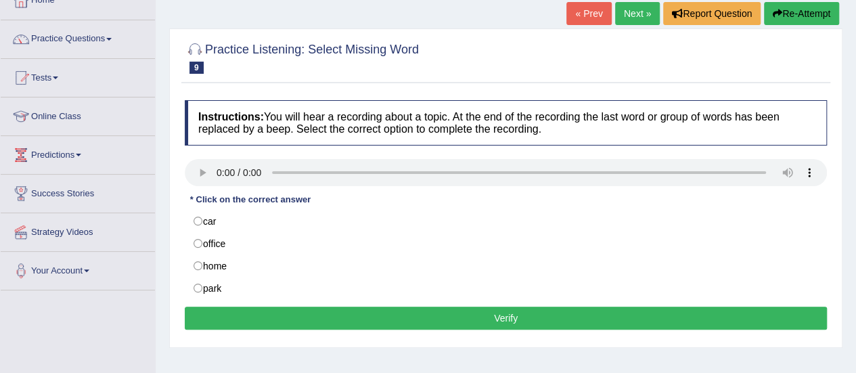
scroll to position [92, 0]
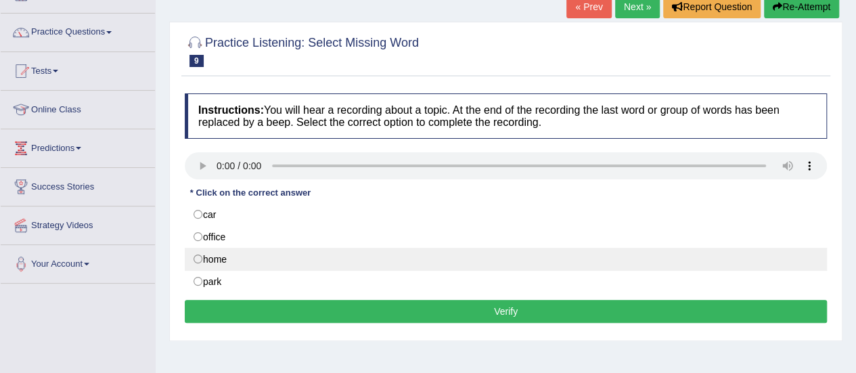
click at [217, 257] on label "home" at bounding box center [506, 259] width 642 height 23
radio input "true"
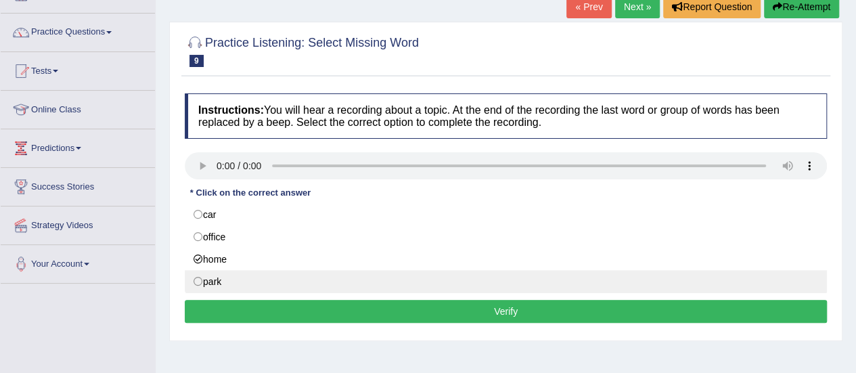
click at [210, 280] on label "park" at bounding box center [506, 281] width 642 height 23
radio input "true"
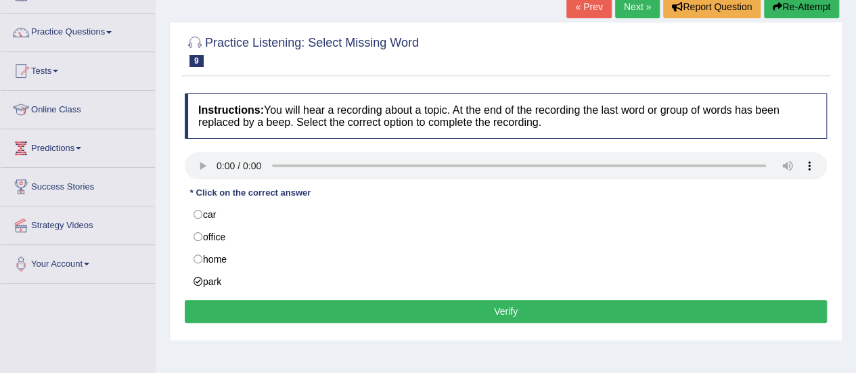
click at [282, 303] on button "Verify" at bounding box center [506, 311] width 642 height 23
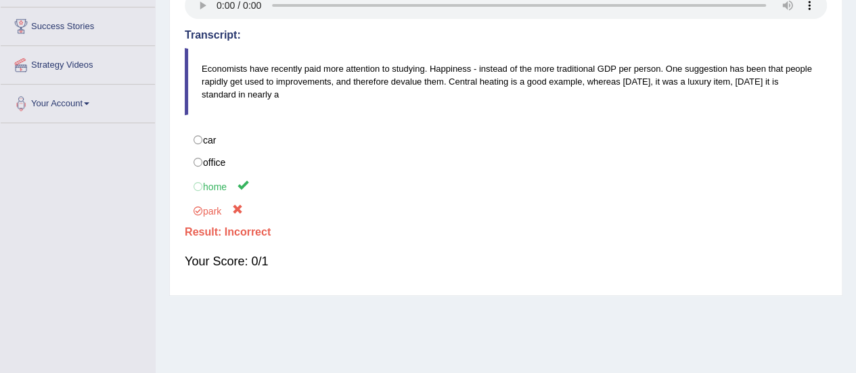
scroll to position [253, 0]
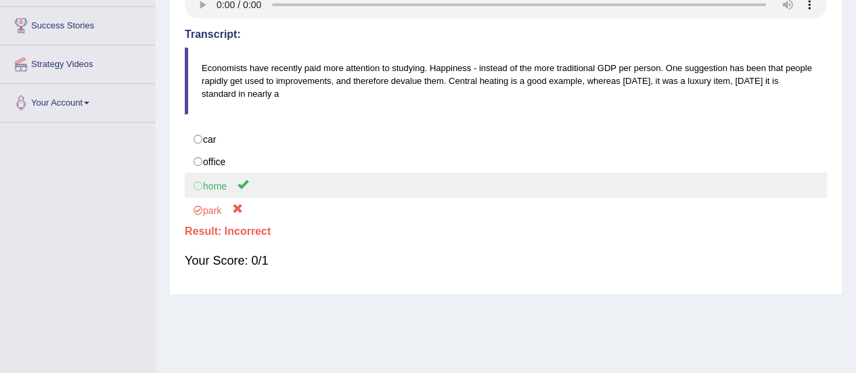
click at [213, 187] on label "home" at bounding box center [506, 185] width 642 height 25
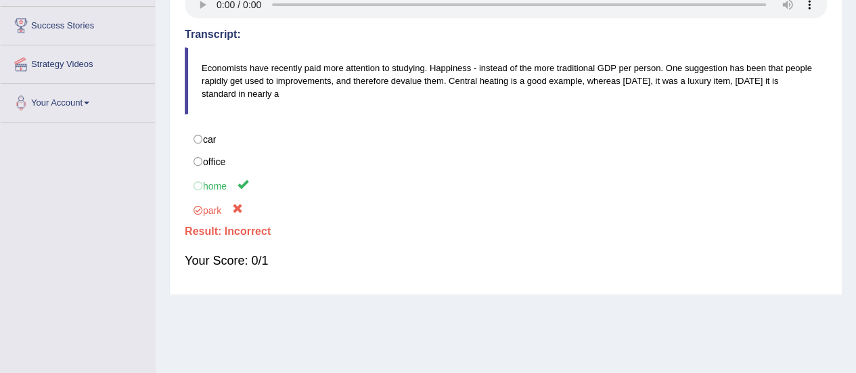
scroll to position [0, 0]
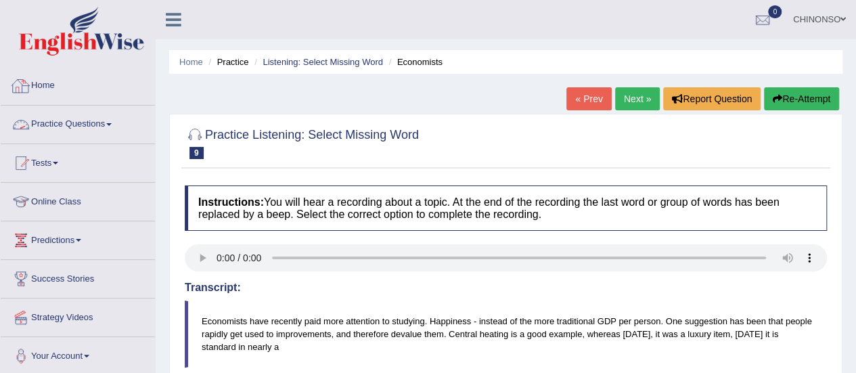
click at [93, 117] on link "Practice Questions" at bounding box center [78, 123] width 154 height 34
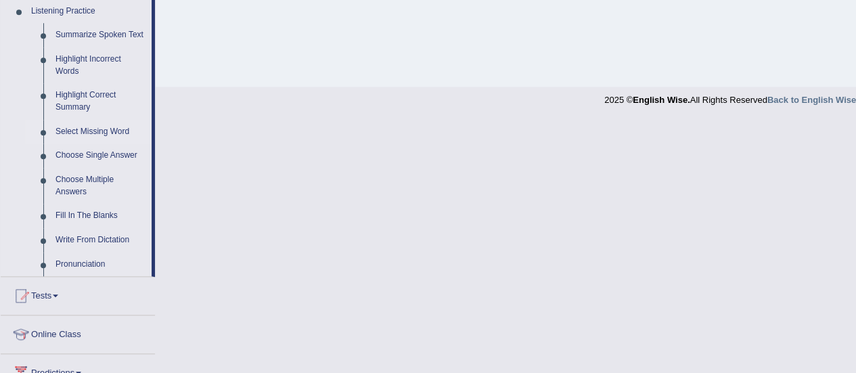
scroll to position [593, 0]
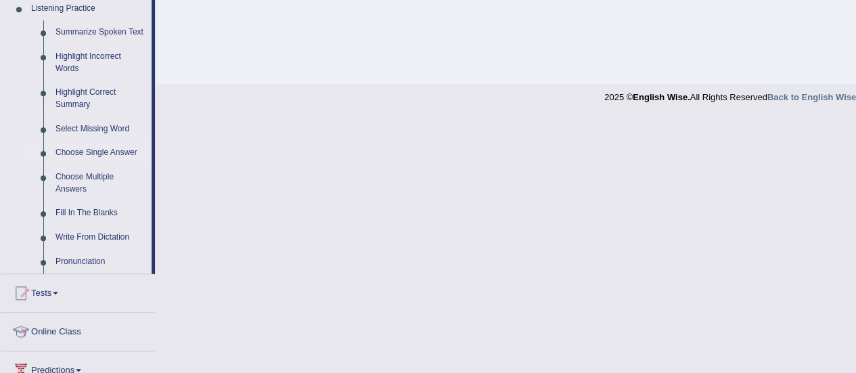
click at [99, 155] on link "Choose Single Answer" at bounding box center [100, 153] width 102 height 24
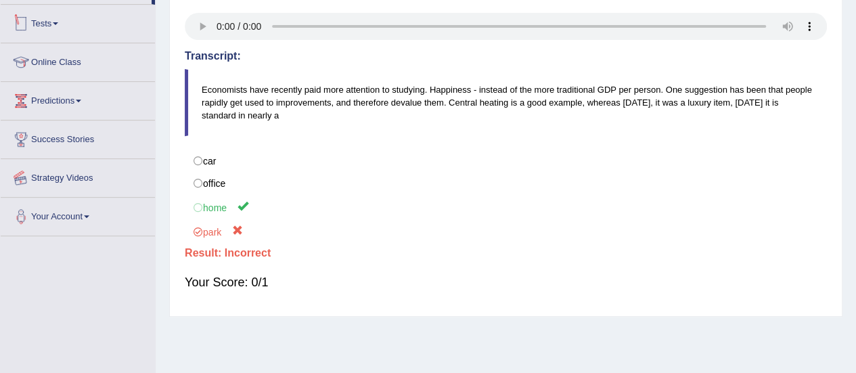
scroll to position [337, 0]
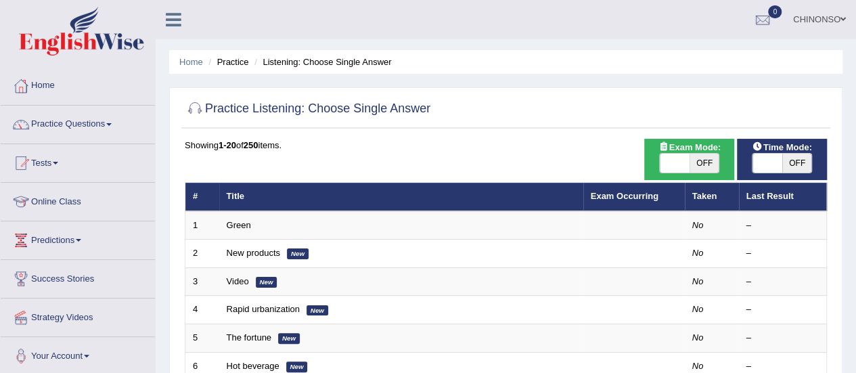
click at [706, 162] on span "OFF" at bounding box center [705, 163] width 30 height 19
checkbox input "true"
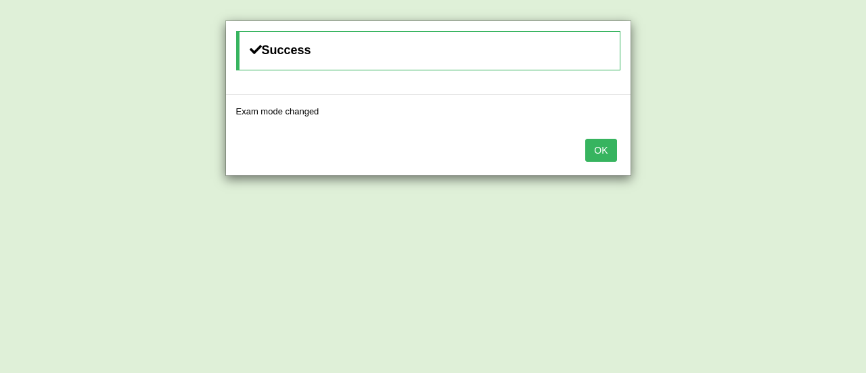
click at [592, 148] on button "OK" at bounding box center [600, 150] width 31 height 23
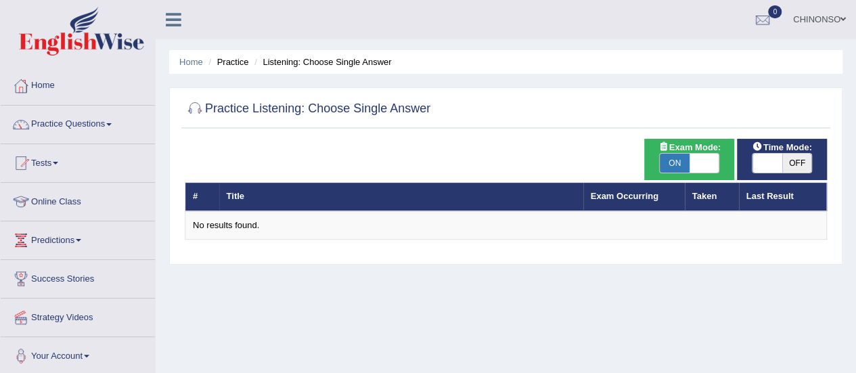
click at [670, 154] on span "ON" at bounding box center [675, 163] width 30 height 19
checkbox input "false"
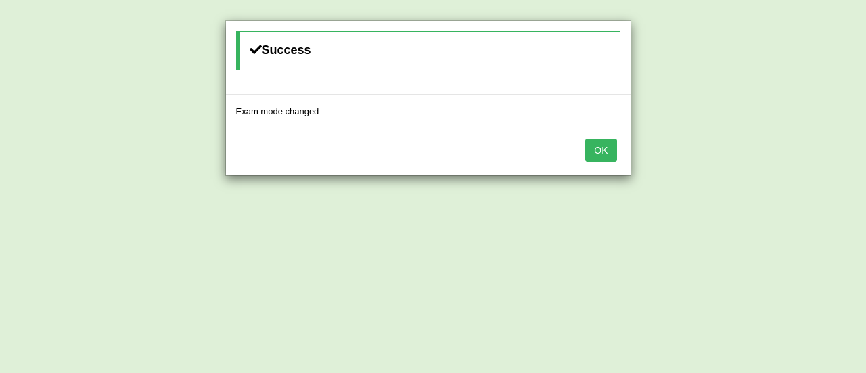
click at [602, 147] on button "OK" at bounding box center [600, 150] width 31 height 23
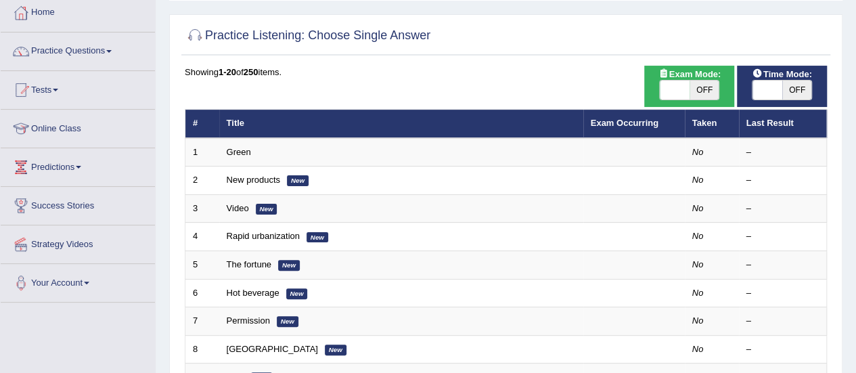
scroll to position [83, 0]
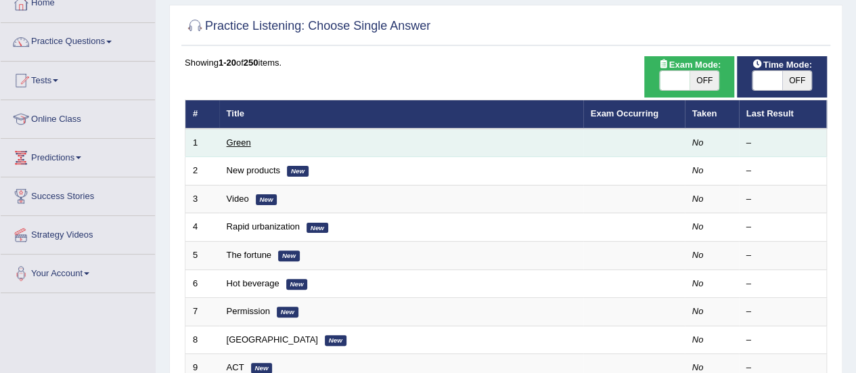
click at [229, 141] on link "Green" at bounding box center [239, 142] width 24 height 10
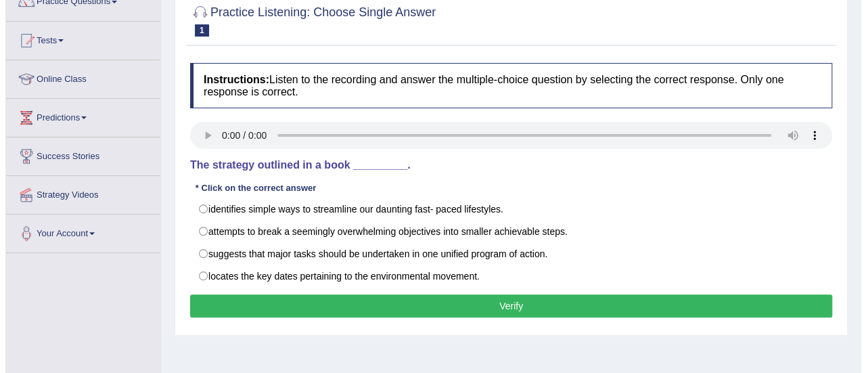
scroll to position [123, 0]
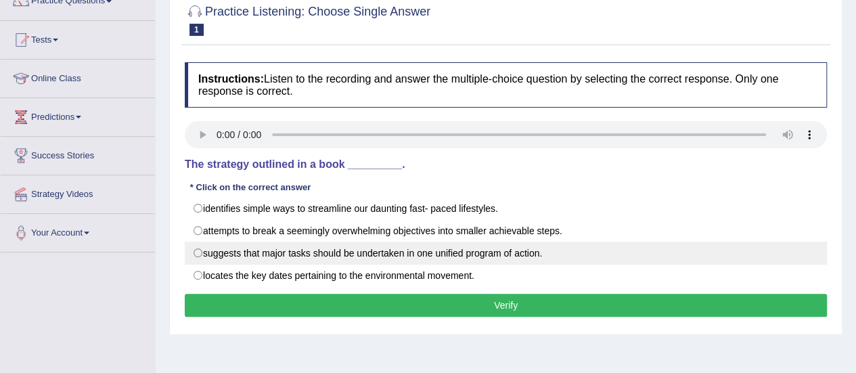
click at [204, 244] on label "suggests that major tasks should be undertaken in one unified program of action." at bounding box center [506, 253] width 642 height 23
radio input "true"
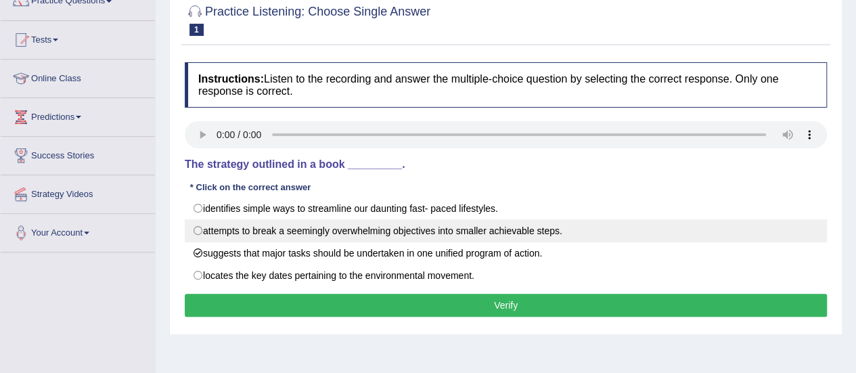
click at [250, 224] on label "attempts to break a seemingly overwhelming objectives into smaller achievable s…" at bounding box center [506, 230] width 642 height 23
radio input "true"
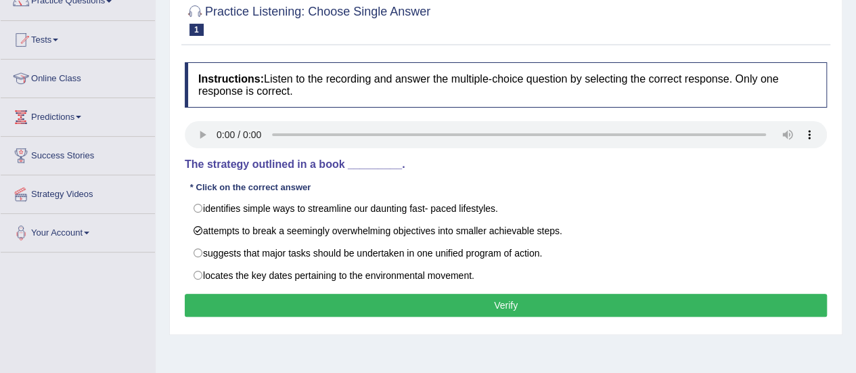
click at [384, 307] on button "Verify" at bounding box center [506, 305] width 642 height 23
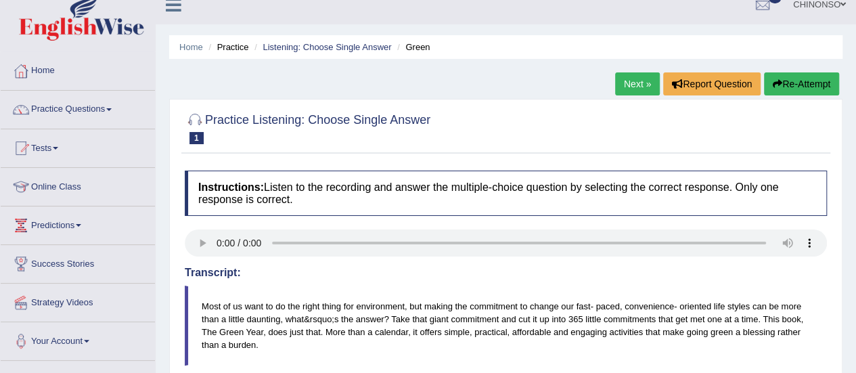
scroll to position [14, 0]
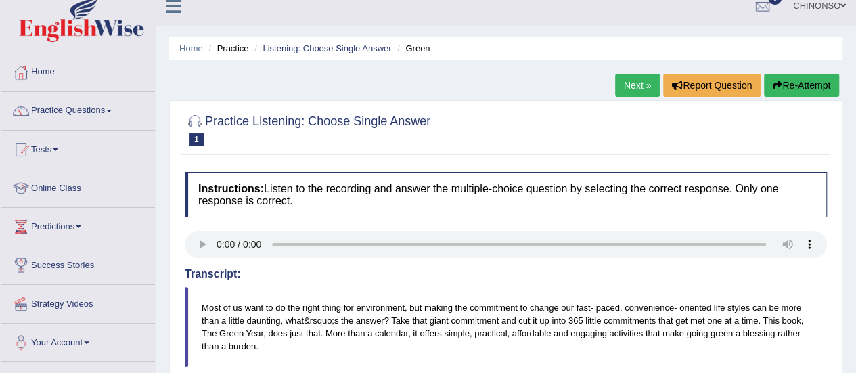
click at [629, 81] on link "Next »" at bounding box center [637, 85] width 45 height 23
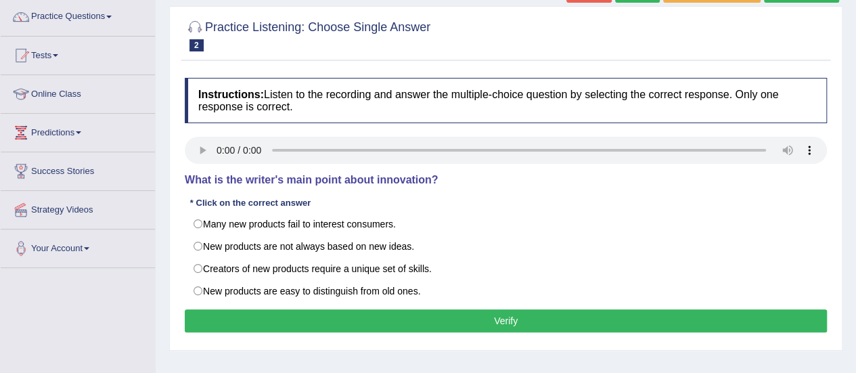
scroll to position [108, 0]
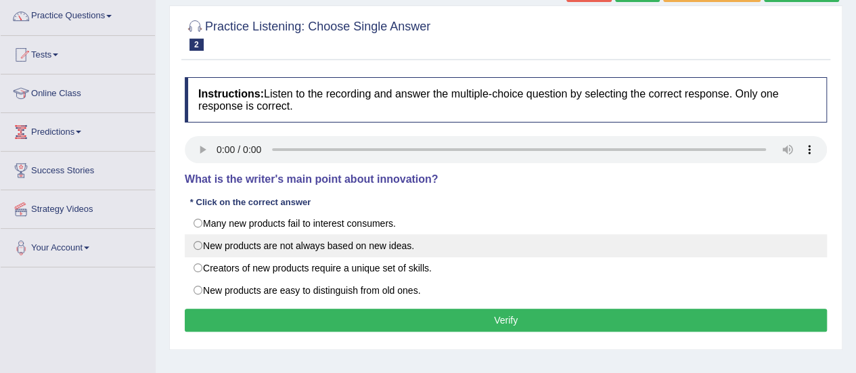
click at [206, 243] on label "New products are not always based on new ideas." at bounding box center [506, 245] width 642 height 23
radio input "true"
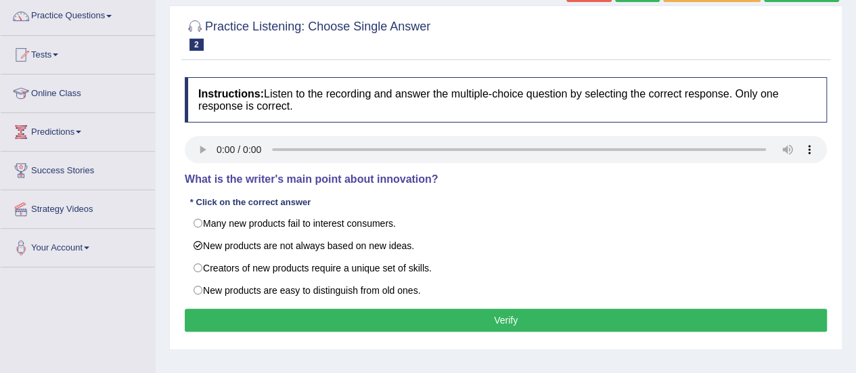
click at [363, 314] on button "Verify" at bounding box center [506, 320] width 642 height 23
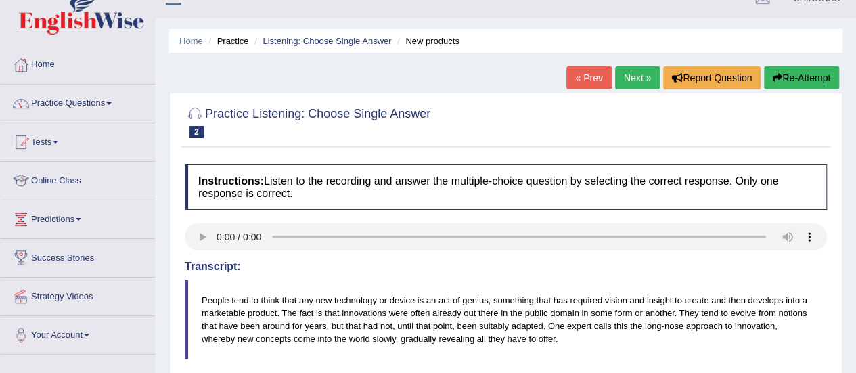
scroll to position [20, 0]
click at [634, 79] on link "Next »" at bounding box center [637, 78] width 45 height 23
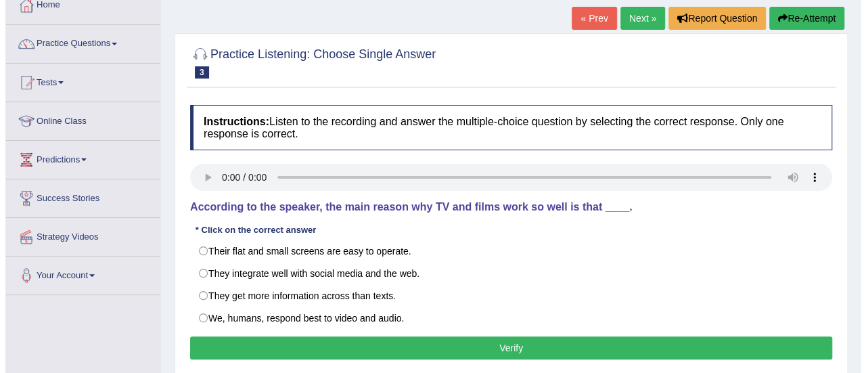
scroll to position [111, 0]
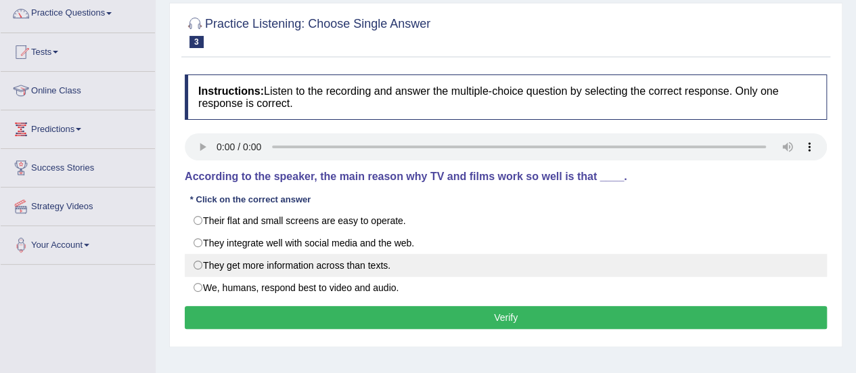
click at [204, 265] on label "They get more information across than texts." at bounding box center [506, 265] width 642 height 23
radio input "true"
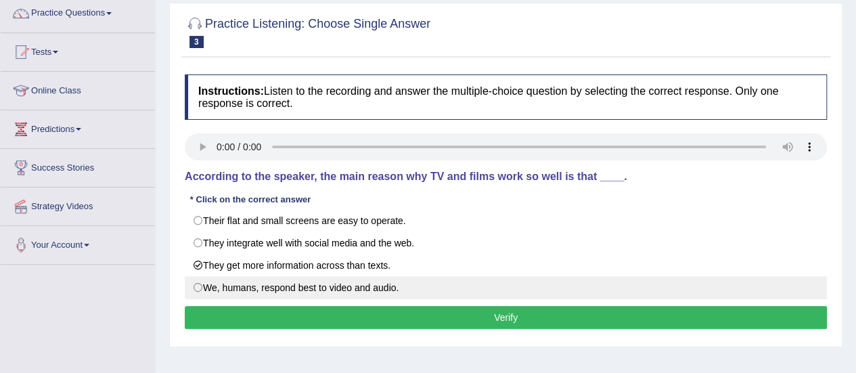
click at [196, 286] on label "We, humans, respond best to video and audio." at bounding box center [506, 287] width 642 height 23
radio input "true"
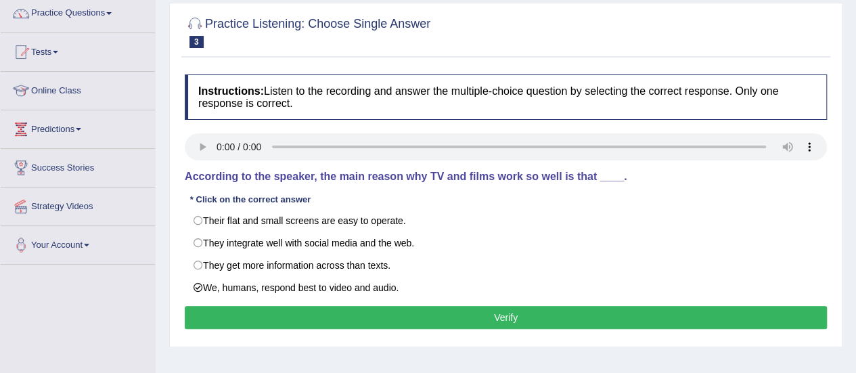
click at [279, 310] on button "Verify" at bounding box center [506, 317] width 642 height 23
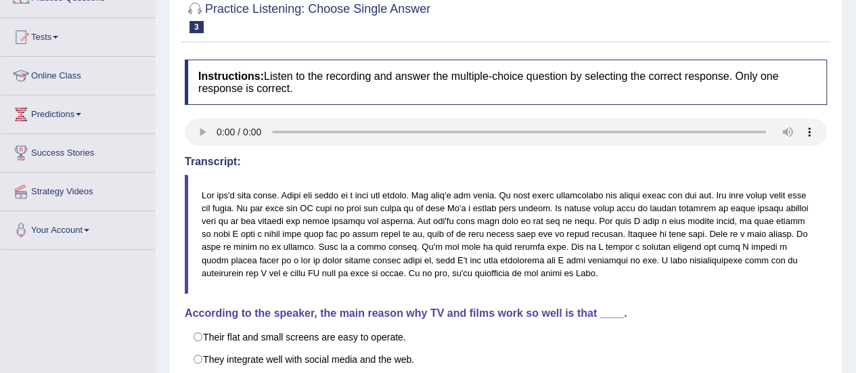
scroll to position [0, 0]
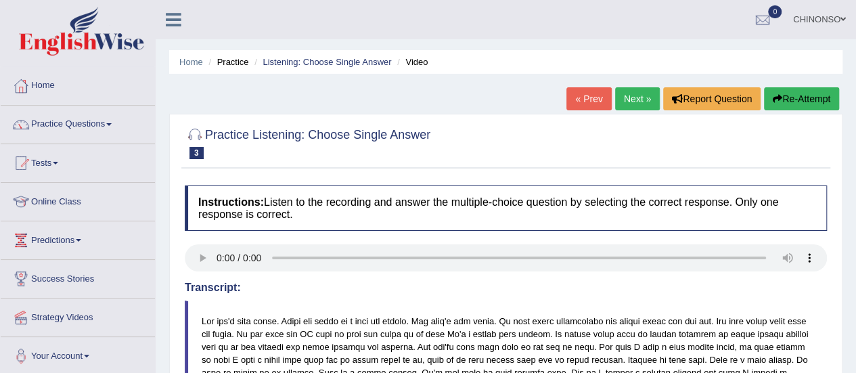
click at [637, 103] on link "Next »" at bounding box center [637, 98] width 45 height 23
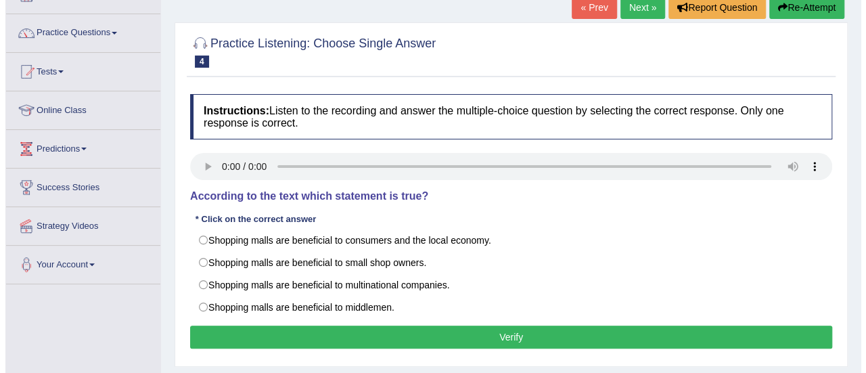
scroll to position [91, 0]
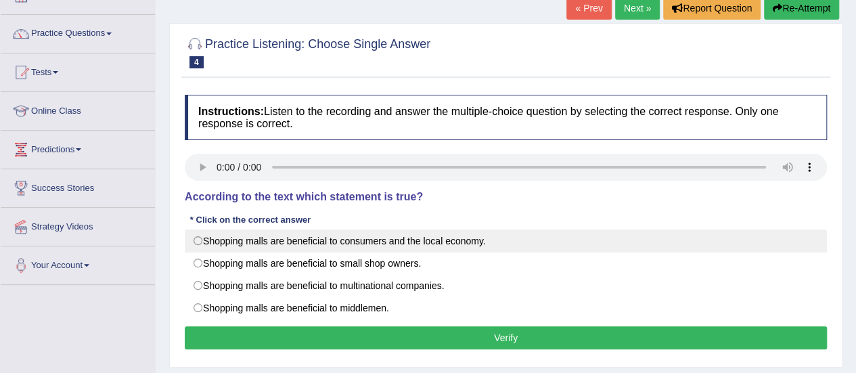
click at [394, 236] on label "Shopping malls are beneficial to consumers and the local economy." at bounding box center [506, 240] width 642 height 23
radio input "true"
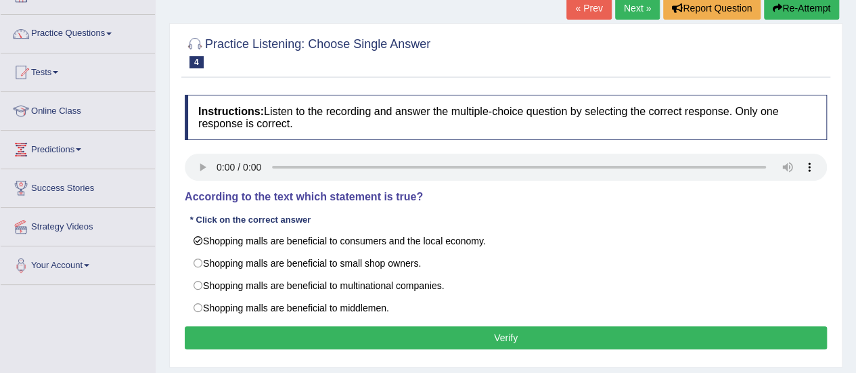
click at [453, 336] on button "Verify" at bounding box center [506, 337] width 642 height 23
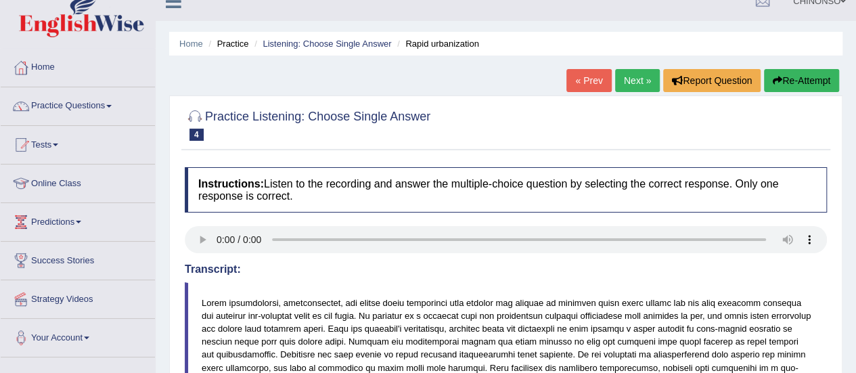
scroll to position [9, 0]
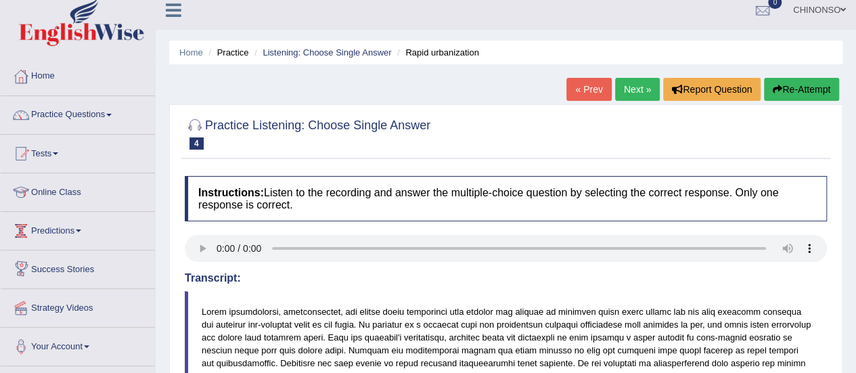
click at [58, 228] on link "Predictions" at bounding box center [78, 229] width 154 height 34
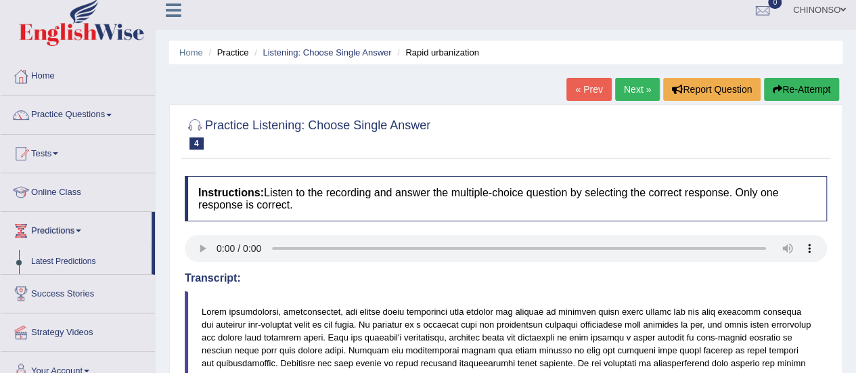
click at [65, 229] on link "Predictions" at bounding box center [76, 229] width 151 height 34
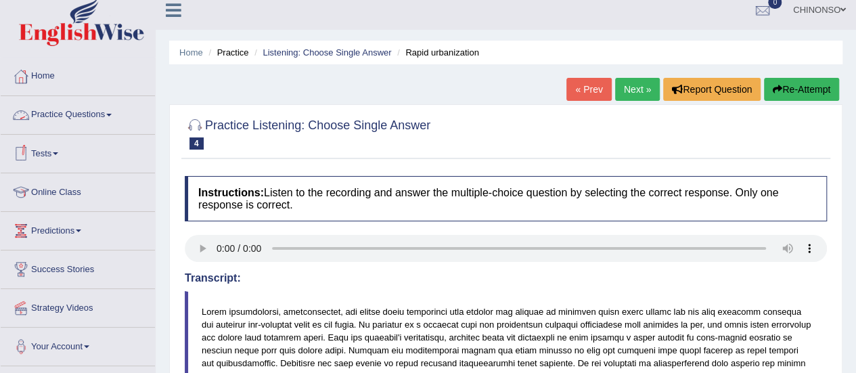
click at [70, 112] on link "Practice Questions" at bounding box center [78, 113] width 154 height 34
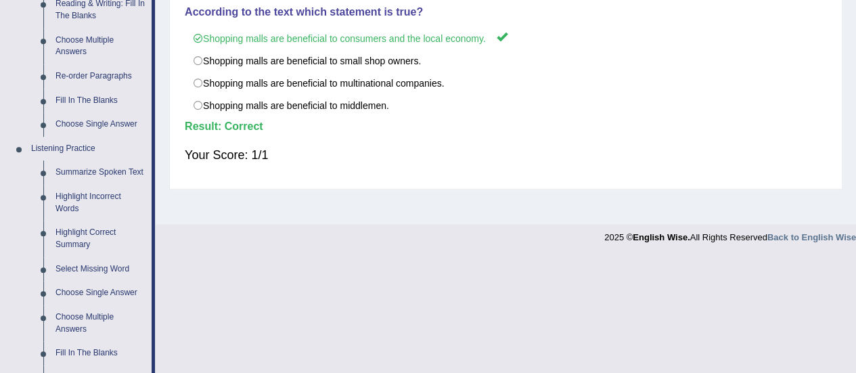
scroll to position [453, 0]
click at [88, 173] on link "Summarize Spoken Text" at bounding box center [100, 172] width 102 height 24
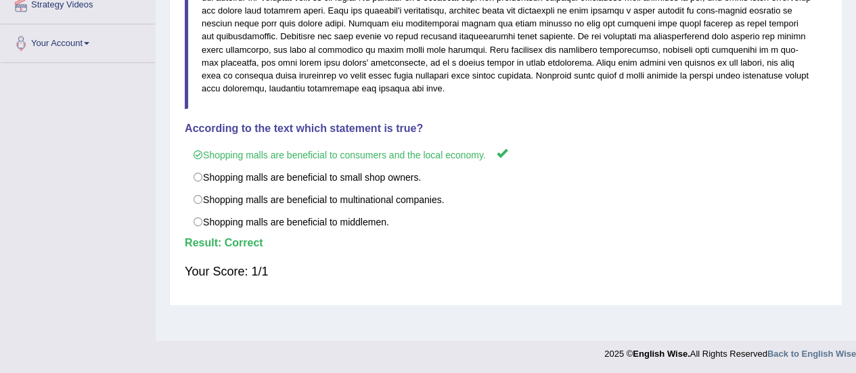
scroll to position [337, 0]
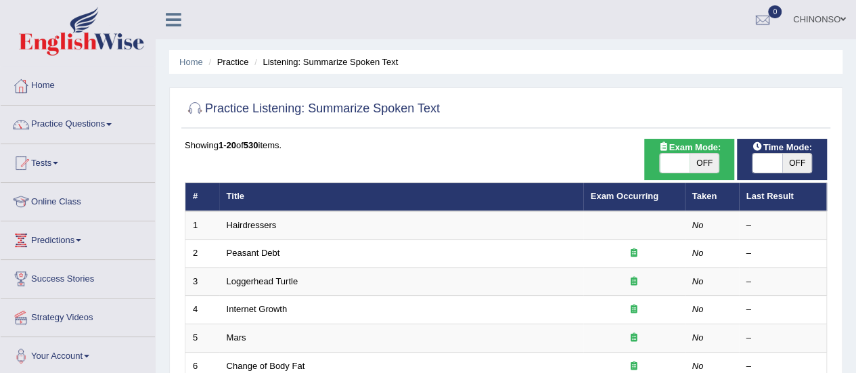
click at [709, 166] on span "OFF" at bounding box center [705, 163] width 30 height 19
checkbox input "true"
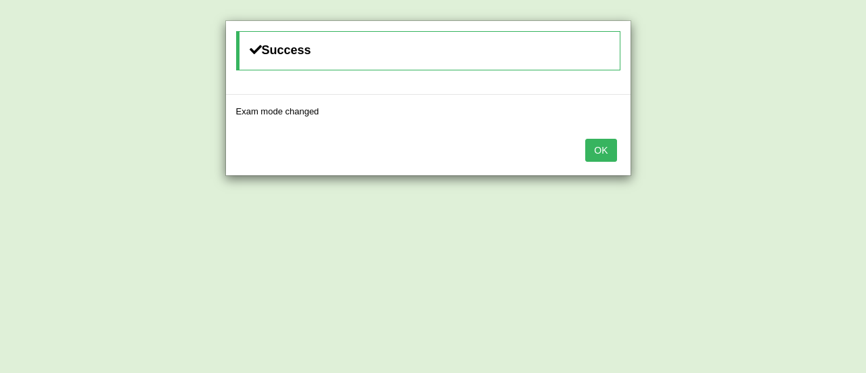
click at [600, 150] on button "OK" at bounding box center [600, 150] width 31 height 23
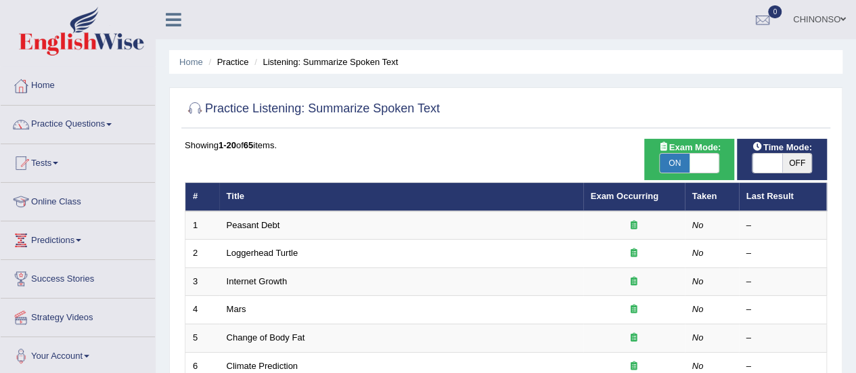
click at [709, 160] on span at bounding box center [705, 163] width 30 height 19
checkbox input "false"
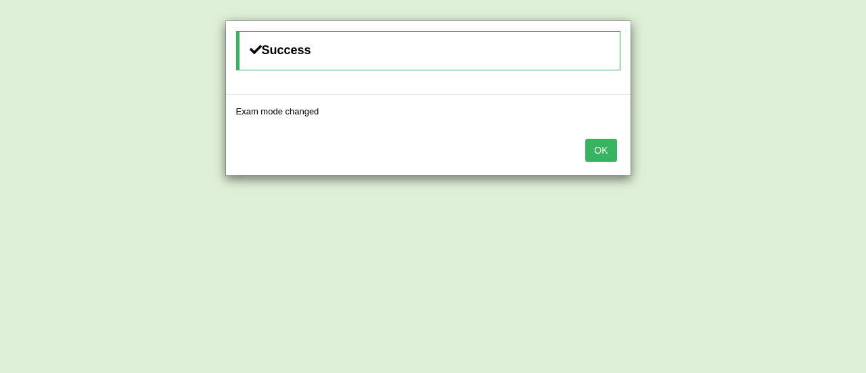
click at [601, 149] on button "OK" at bounding box center [600, 150] width 31 height 23
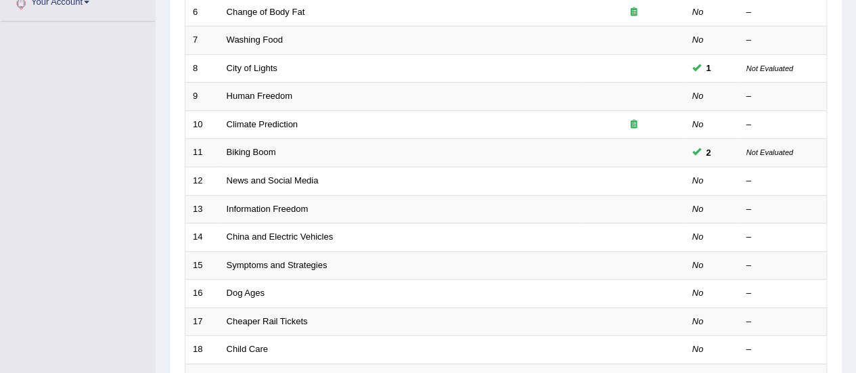
scroll to position [353, 0]
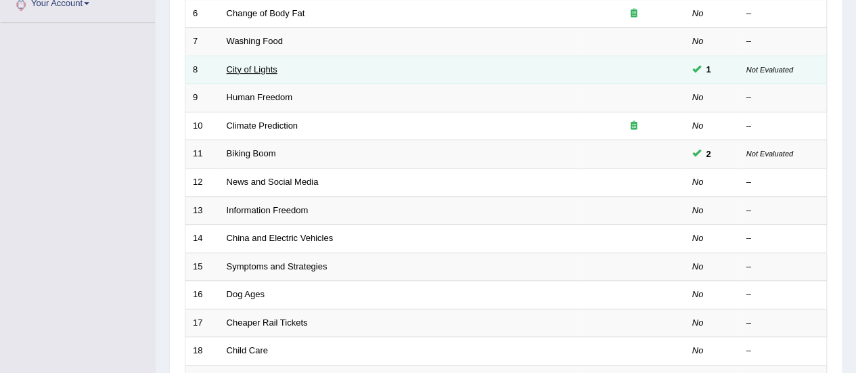
click at [263, 69] on link "City of Lights" at bounding box center [252, 69] width 51 height 10
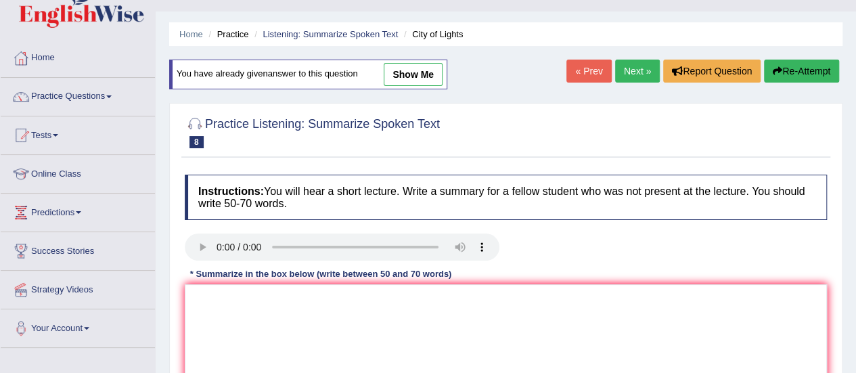
scroll to position [15, 0]
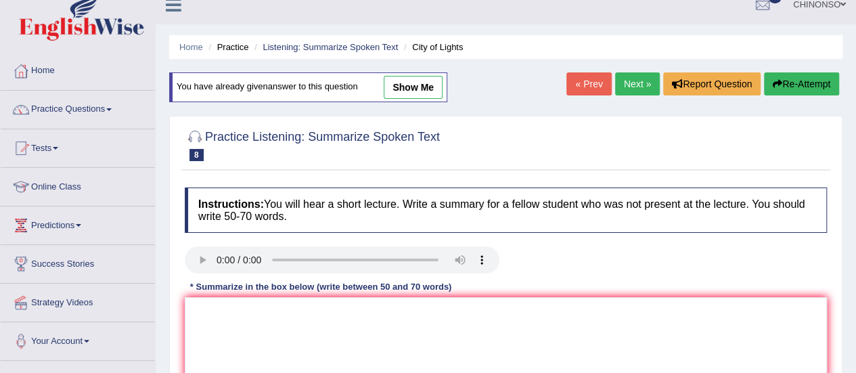
click at [418, 86] on link "show me" at bounding box center [413, 87] width 59 height 23
type textarea "The speaker provided an overview of the city of light, highlighting several ide…"
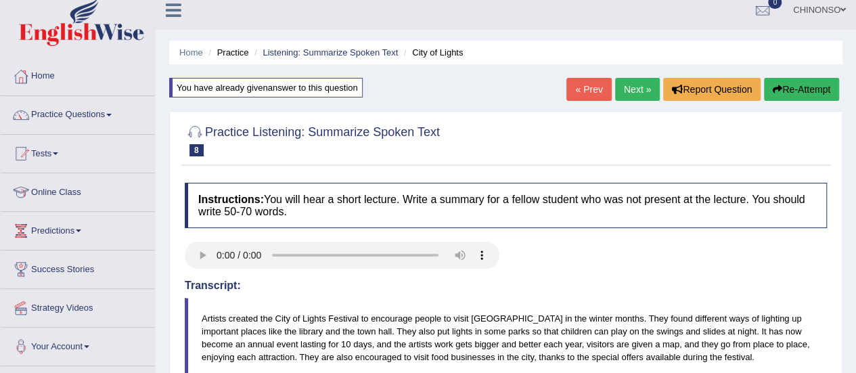
scroll to position [0, 0]
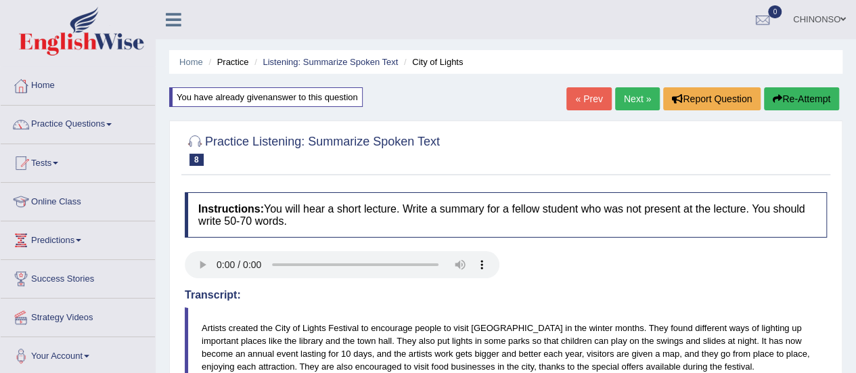
click at [85, 117] on link "Practice Questions" at bounding box center [78, 123] width 154 height 34
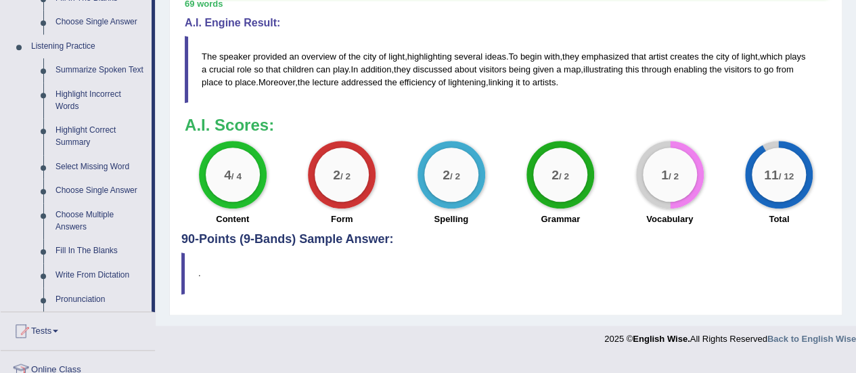
scroll to position [560, 0]
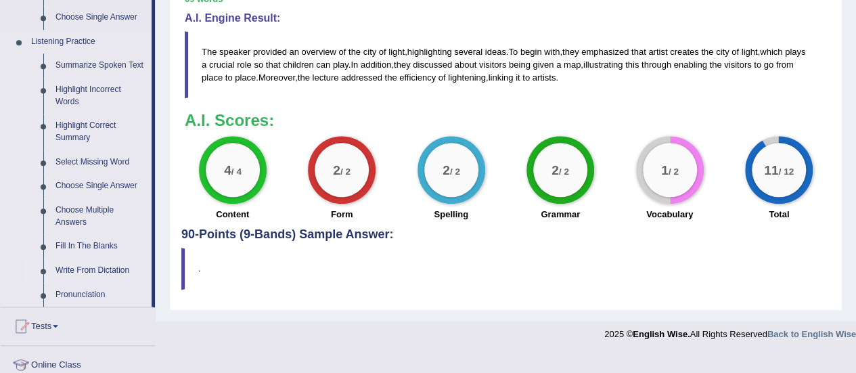
click at [64, 270] on link "Write From Dictation" at bounding box center [100, 271] width 102 height 24
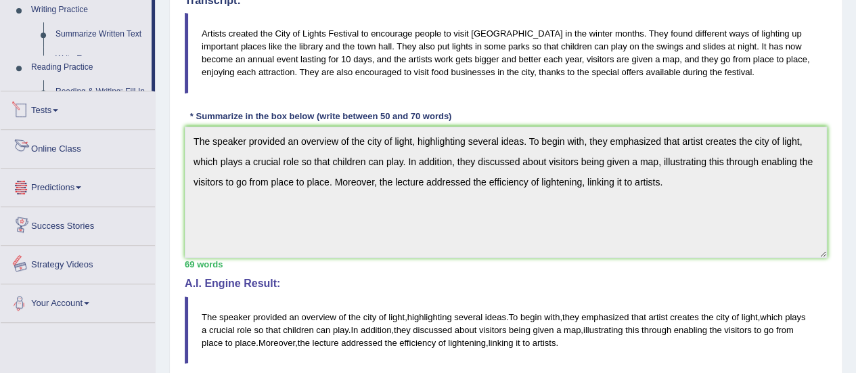
scroll to position [455, 0]
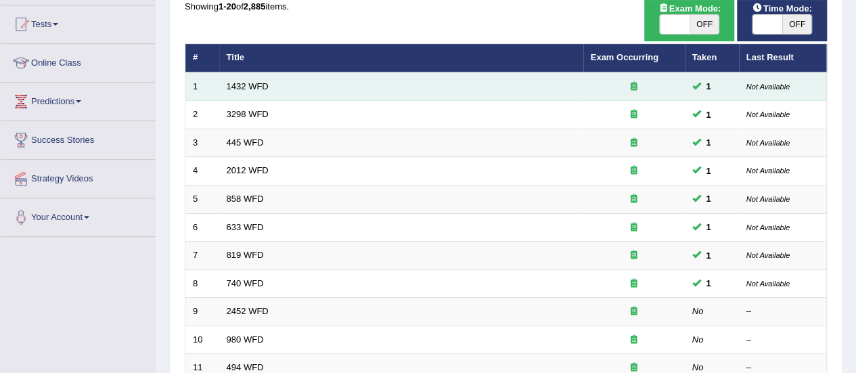
scroll to position [139, 0]
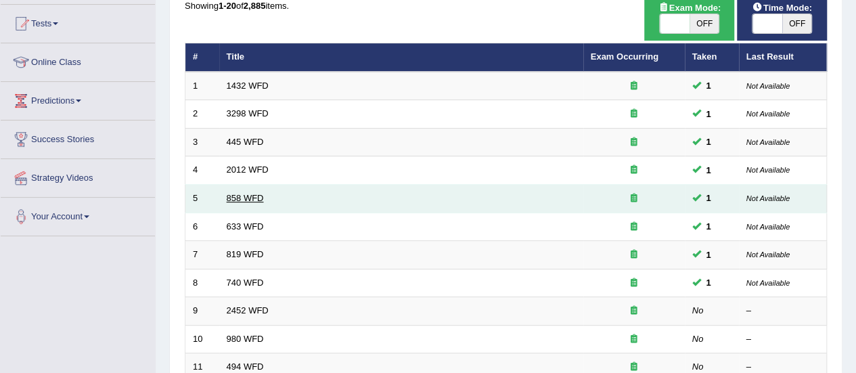
click at [227, 194] on link "858 WFD" at bounding box center [245, 198] width 37 height 10
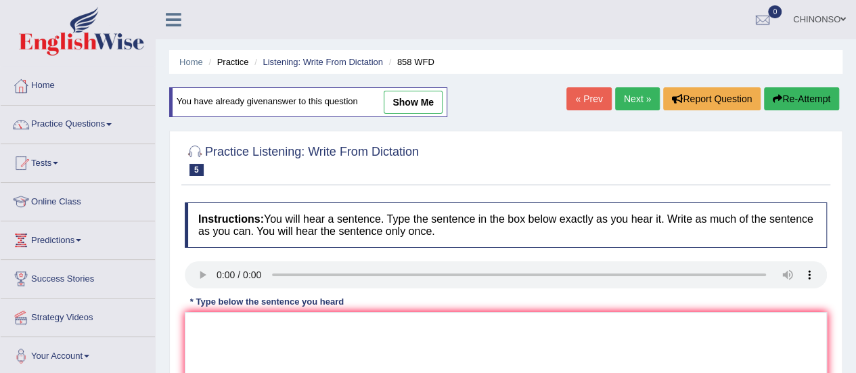
click at [416, 101] on link "show me" at bounding box center [413, 102] width 59 height 23
type textarea "Be Been here when the ships ship of Atiphalt [PERSON_NAME] interested the histo…"
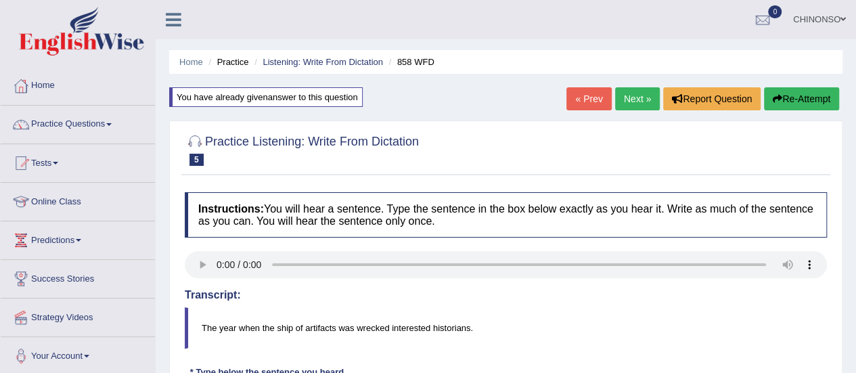
click at [630, 94] on link "Next »" at bounding box center [637, 98] width 45 height 23
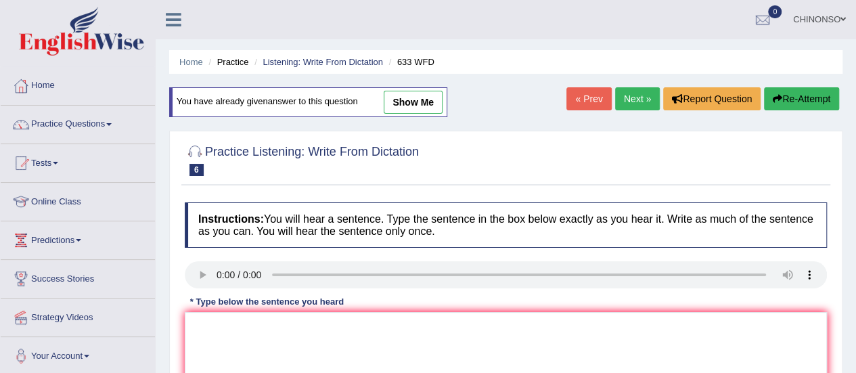
scroll to position [3, 0]
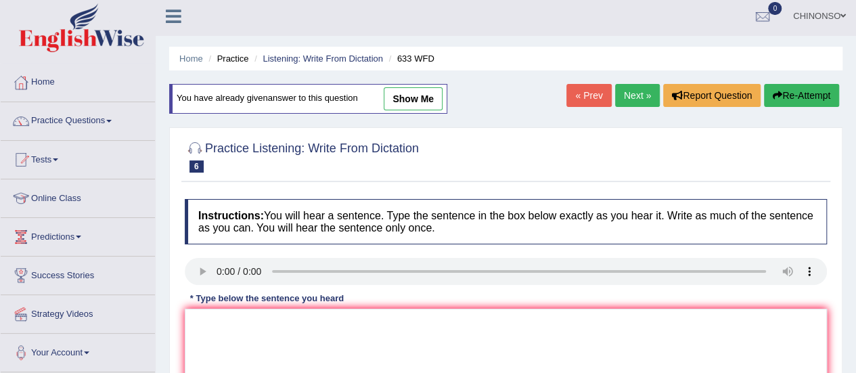
click at [416, 101] on link "show me" at bounding box center [413, 98] width 59 height 23
type textarea "Reserch shows that exercising makes us feel better."
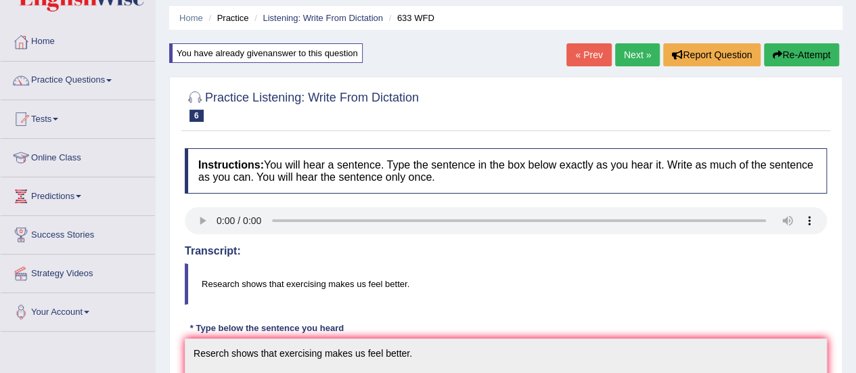
scroll to position [56, 0]
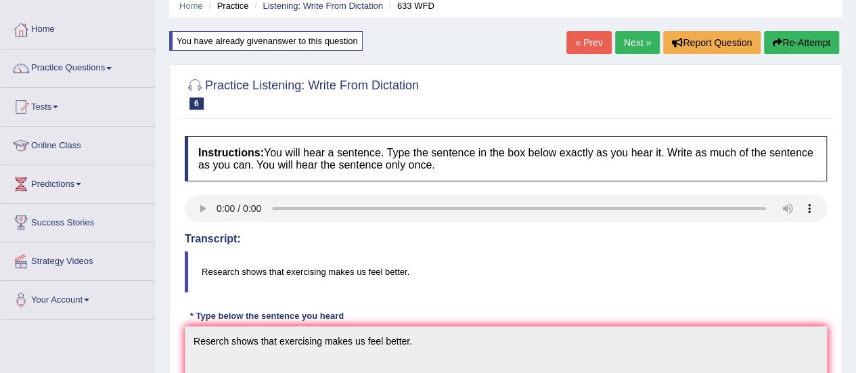
click at [626, 39] on link "Next »" at bounding box center [637, 42] width 45 height 23
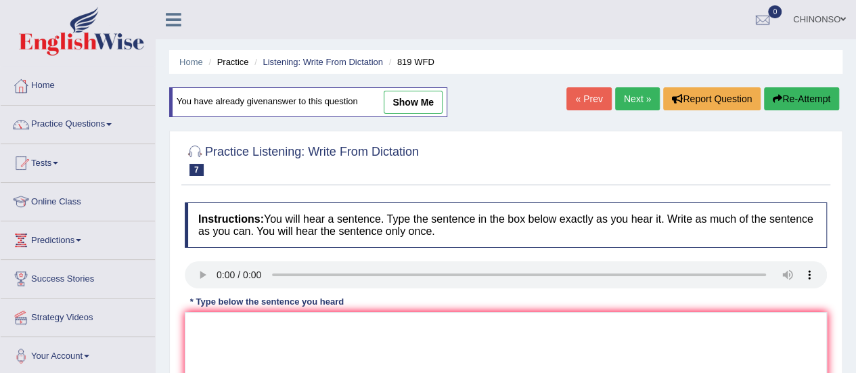
click at [405, 99] on link "show me" at bounding box center [413, 102] width 59 height 23
type textarea "Plants are able to continue growing through out there lifes."
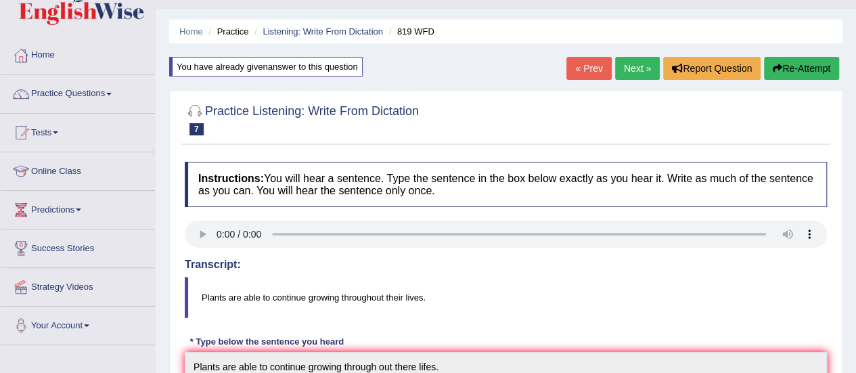
scroll to position [27, 0]
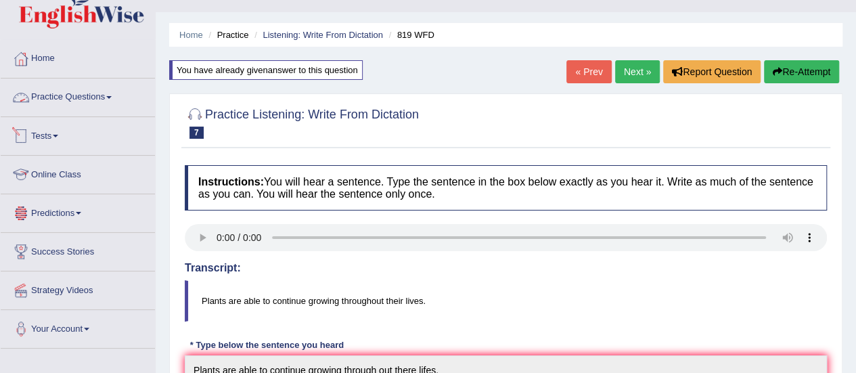
click at [76, 96] on link "Practice Questions" at bounding box center [78, 96] width 154 height 34
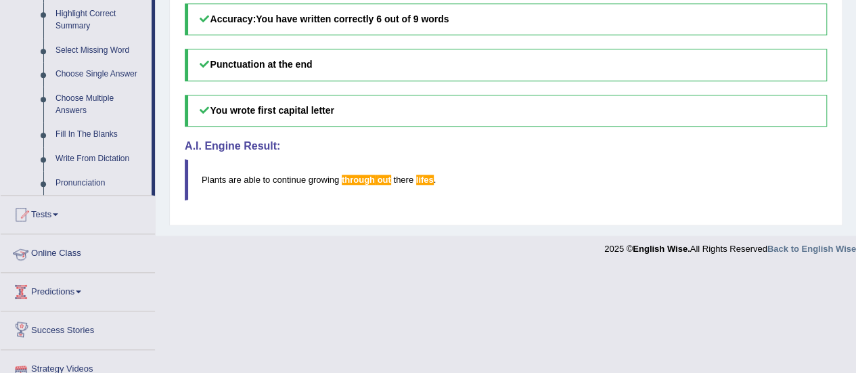
scroll to position [610, 0]
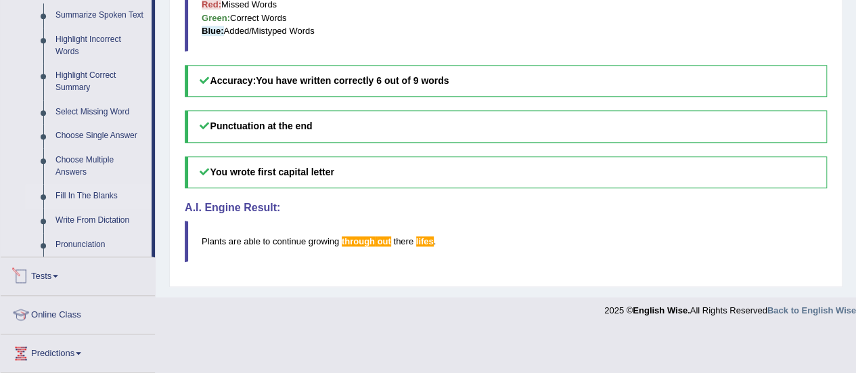
click at [87, 193] on link "Fill In The Blanks" at bounding box center [100, 196] width 102 height 24
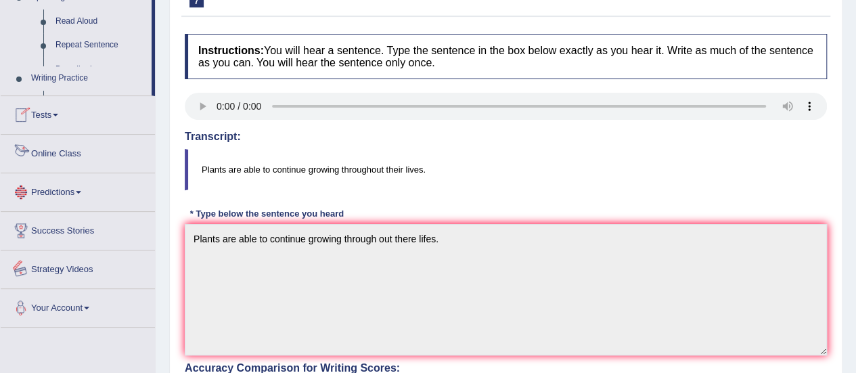
scroll to position [428, 0]
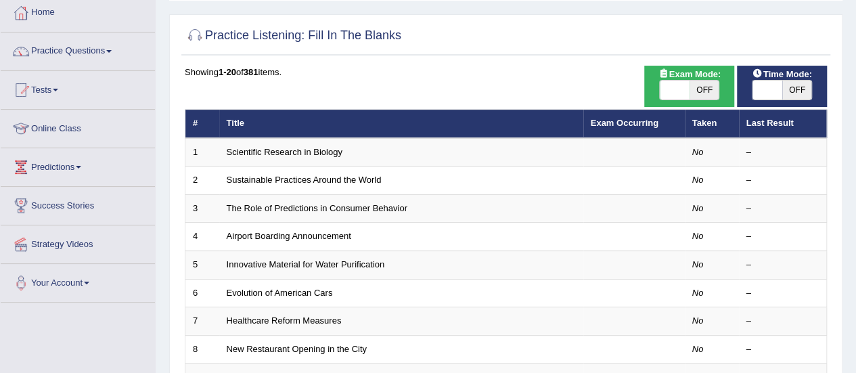
scroll to position [77, 0]
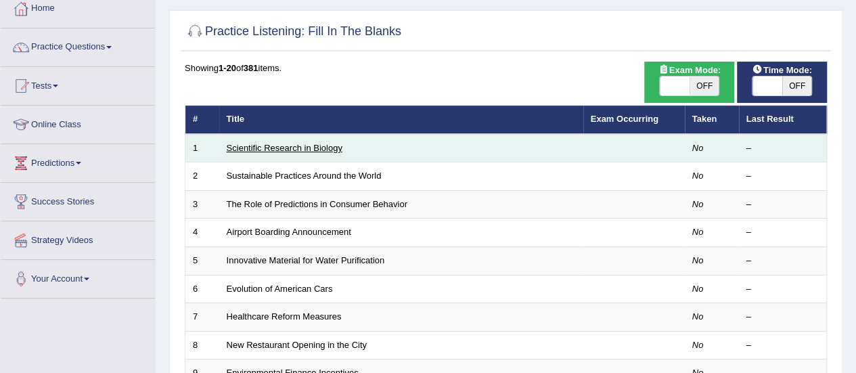
click at [284, 146] on link "Scientific Research in Biology" at bounding box center [285, 148] width 116 height 10
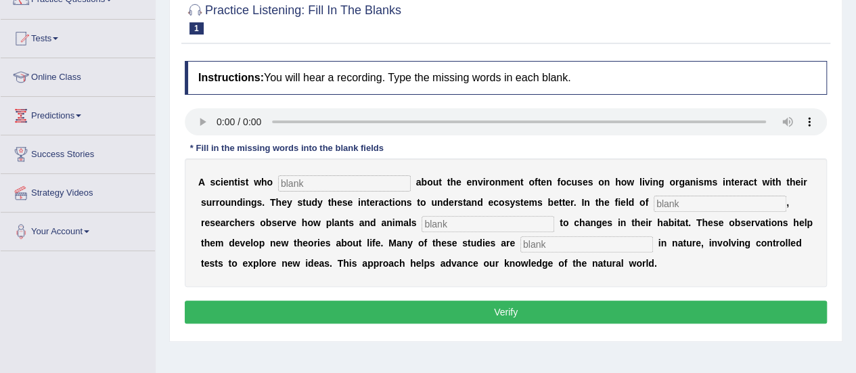
scroll to position [131, 0]
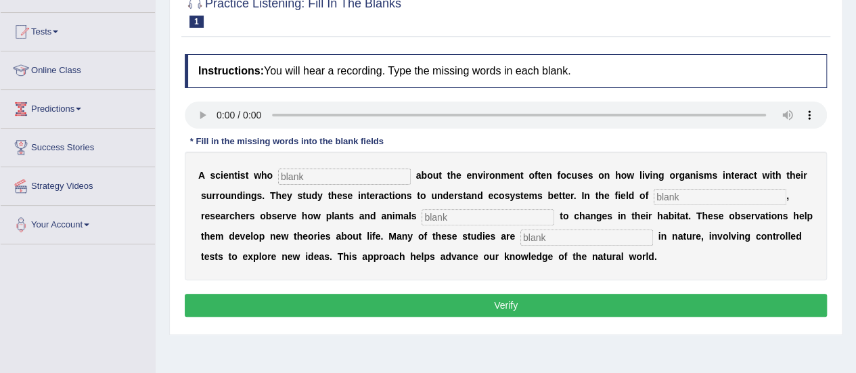
click at [317, 179] on input "text" at bounding box center [344, 177] width 133 height 16
type input "cares"
click at [684, 195] on input "text" at bounding box center [720, 197] width 133 height 16
type input "biology"
click at [483, 214] on input "text" at bounding box center [488, 217] width 133 height 16
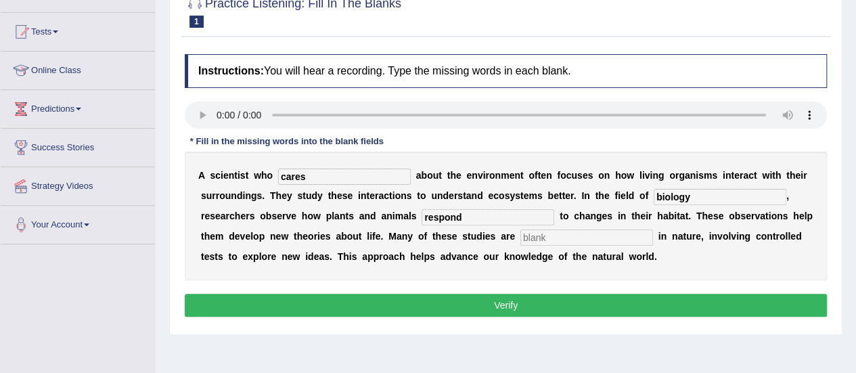
type input "respond"
click at [547, 236] on input "text" at bounding box center [586, 237] width 133 height 16
type input "experimental"
click at [504, 300] on button "Verify" at bounding box center [506, 305] width 642 height 23
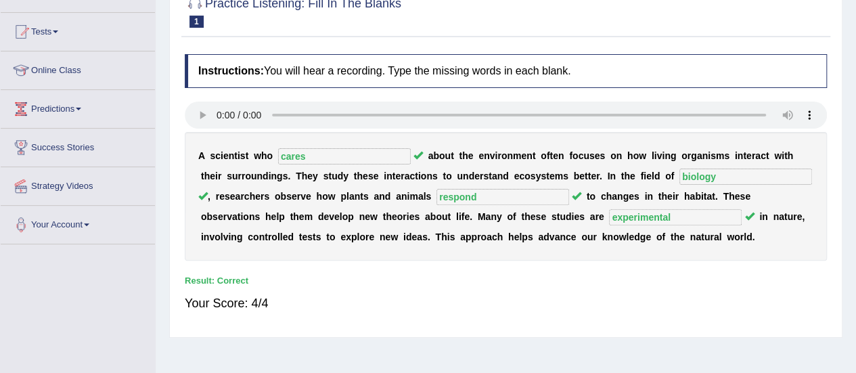
scroll to position [0, 0]
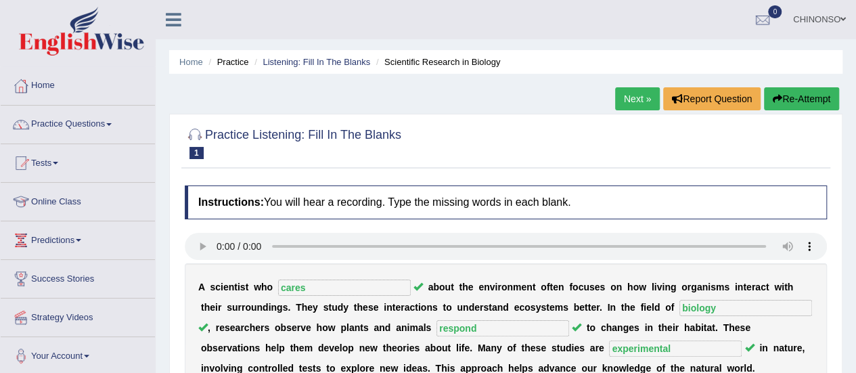
click at [632, 99] on link "Next »" at bounding box center [637, 98] width 45 height 23
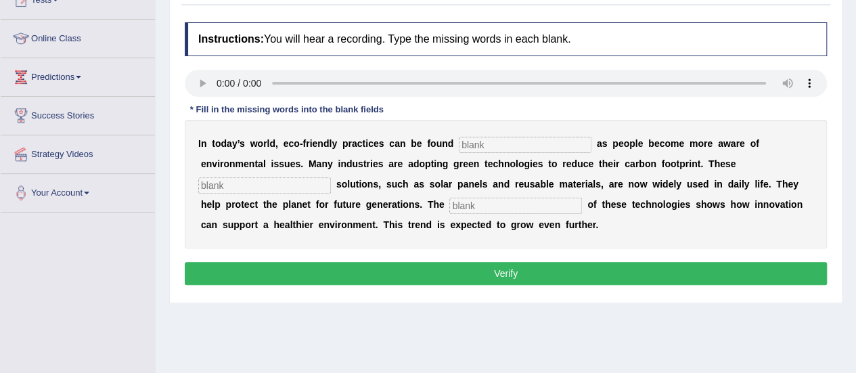
scroll to position [166, 0]
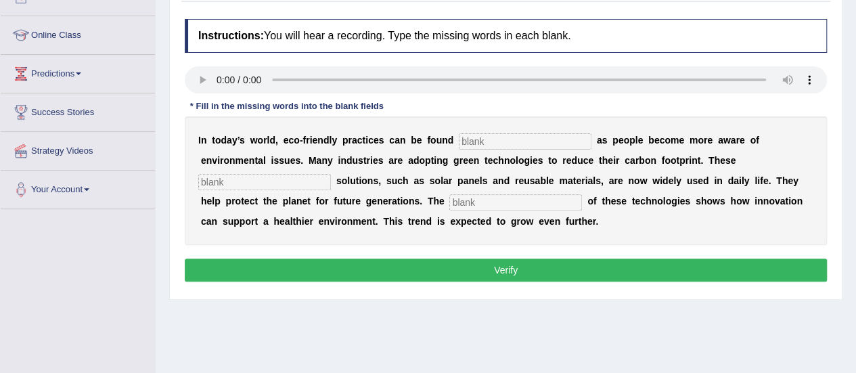
click at [478, 140] on input "text" at bounding box center [525, 141] width 133 height 16
type input "everywhere"
click at [287, 183] on input "text" at bounding box center [264, 182] width 133 height 16
type input "sustainable"
click at [485, 198] on input "text" at bounding box center [515, 202] width 133 height 16
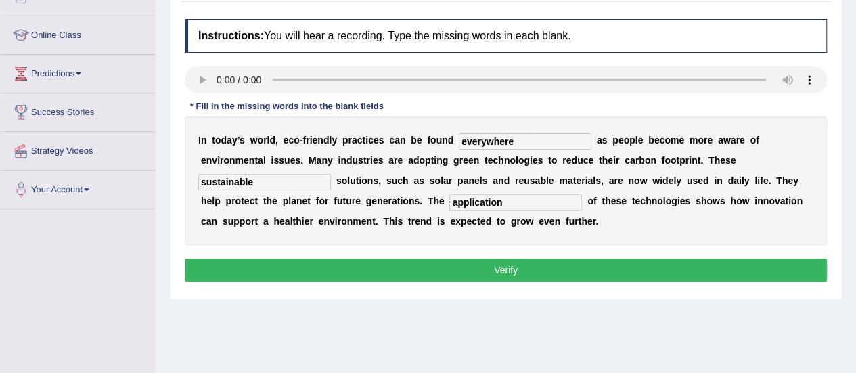
type input "application"
click at [474, 267] on button "Verify" at bounding box center [506, 270] width 642 height 23
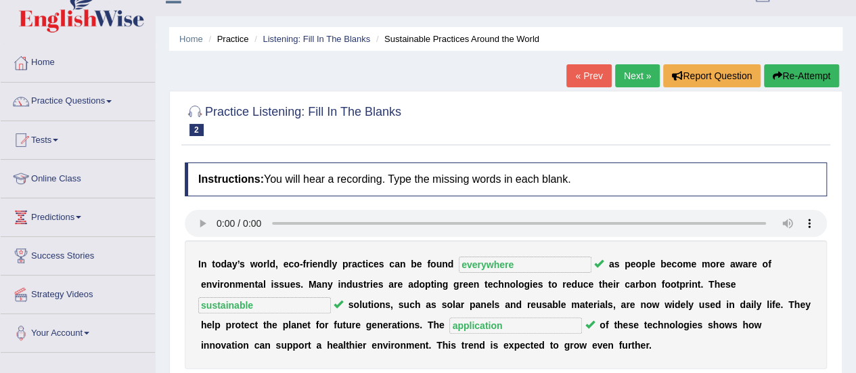
scroll to position [14, 0]
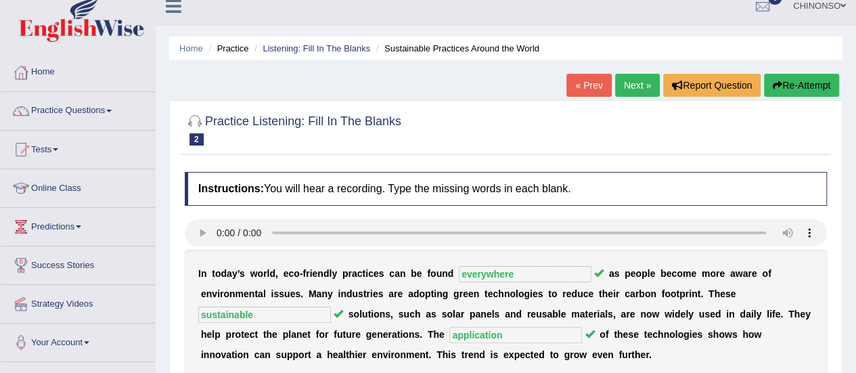
click at [632, 81] on link "Next »" at bounding box center [637, 85] width 45 height 23
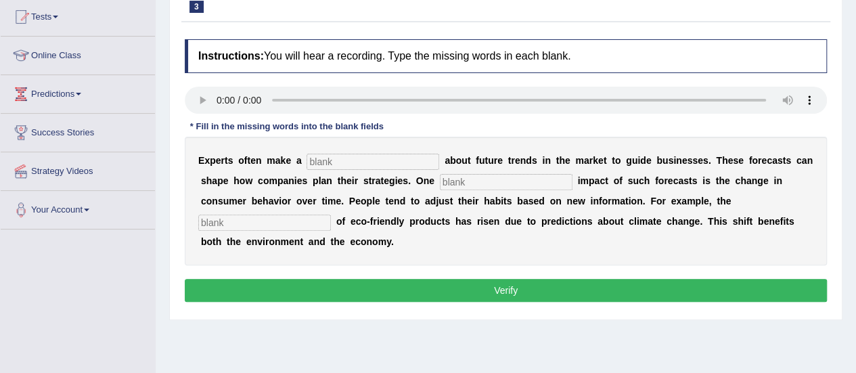
scroll to position [147, 0]
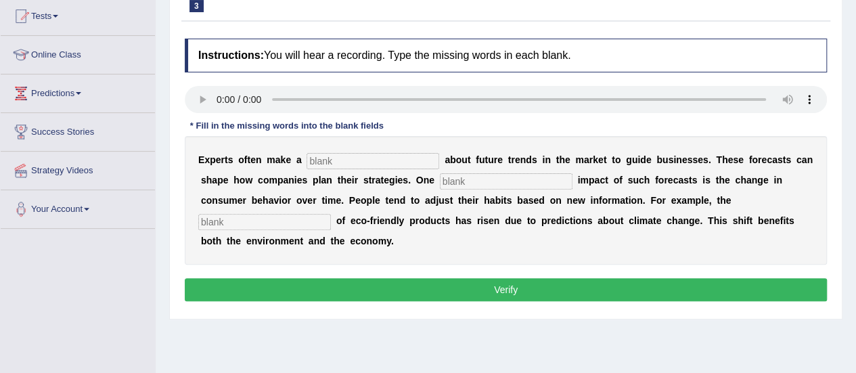
click at [322, 159] on input "text" at bounding box center [373, 161] width 133 height 16
type input "prediction"
click at [476, 180] on input "text" at bounding box center [506, 181] width 133 height 16
type input "profound"
click at [283, 221] on input "text" at bounding box center [264, 222] width 133 height 16
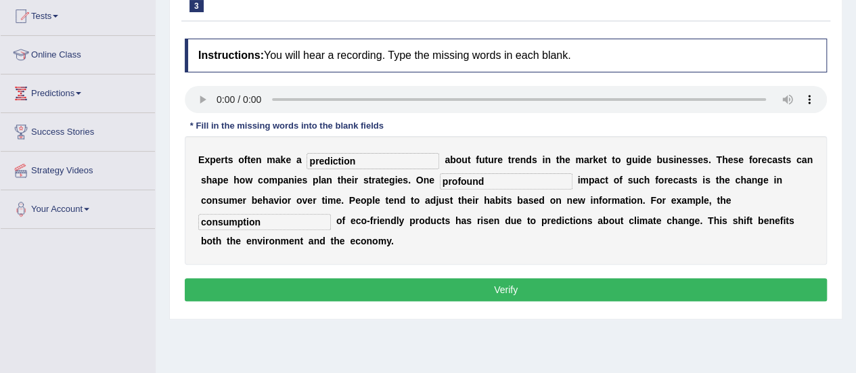
type input "consumption"
click at [434, 287] on button "Verify" at bounding box center [506, 289] width 642 height 23
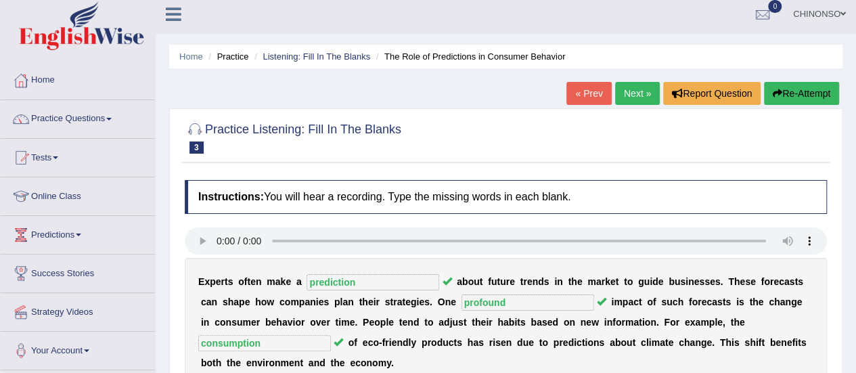
scroll to position [0, 0]
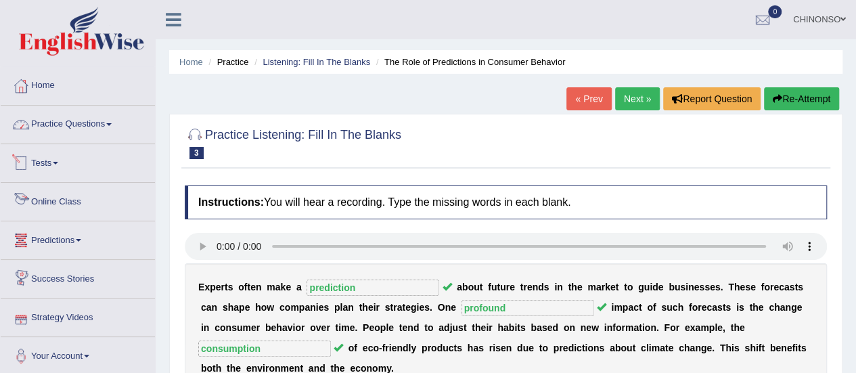
click at [108, 125] on link "Practice Questions" at bounding box center [78, 123] width 154 height 34
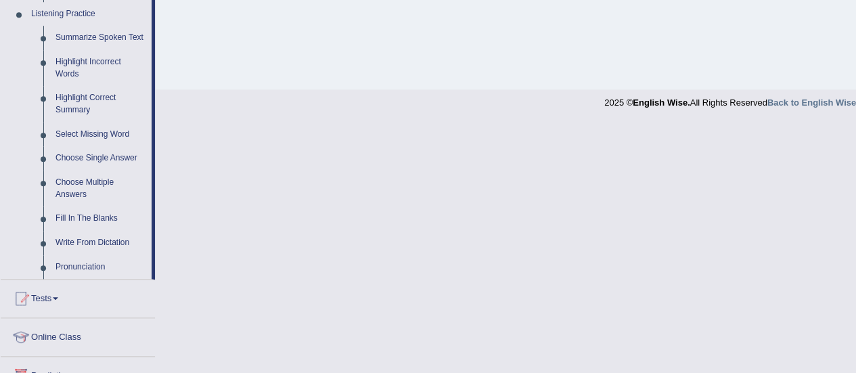
scroll to position [587, 0]
click at [79, 67] on link "Highlight Incorrect Words" at bounding box center [100, 69] width 102 height 36
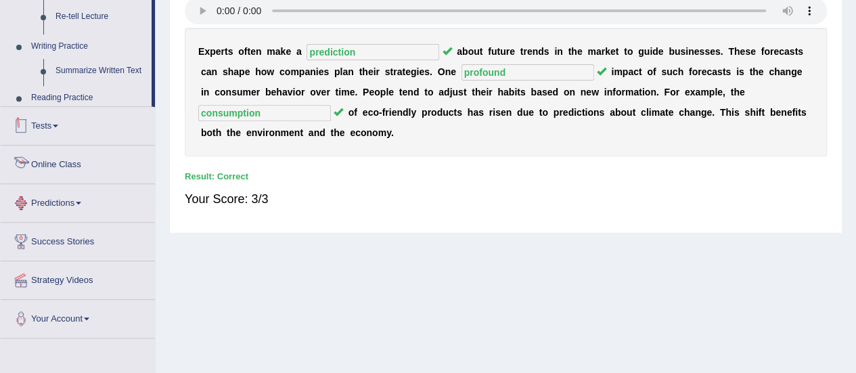
scroll to position [337, 0]
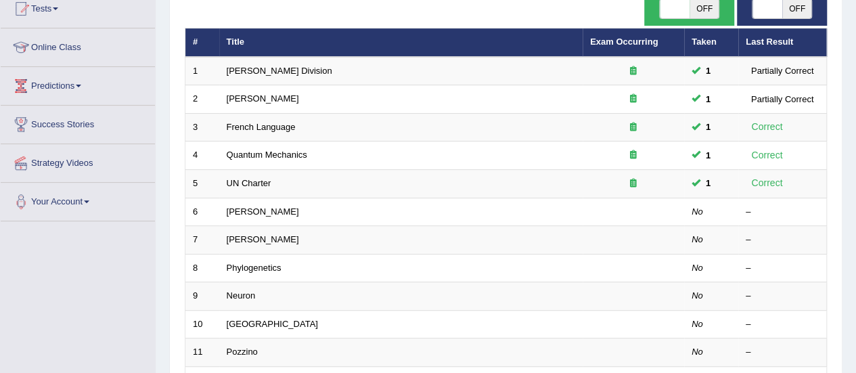
scroll to position [155, 0]
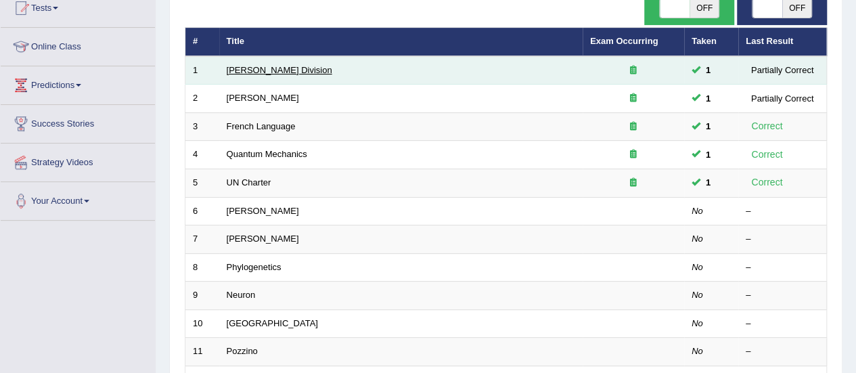
click at [260, 68] on link "Ward Division" at bounding box center [280, 70] width 106 height 10
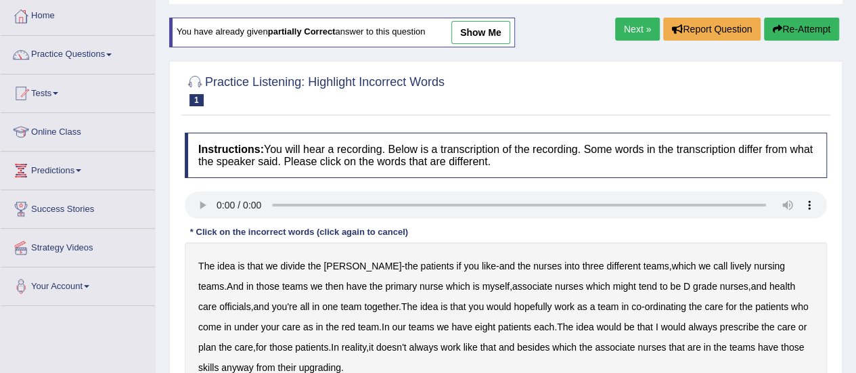
scroll to position [67, 0]
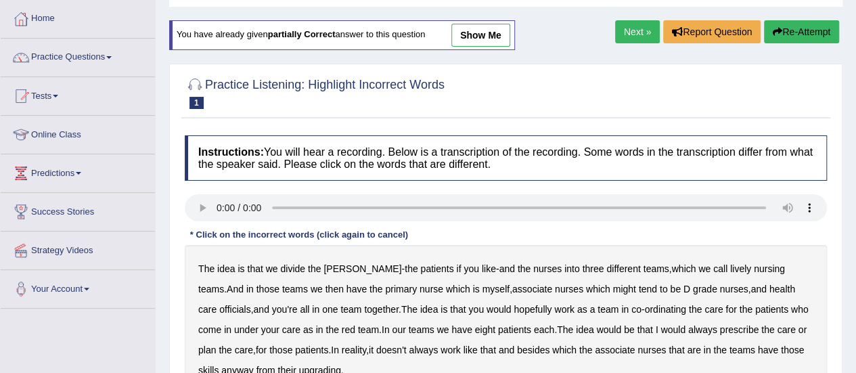
click at [488, 32] on link "show me" at bounding box center [480, 35] width 59 height 23
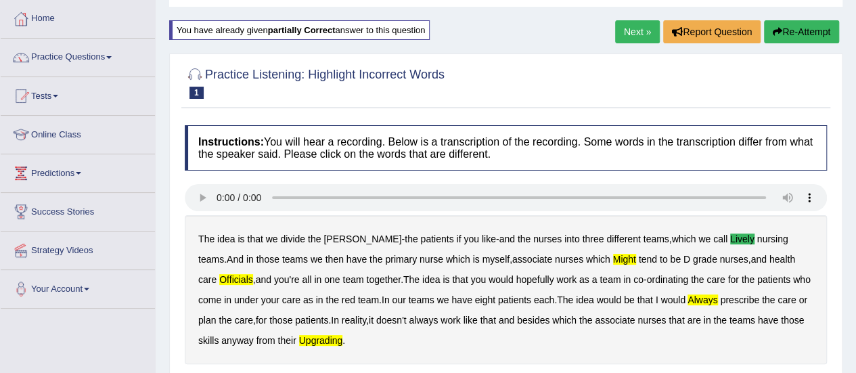
click at [630, 30] on link "Next »" at bounding box center [637, 31] width 45 height 23
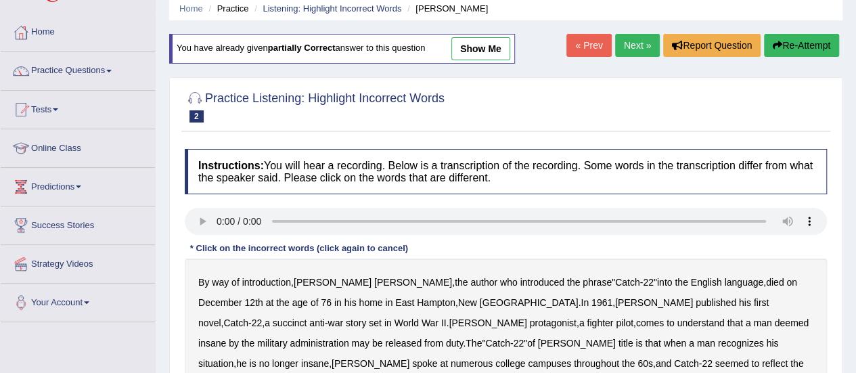
scroll to position [52, 0]
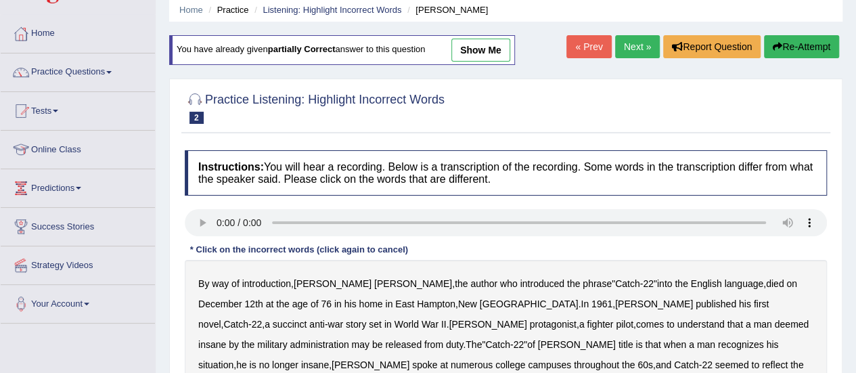
click at [481, 47] on link "show me" at bounding box center [480, 50] width 59 height 23
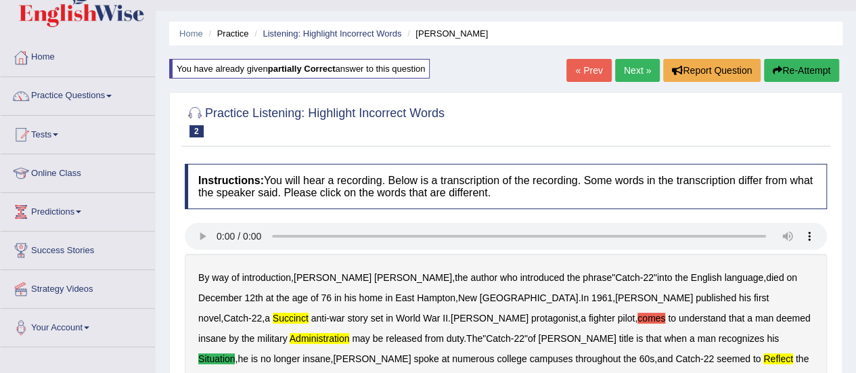
scroll to position [0, 0]
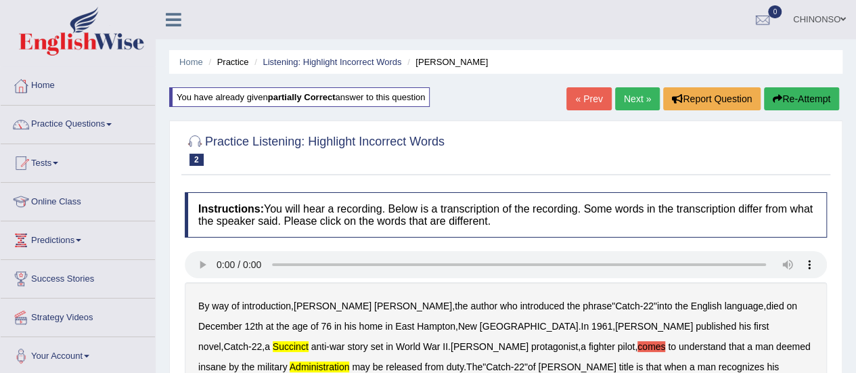
click at [633, 97] on link "Next »" at bounding box center [637, 98] width 45 height 23
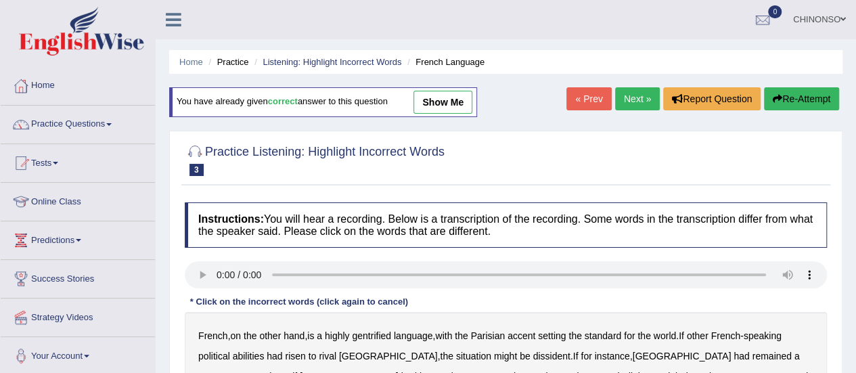
click at [442, 99] on link "show me" at bounding box center [442, 102] width 59 height 23
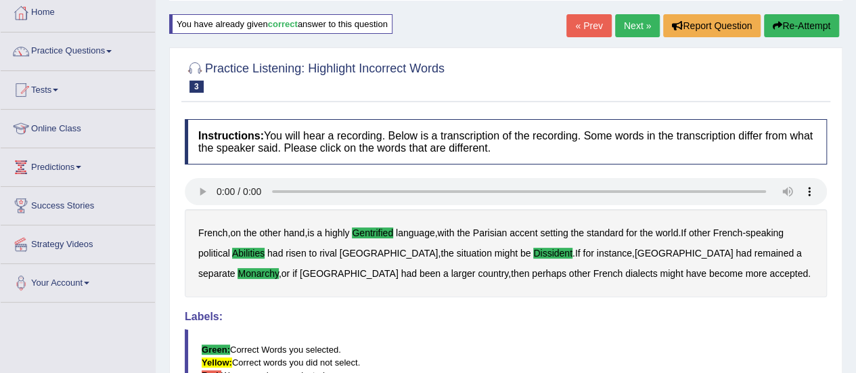
scroll to position [71, 0]
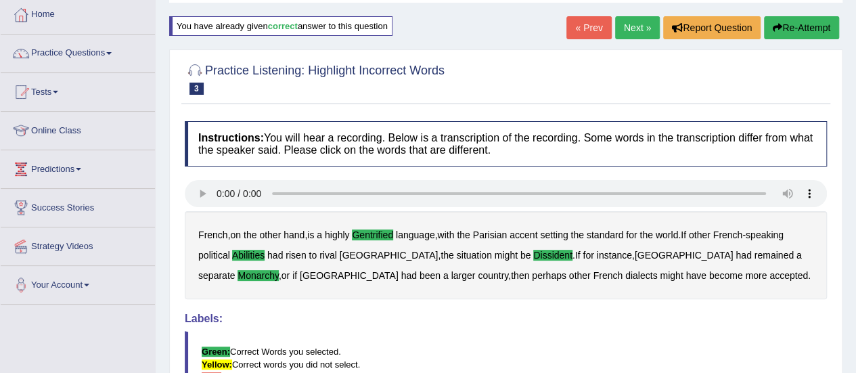
click at [632, 30] on link "Next »" at bounding box center [637, 27] width 45 height 23
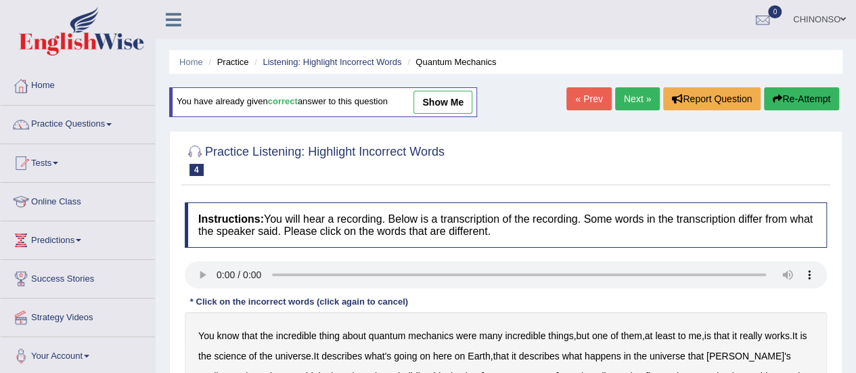
click at [638, 96] on link "Next »" at bounding box center [637, 98] width 45 height 23
click at [633, 96] on link "Next »" at bounding box center [637, 98] width 45 height 23
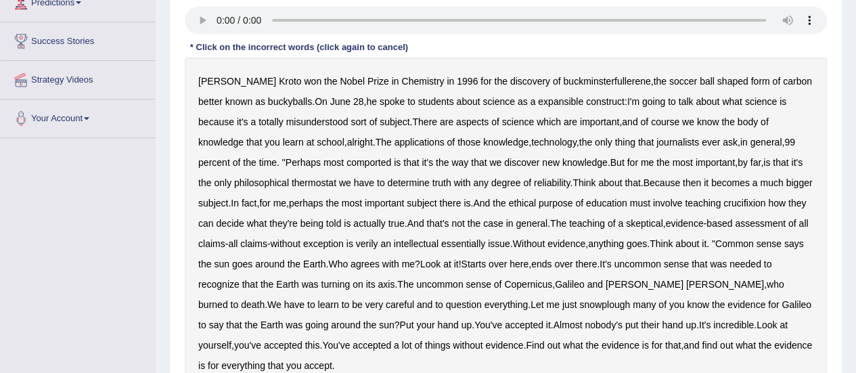
scroll to position [237, 0]
click at [555, 101] on b "expansible" at bounding box center [560, 102] width 45 height 11
click at [723, 141] on b "ask" at bounding box center [730, 142] width 15 height 11
click at [346, 164] on b "comported" at bounding box center [368, 163] width 45 height 11
click at [292, 182] on b "thermostat" at bounding box center [314, 183] width 45 height 11
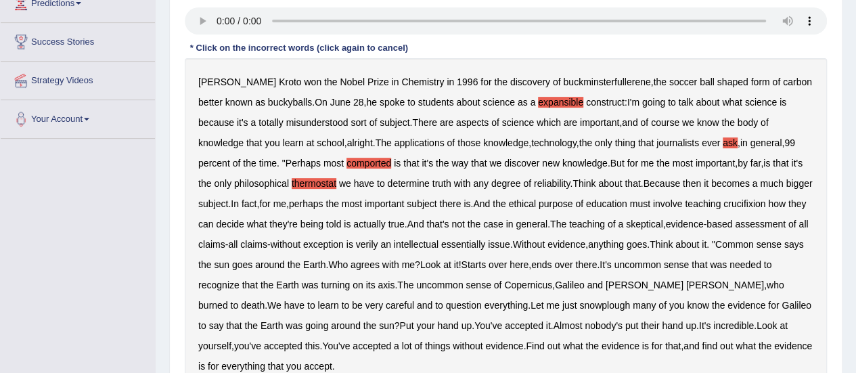
click at [753, 202] on b "crucifixion" at bounding box center [744, 203] width 42 height 11
click at [378, 243] on b "verily" at bounding box center [367, 244] width 22 height 11
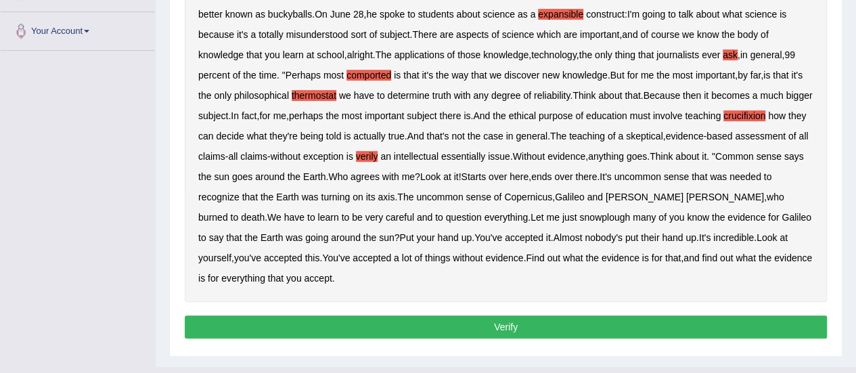
scroll to position [326, 0]
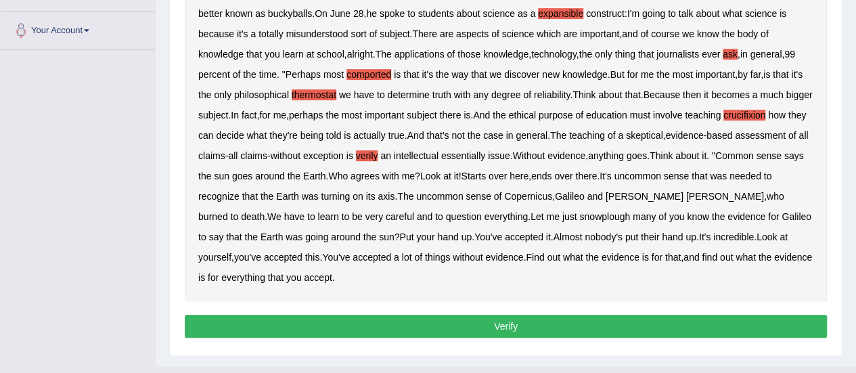
click at [579, 218] on b "snowplough" at bounding box center [604, 216] width 51 height 11
click at [331, 233] on b "around" at bounding box center [346, 236] width 30 height 11
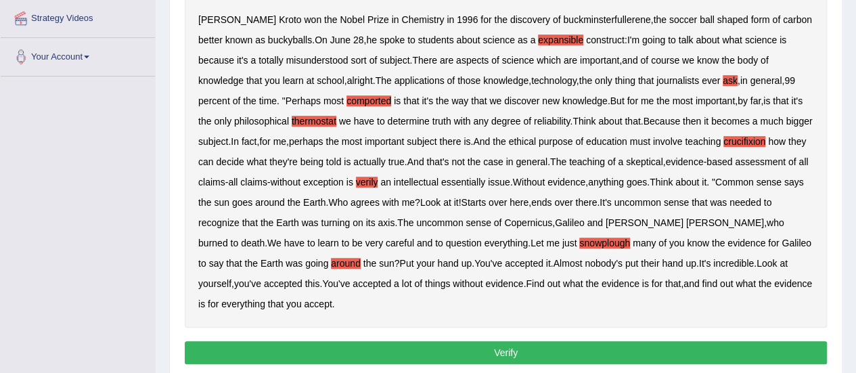
scroll to position [288, 0]
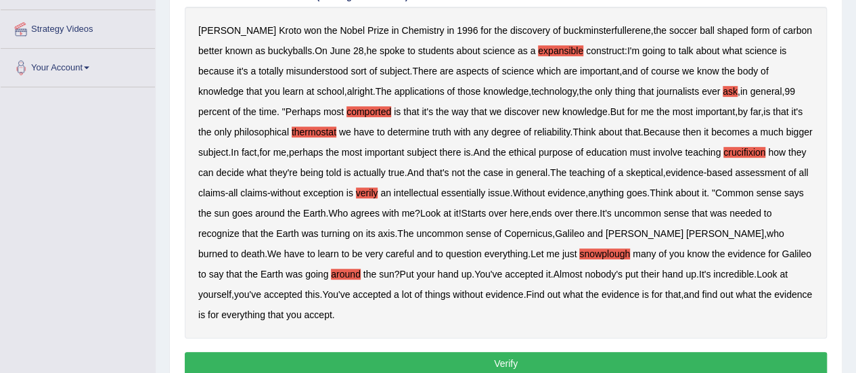
click at [723, 89] on b "ask" at bounding box center [730, 91] width 15 height 11
click at [331, 274] on b "around" at bounding box center [346, 274] width 30 height 11
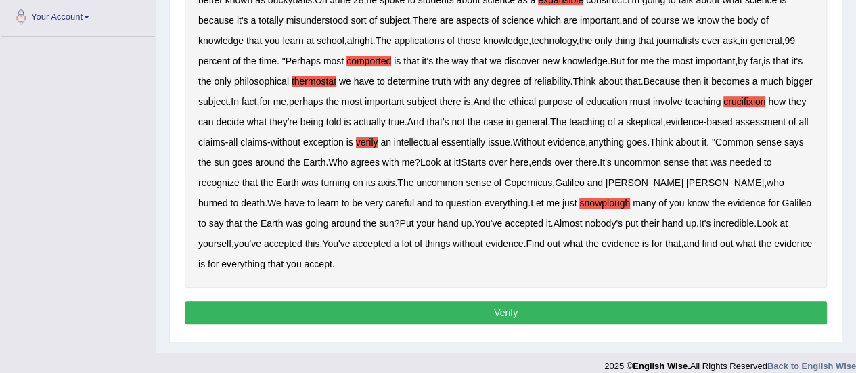
scroll to position [351, 0]
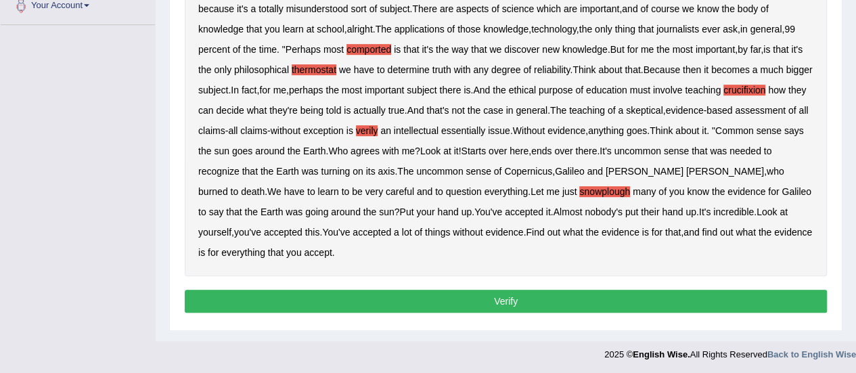
click at [411, 300] on button "Verify" at bounding box center [506, 301] width 642 height 23
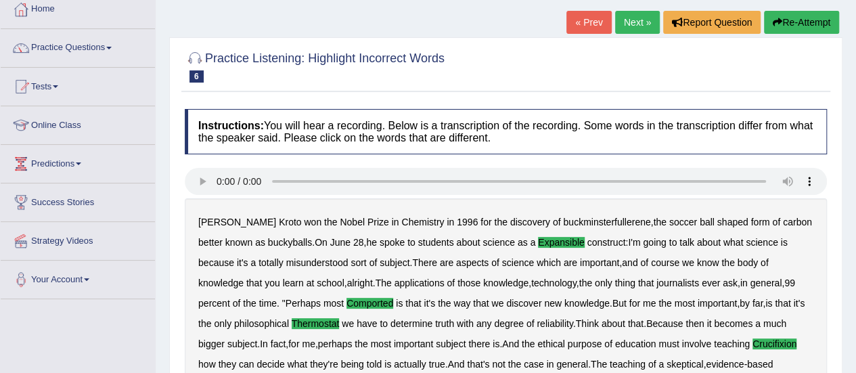
scroll to position [76, 0]
click at [642, 22] on link "Next »" at bounding box center [637, 23] width 45 height 23
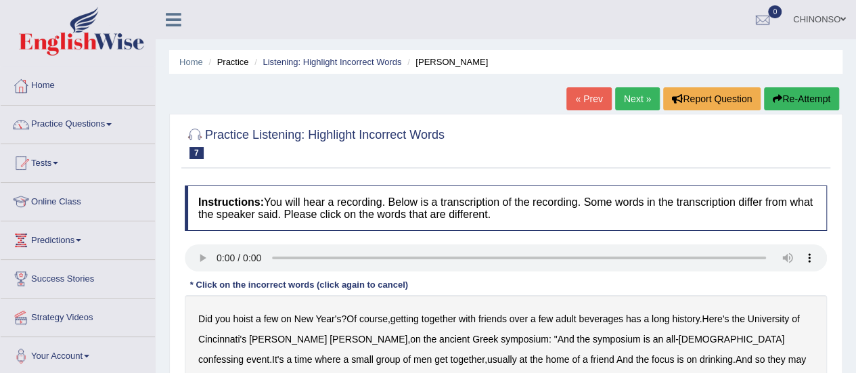
click at [79, 123] on link "Practice Questions" at bounding box center [78, 123] width 154 height 34
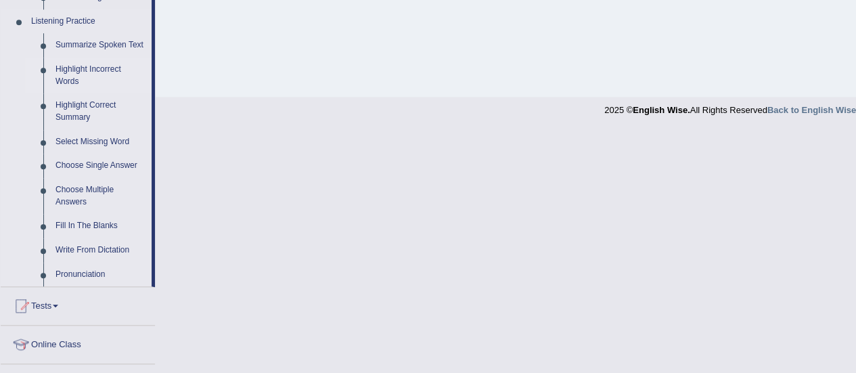
scroll to position [585, 0]
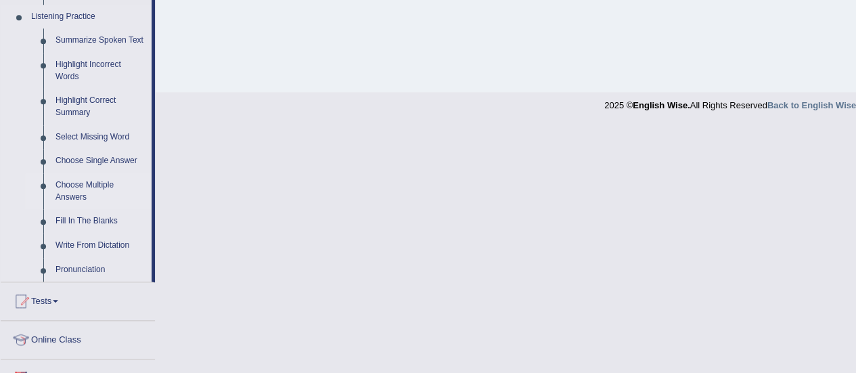
click at [74, 187] on link "Choose Multiple Answers" at bounding box center [100, 191] width 102 height 36
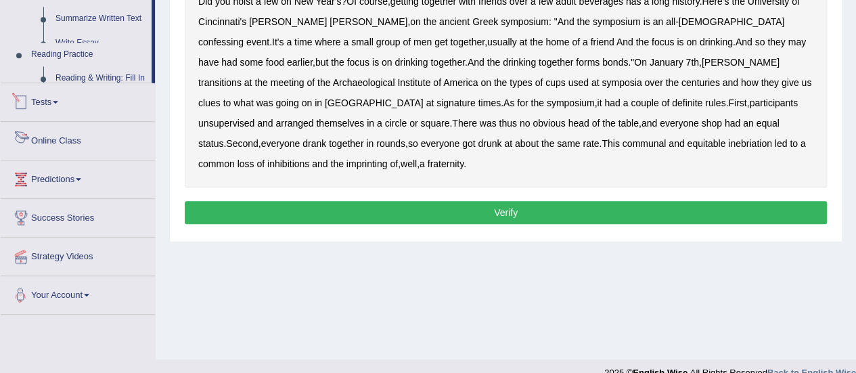
scroll to position [337, 0]
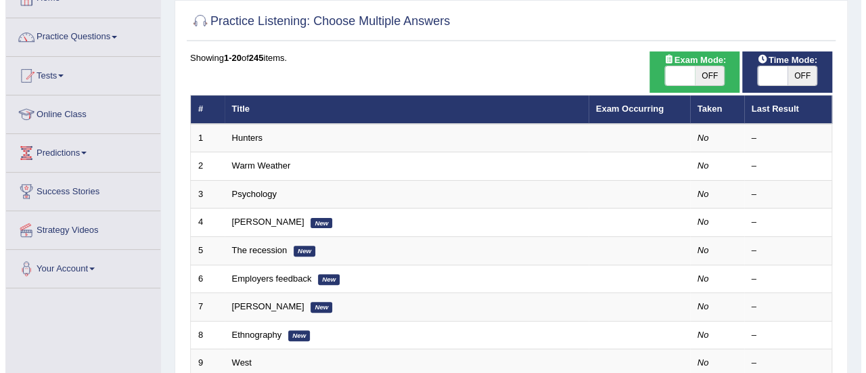
scroll to position [83, 0]
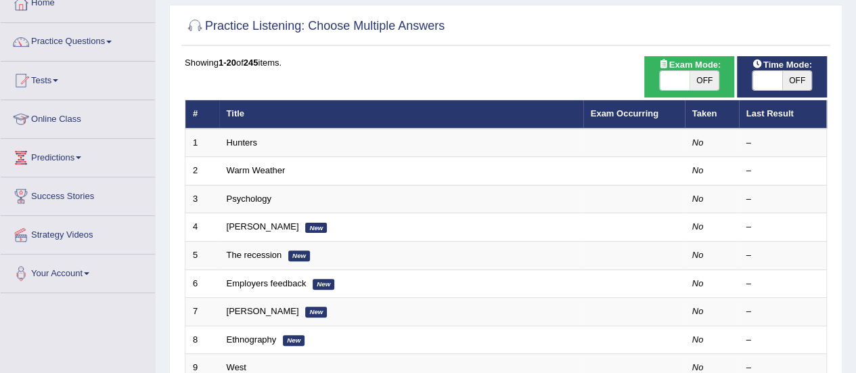
click at [692, 79] on span "OFF" at bounding box center [705, 80] width 30 height 19
checkbox input "true"
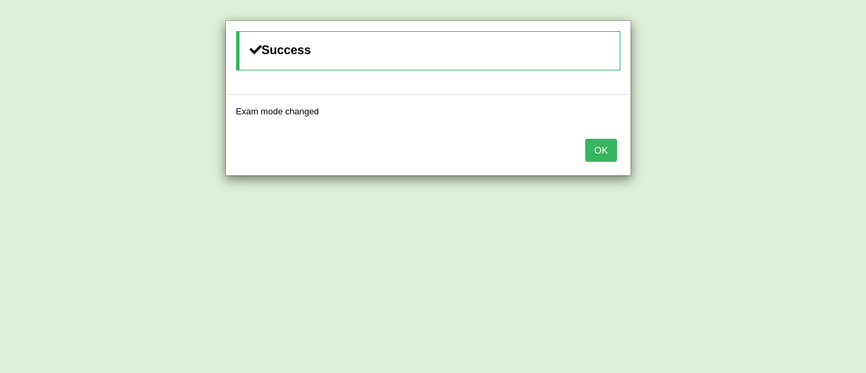
click at [604, 144] on button "OK" at bounding box center [600, 150] width 31 height 23
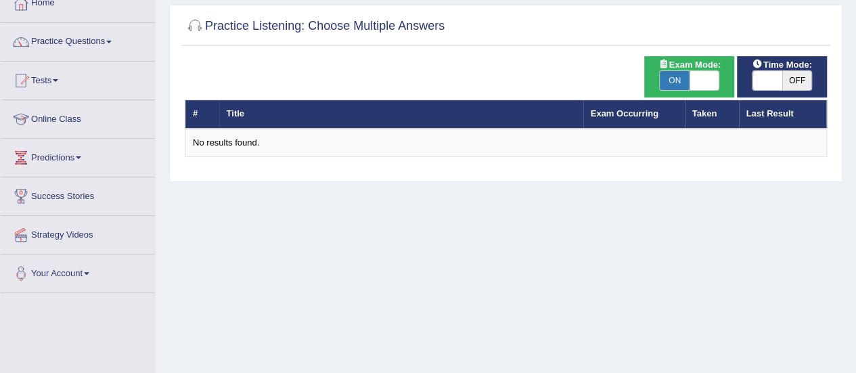
click at [688, 82] on span "ON" at bounding box center [675, 80] width 30 height 19
checkbox input "false"
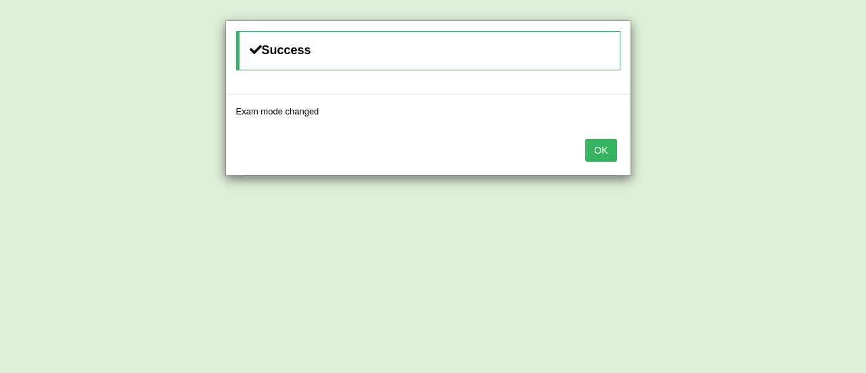
click at [597, 152] on button "OK" at bounding box center [600, 150] width 31 height 23
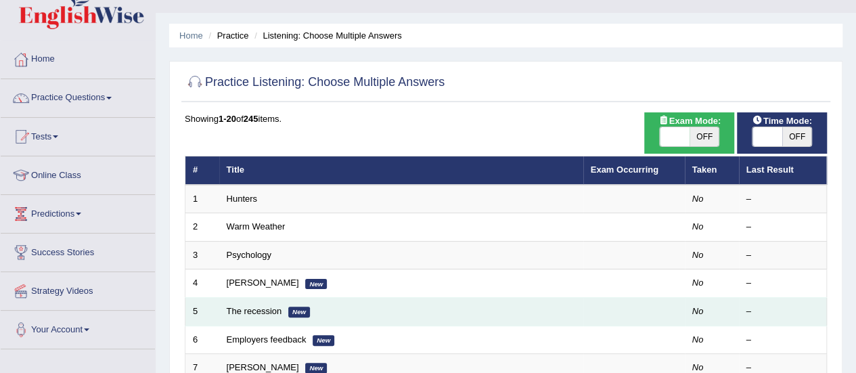
scroll to position [21, 0]
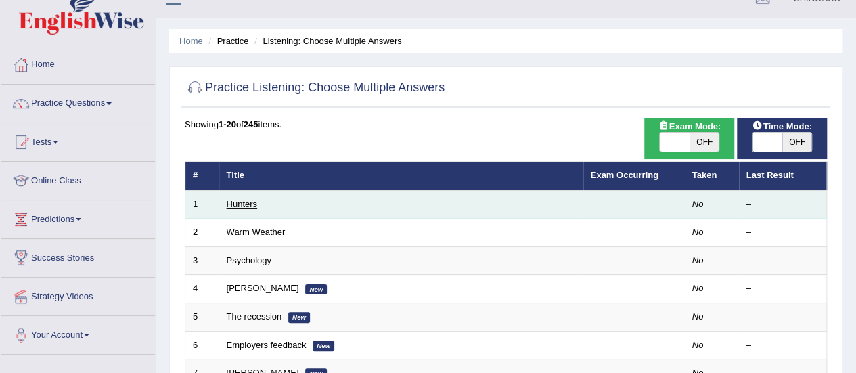
click at [238, 204] on link "Hunters" at bounding box center [242, 204] width 31 height 10
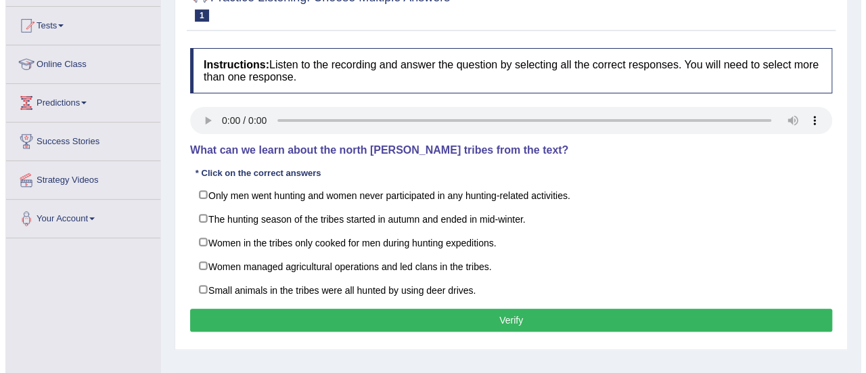
scroll to position [139, 0]
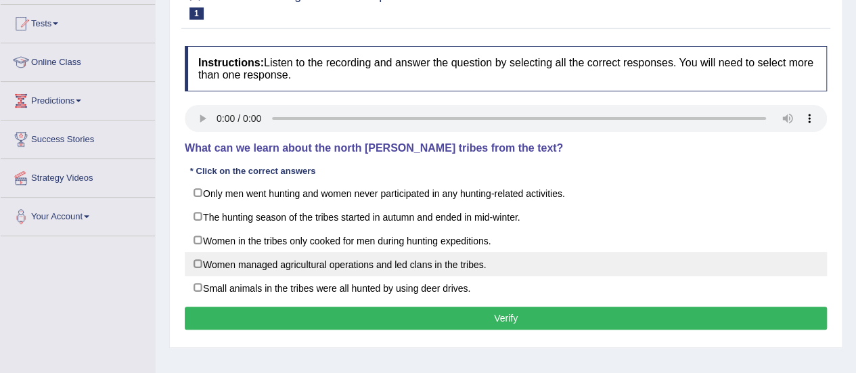
click at [213, 263] on label "Women managed agricultural operations and led clans in the tribes." at bounding box center [506, 264] width 642 height 24
checkbox input "true"
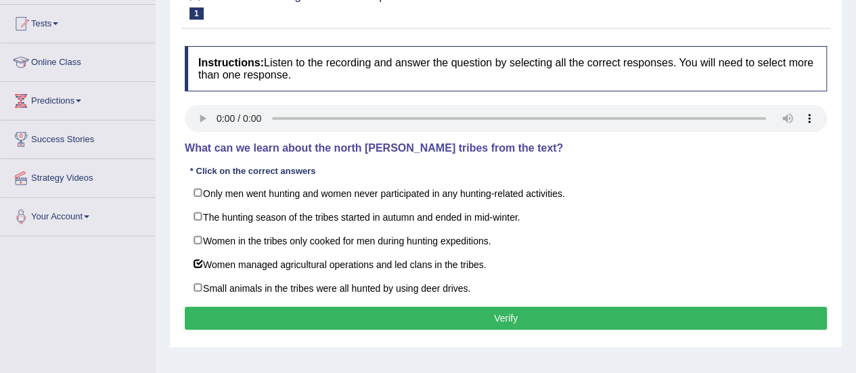
click at [377, 317] on button "Verify" at bounding box center [506, 318] width 642 height 23
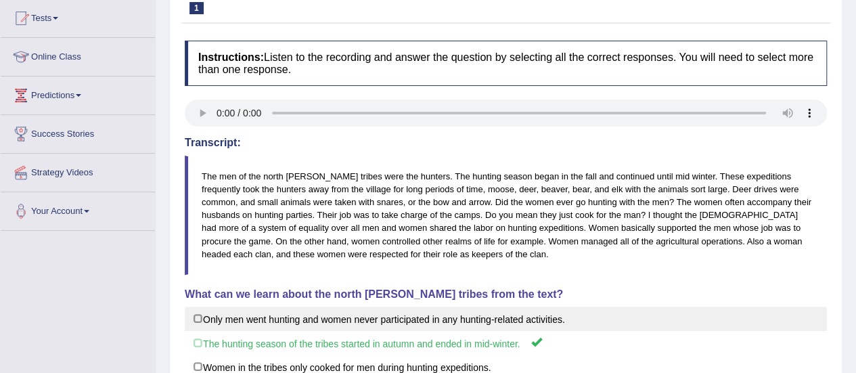
scroll to position [0, 0]
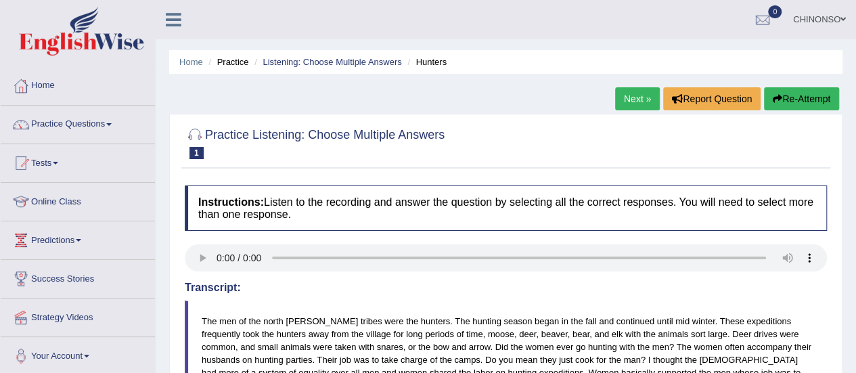
click at [632, 99] on link "Next »" at bounding box center [637, 98] width 45 height 23
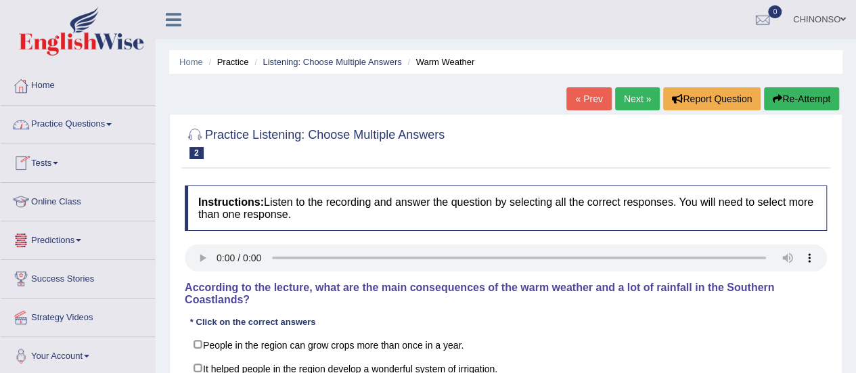
click at [83, 124] on link "Practice Questions" at bounding box center [78, 123] width 154 height 34
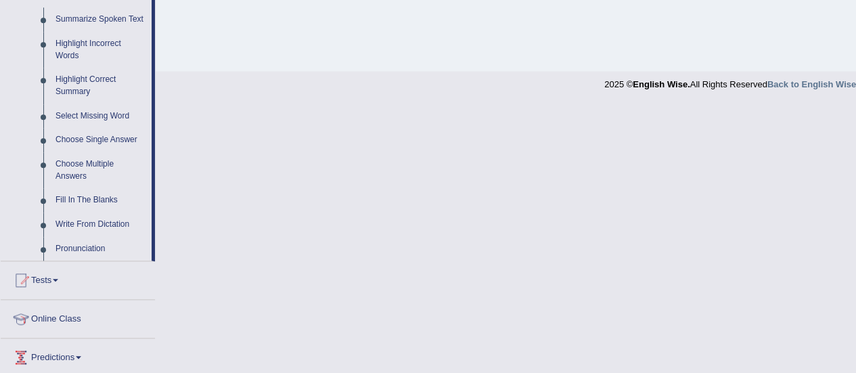
scroll to position [598, 0]
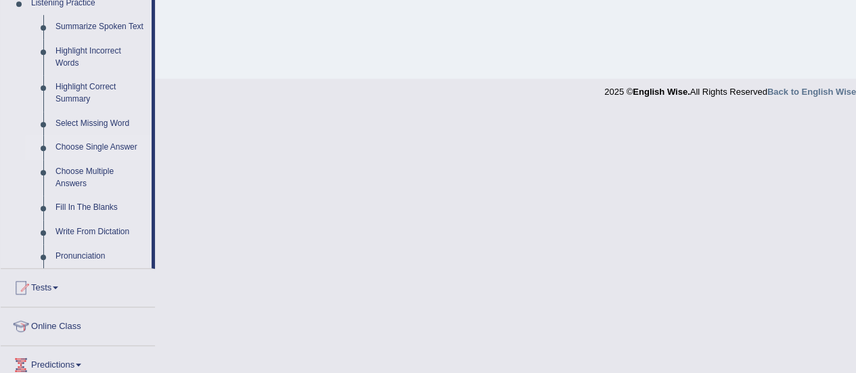
click at [103, 148] on link "Choose Single Answer" at bounding box center [100, 147] width 102 height 24
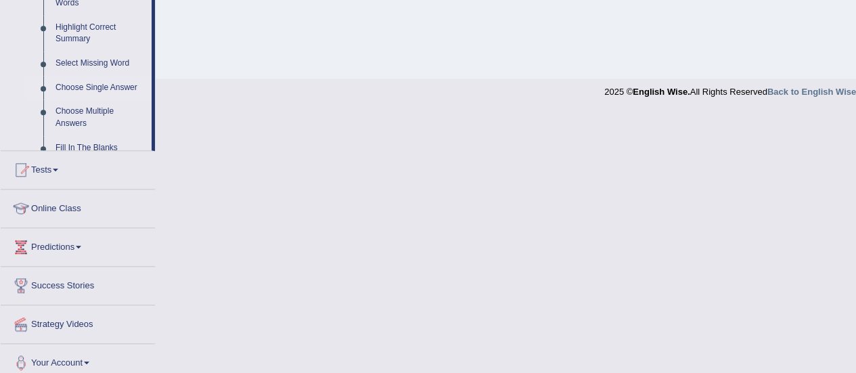
scroll to position [337, 0]
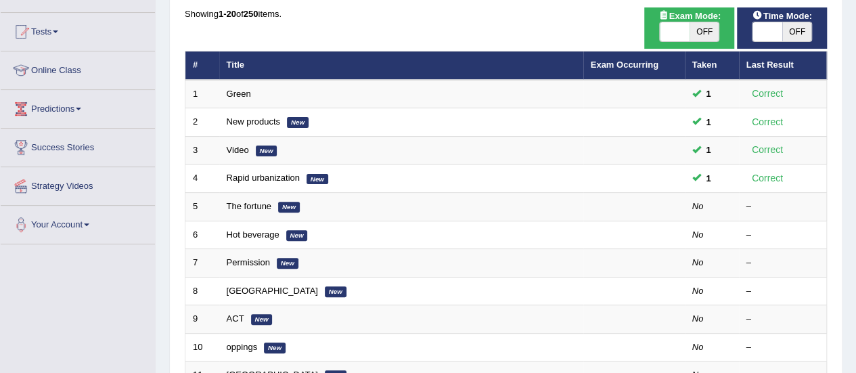
scroll to position [132, 0]
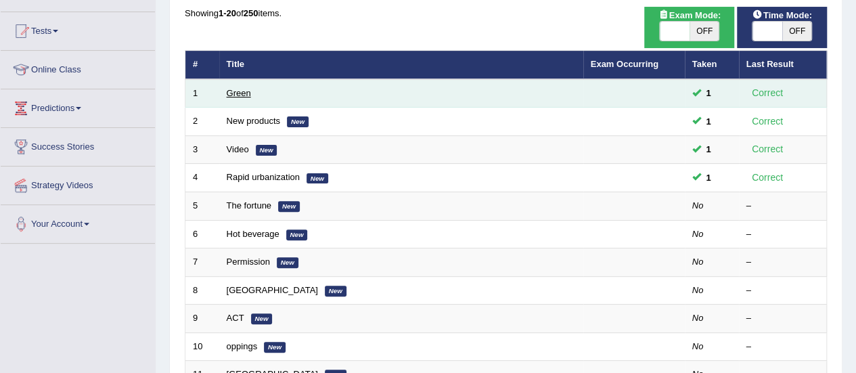
click at [246, 91] on link "Green" at bounding box center [239, 93] width 24 height 10
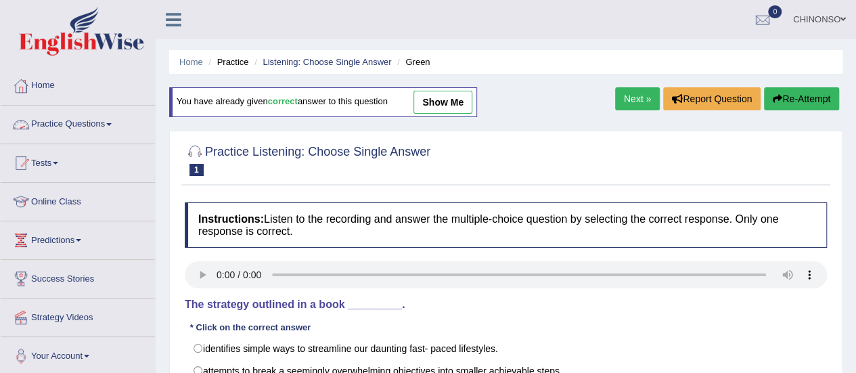
click at [105, 118] on link "Practice Questions" at bounding box center [78, 123] width 154 height 34
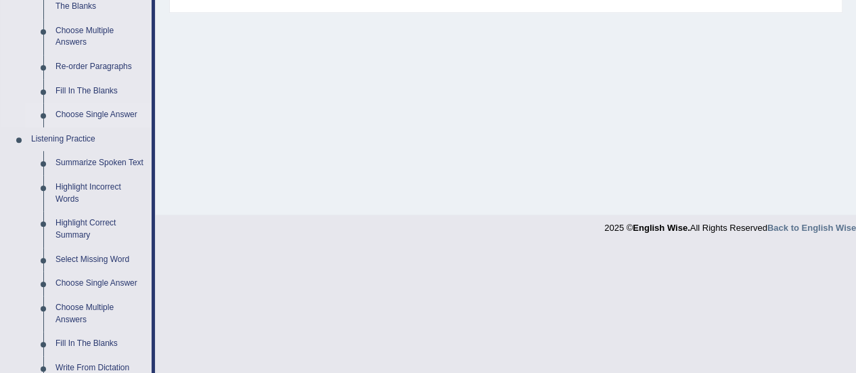
scroll to position [468, 0]
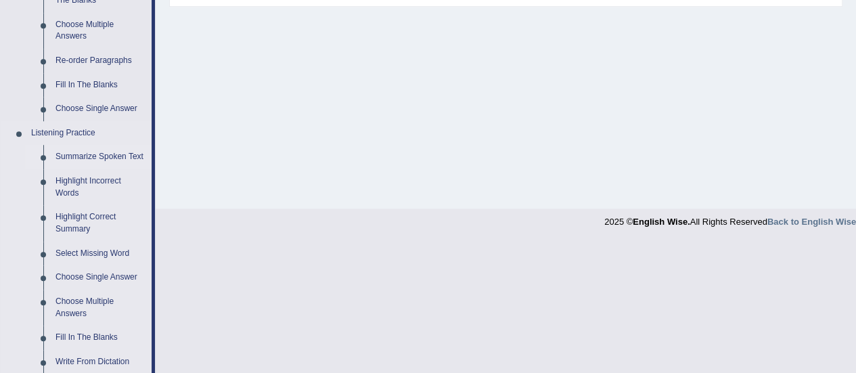
click at [81, 151] on link "Summarize Spoken Text" at bounding box center [100, 157] width 102 height 24
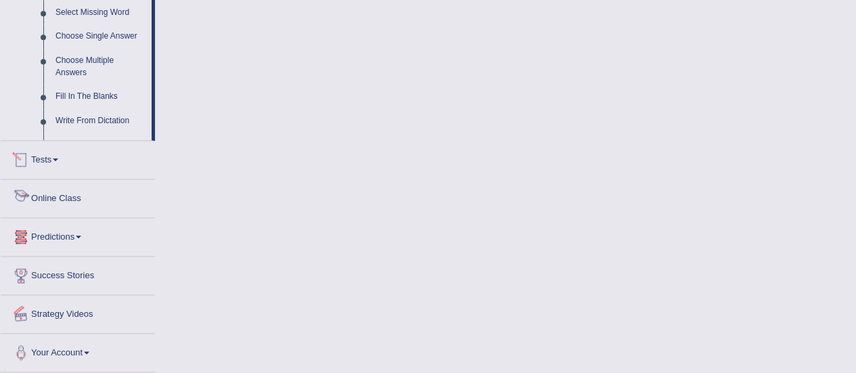
scroll to position [675, 0]
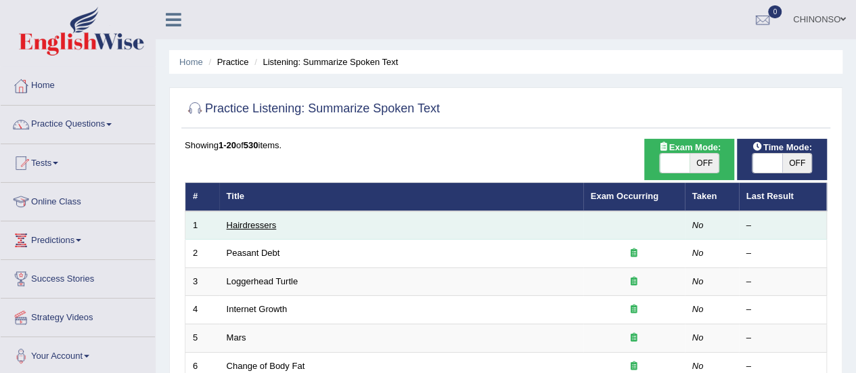
click at [231, 226] on link "Hairdressers" at bounding box center [252, 225] width 50 height 10
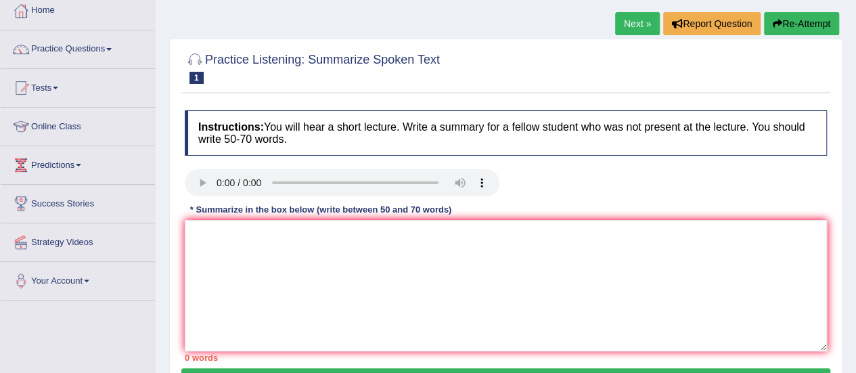
scroll to position [80, 0]
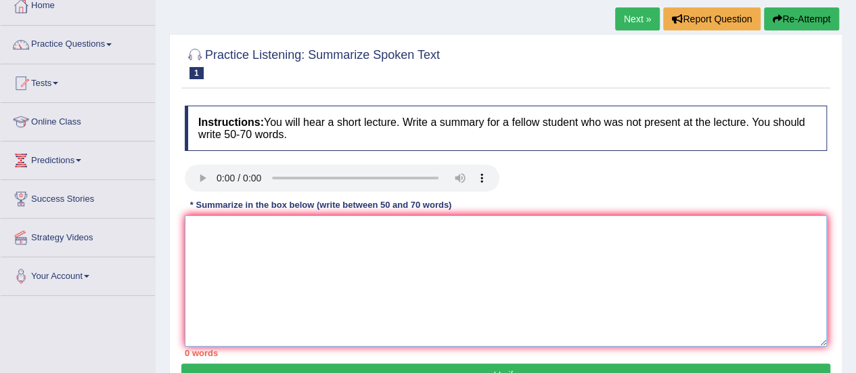
click at [194, 227] on textarea at bounding box center [506, 280] width 642 height 131
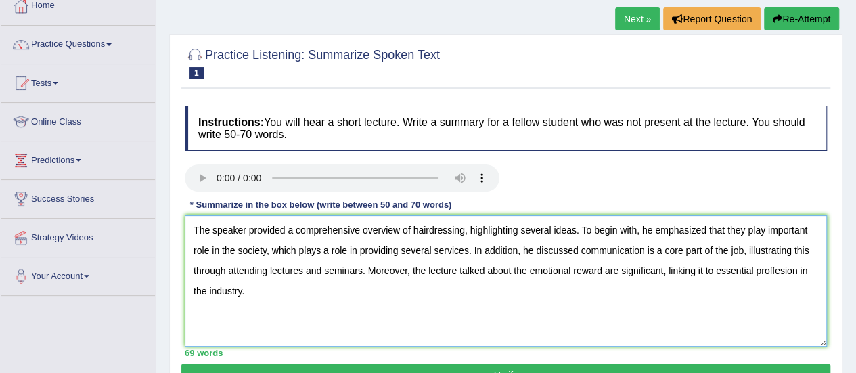
click at [406, 271] on textarea "The speaker provided a comprehensive overview of hairdressing, highlighting sev…" at bounding box center [506, 280] width 642 height 131
click at [346, 250] on textarea "The speaker provided a comprehensive overview of hairdressing, highlighting sev…" at bounding box center [506, 280] width 642 height 131
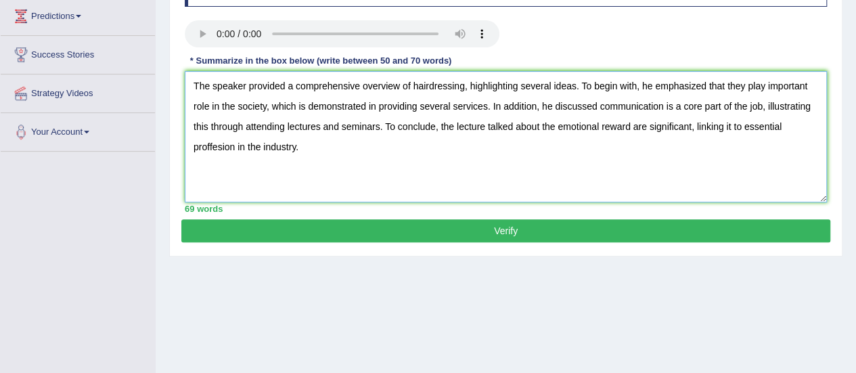
scroll to position [226, 0]
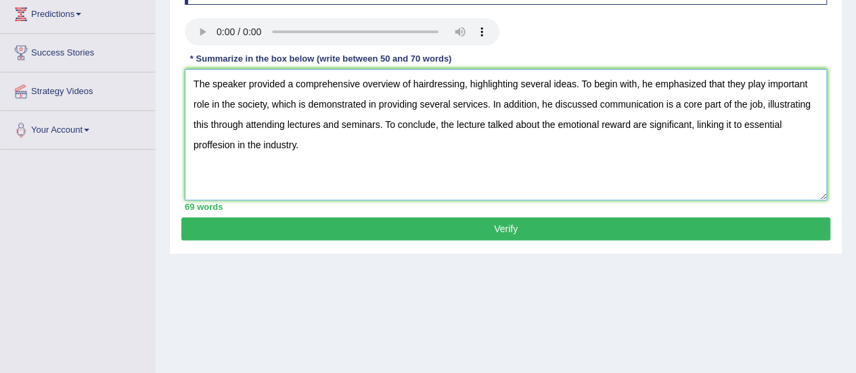
type textarea "The speaker provided a comprehensive overview of hairdressing, highlighting sev…"
click at [453, 228] on button "Verify" at bounding box center [505, 228] width 649 height 23
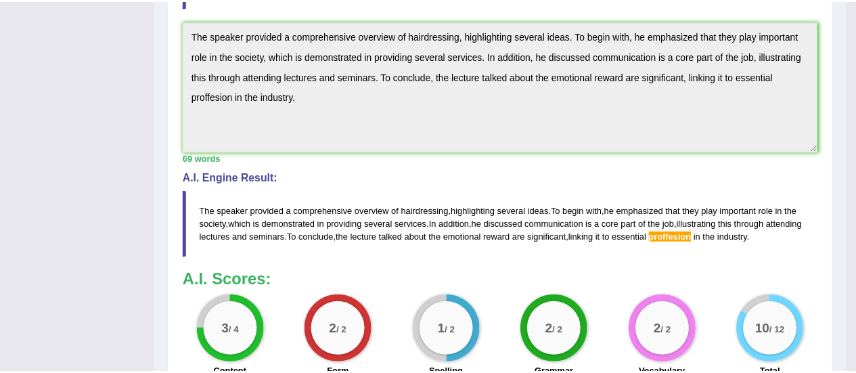
scroll to position [421, 0]
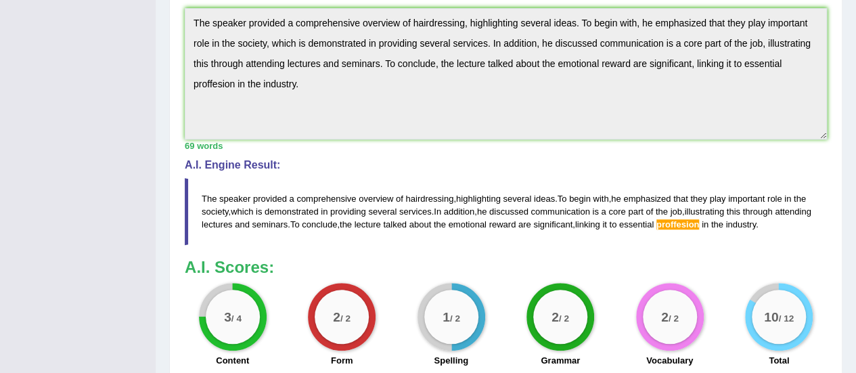
drag, startPoint x: 200, startPoint y: 176, endPoint x: 440, endPoint y: 204, distance: 241.8
click at [440, 204] on blockquote "The speaker provided a comprehensive overview of hairdressing , highlighting se…" at bounding box center [506, 211] width 642 height 67
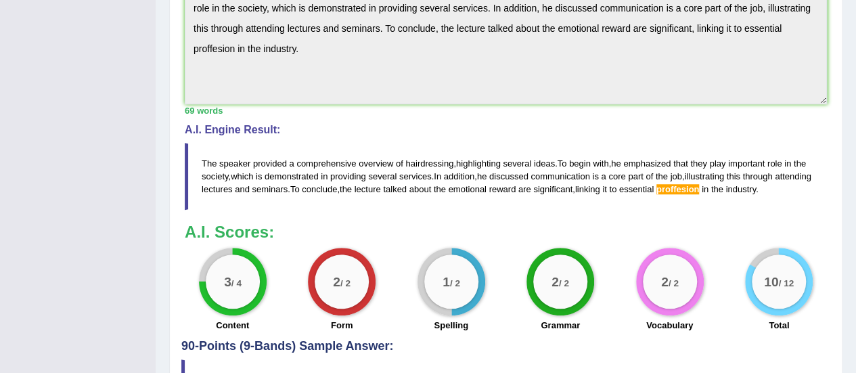
scroll to position [457, 0]
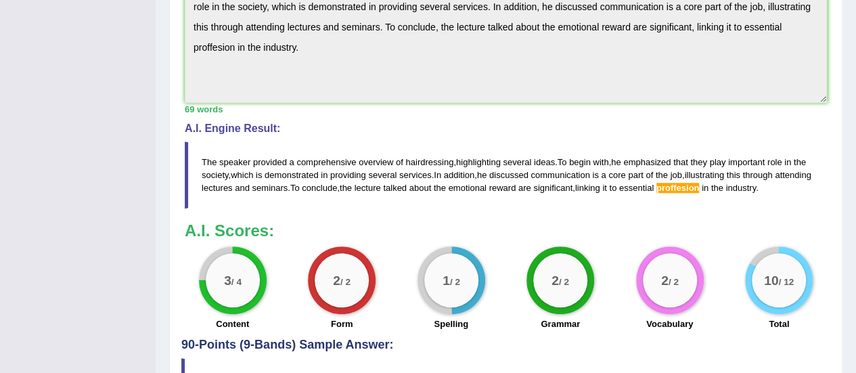
click at [447, 273] on big "1" at bounding box center [446, 280] width 7 height 15
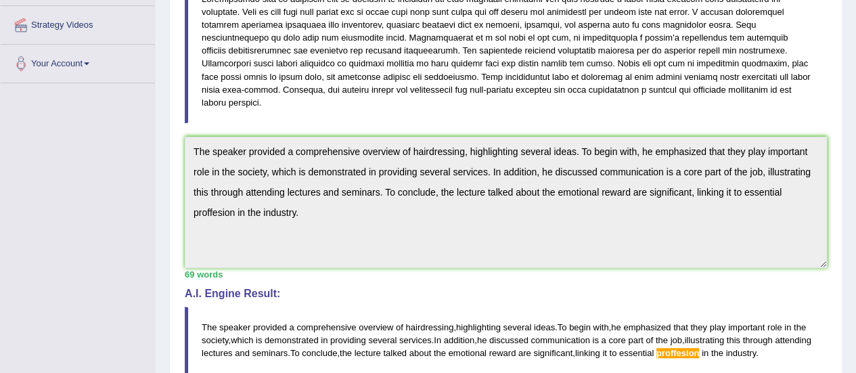
scroll to position [0, 0]
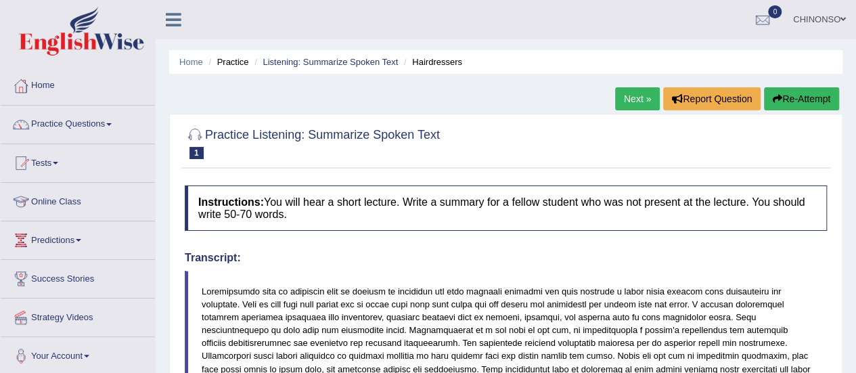
click at [803, 102] on button "Re-Attempt" at bounding box center [801, 98] width 75 height 23
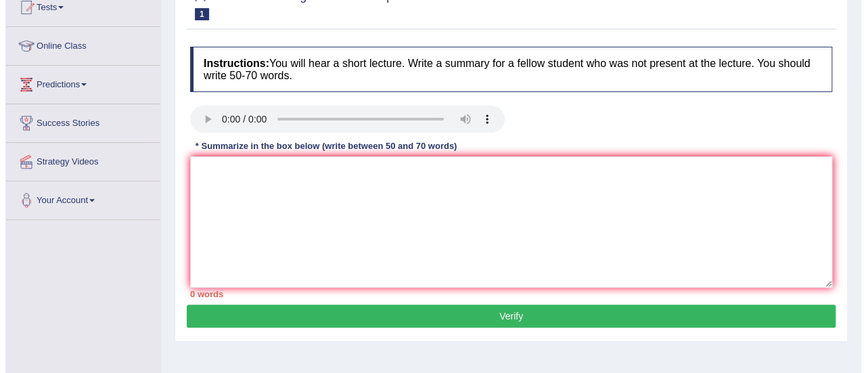
scroll to position [156, 0]
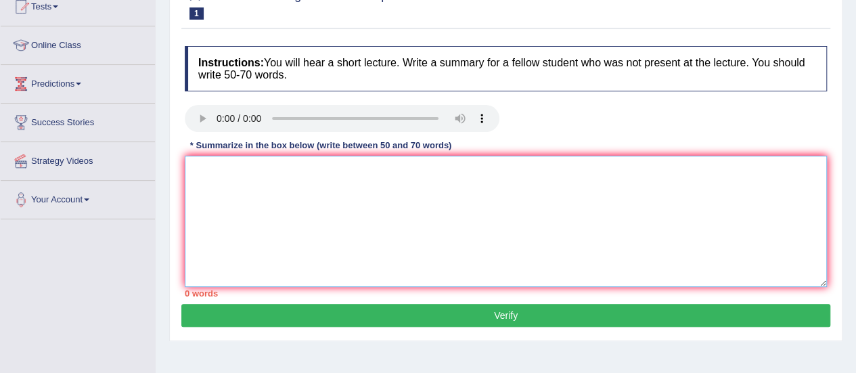
click at [241, 178] on textarea at bounding box center [506, 221] width 642 height 131
paste textarea "The speaker provided a comprehensive overview of hairdressing, highlighting sev…"
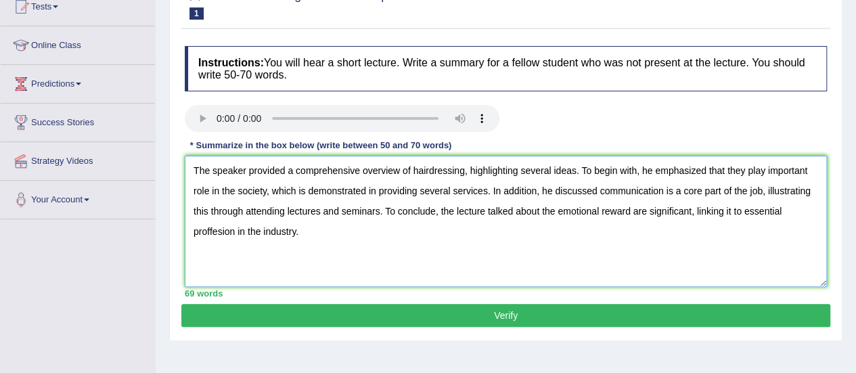
click at [211, 227] on textarea "The speaker provided a comprehensive overview of hairdressing, highlighting sev…" at bounding box center [506, 221] width 642 height 131
type textarea "The speaker provided a comprehensive overview of hairdressing, highlighting sev…"
click at [295, 313] on button "Verify" at bounding box center [505, 315] width 649 height 23
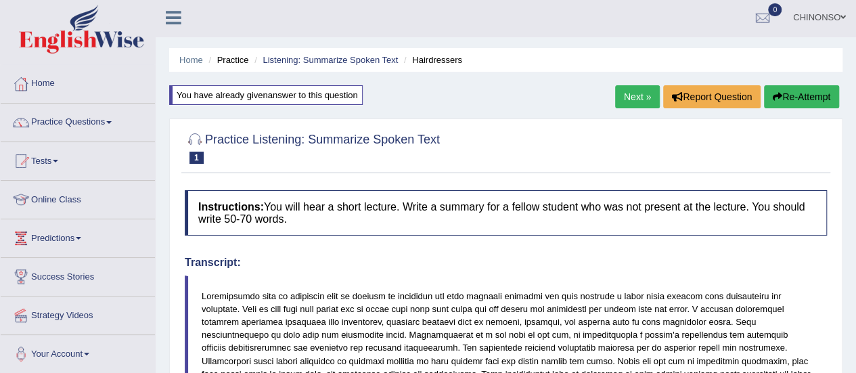
scroll to position [0, 0]
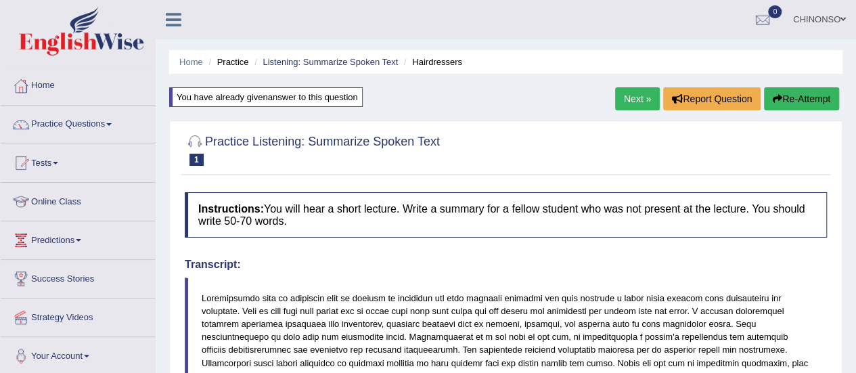
click at [804, 99] on button "Re-Attempt" at bounding box center [801, 98] width 75 height 23
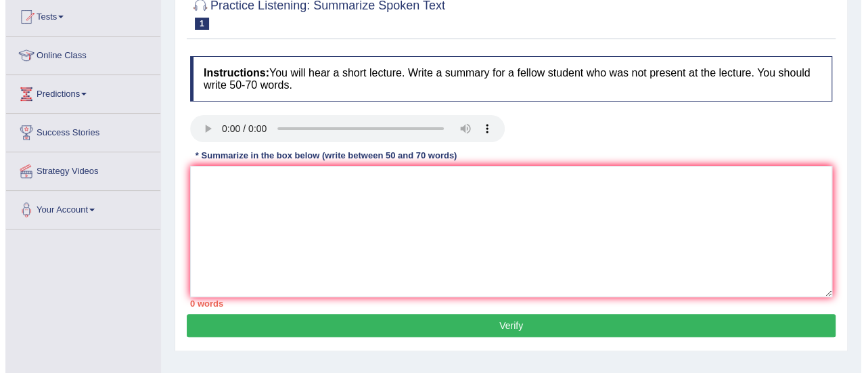
scroll to position [156, 0]
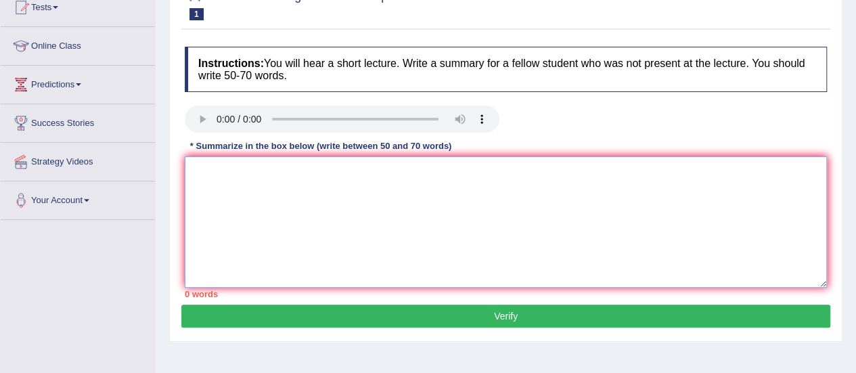
click at [376, 236] on textarea at bounding box center [506, 221] width 642 height 131
paste textarea "The speaker provided a comprehensive overview of hairdressing, highlighting sev…"
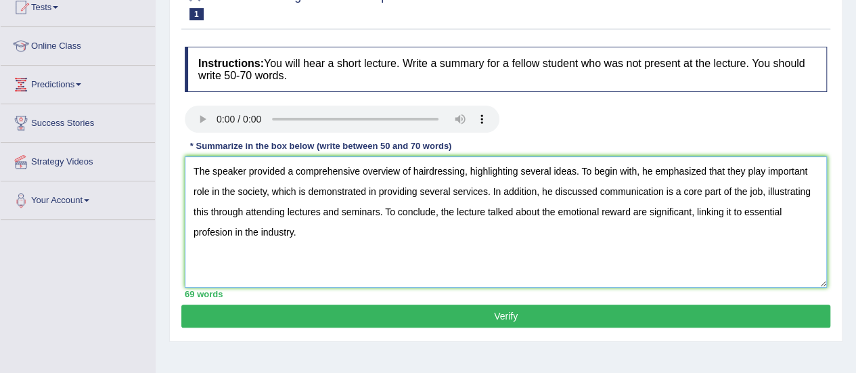
click at [218, 231] on textarea "The speaker provided a comprehensive overview of hairdressing, highlighting sev…" at bounding box center [506, 221] width 642 height 131
type textarea "The speaker provided a comprehensive overview of hairdressing, highlighting sev…"
click at [397, 314] on button "Verify" at bounding box center [505, 316] width 649 height 23
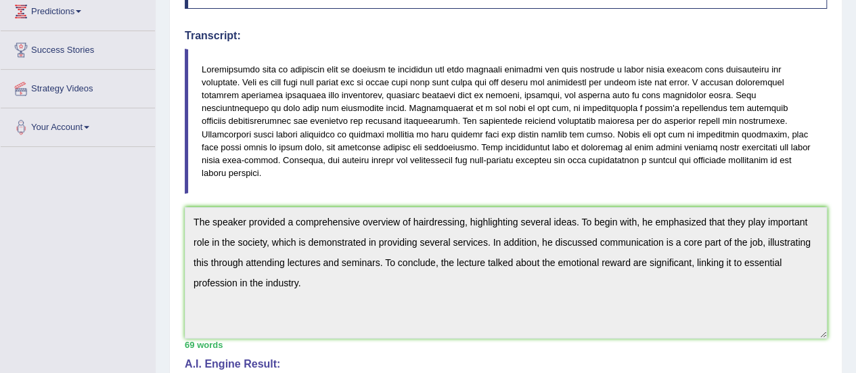
scroll to position [0, 0]
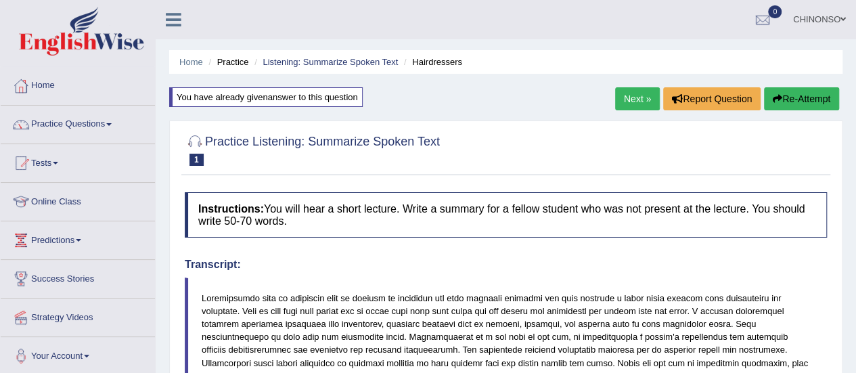
click at [786, 97] on button "Re-Attempt" at bounding box center [801, 98] width 75 height 23
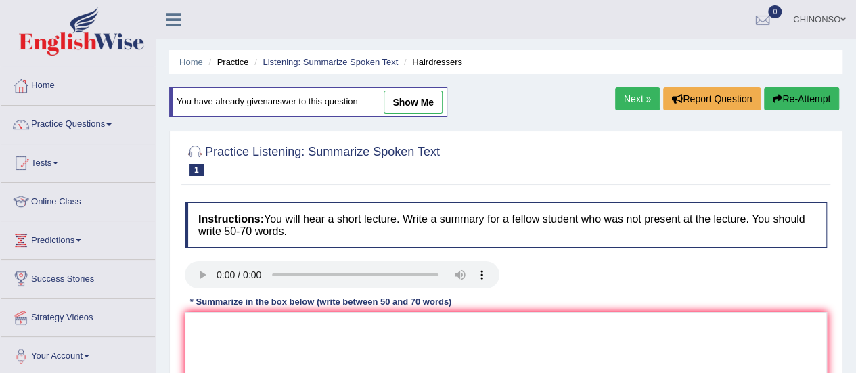
click at [635, 94] on link "Next »" at bounding box center [637, 98] width 45 height 23
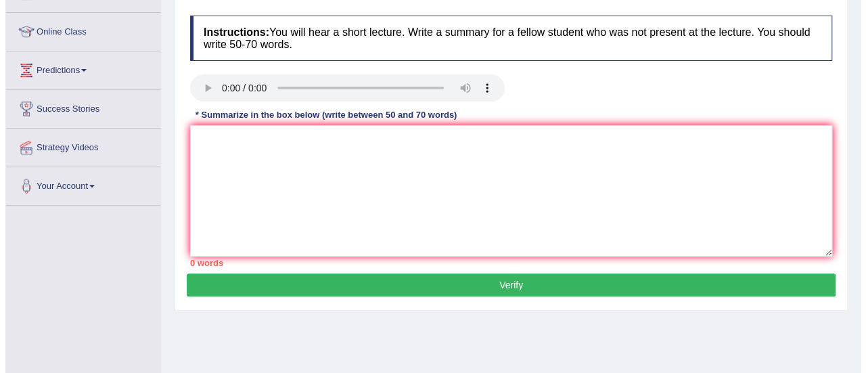
scroll to position [169, 0]
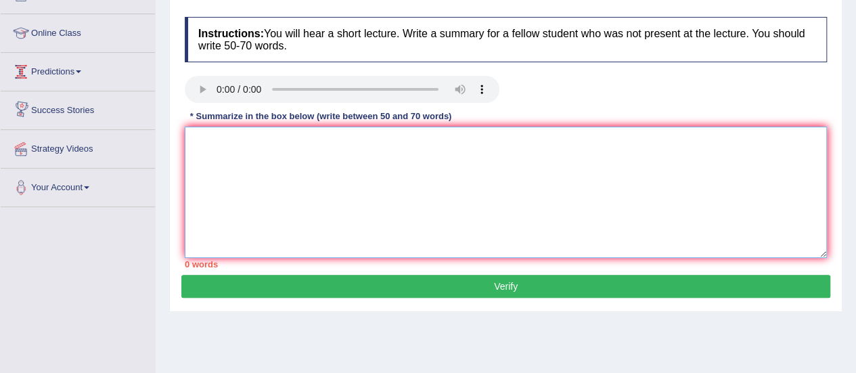
click at [222, 146] on textarea at bounding box center [506, 192] width 642 height 131
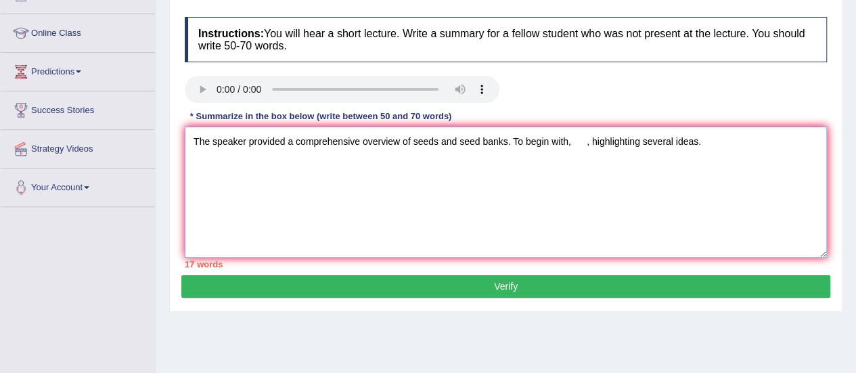
click at [575, 140] on textarea "The speaker provided a comprehensive overview of seeds and seed banks. To begin…" at bounding box center [506, 192] width 642 height 131
click at [573, 140] on textarea "The speaker provided a comprehensive overview of seeds and seed banks. To begin…" at bounding box center [506, 192] width 642 height 131
click at [569, 140] on textarea "The speaker provided a comprehensive overview of seeds and seed banks. To begin…" at bounding box center [506, 192] width 642 height 131
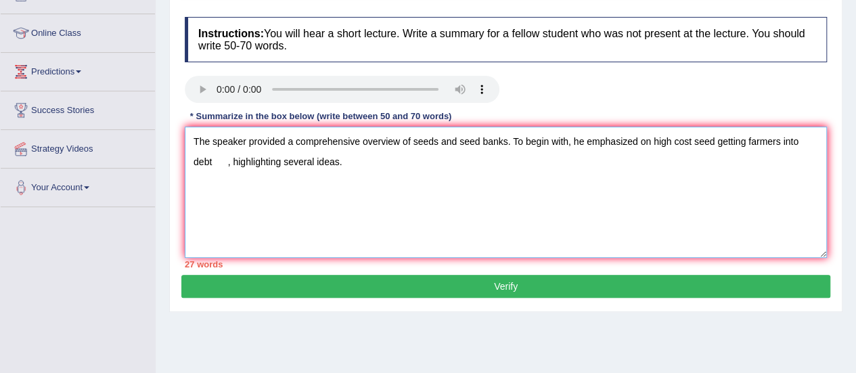
click at [227, 156] on textarea "The speaker provided a comprehensive overview of seeds and seed banks. To begin…" at bounding box center [506, 192] width 642 height 131
click at [336, 159] on textarea "The speaker provided a comprehensive overview of seeds and seed banks. To begin…" at bounding box center [506, 192] width 642 height 131
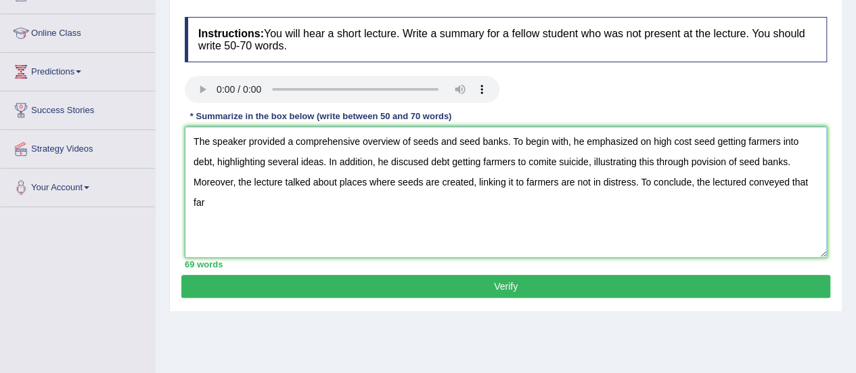
click at [810, 179] on textarea "The speaker provided a comprehensive overview of seeds and seed banks. To begin…" at bounding box center [506, 192] width 642 height 131
click at [709, 183] on textarea "The speaker provided a comprehensive overview of seeds and seed banks. To begin…" at bounding box center [506, 192] width 642 height 131
type textarea "The speaker provided a comprehensive overview of seeds and seed banks. To begin…"
click at [517, 282] on button "Verify" at bounding box center [505, 286] width 649 height 23
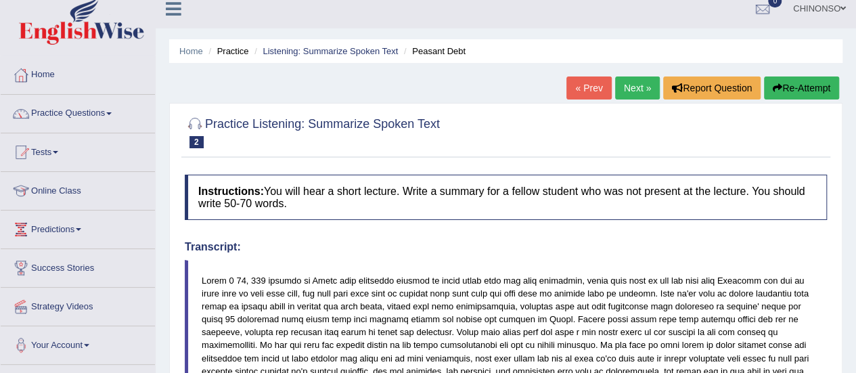
scroll to position [0, 0]
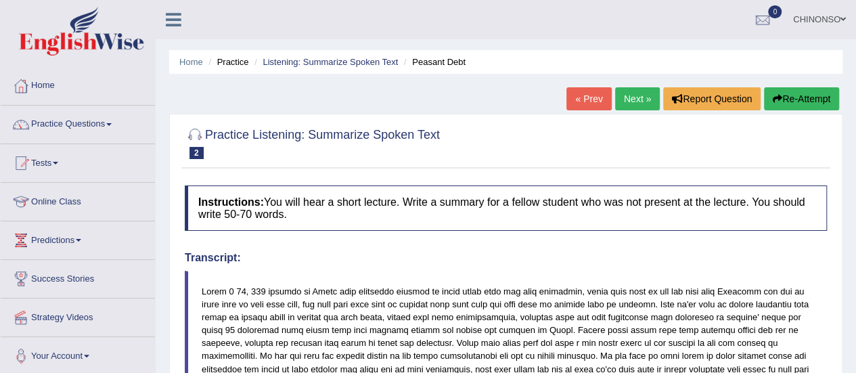
click at [788, 99] on button "Re-Attempt" at bounding box center [801, 98] width 75 height 23
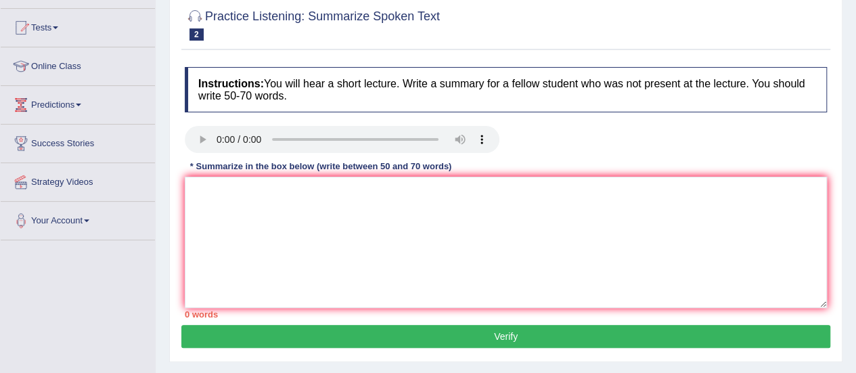
scroll to position [138, 0]
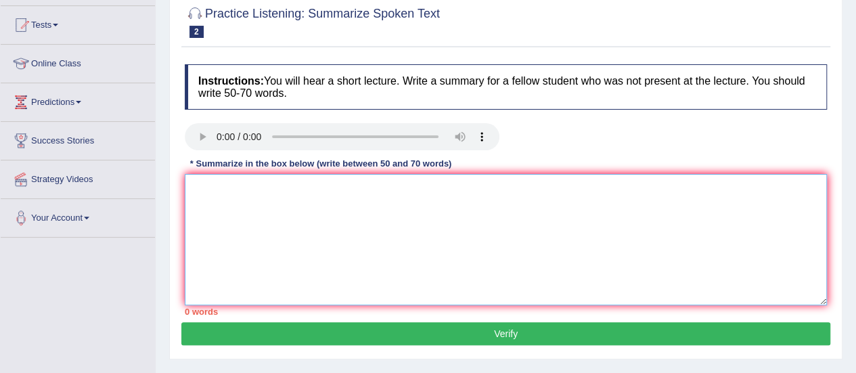
drag, startPoint x: 282, startPoint y: 198, endPoint x: 287, endPoint y: 210, distance: 12.7
click at [287, 210] on textarea at bounding box center [506, 239] width 642 height 131
paste textarea "The speaker provided a comprehensive overview of seeds and seed banks. To begin…"
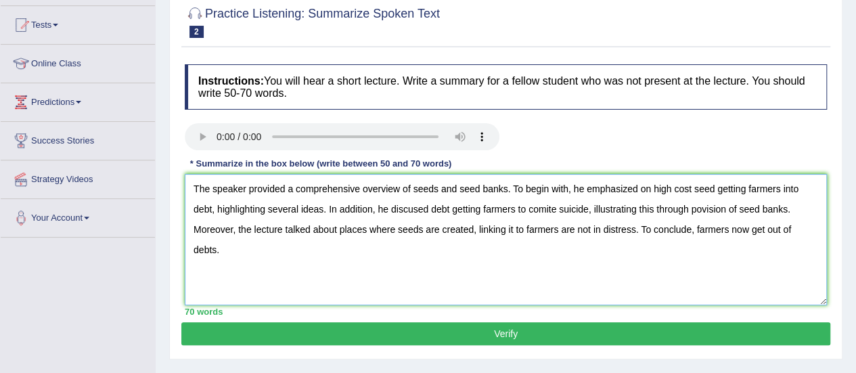
click at [673, 185] on textarea "The speaker provided a comprehensive overview of seeds and seed banks. To begin…" at bounding box center [506, 239] width 642 height 131
click at [416, 207] on textarea "The speaker provided a comprehensive overview of seeds and seed banks. To begin…" at bounding box center [506, 239] width 642 height 131
click at [559, 206] on textarea "The speaker provided a comprehensive overview of seeds and seed banks. To begin…" at bounding box center [506, 239] width 642 height 131
click at [696, 206] on textarea "The speaker provided a comprehensive overview of seeds and seed banks. To begin…" at bounding box center [506, 239] width 642 height 131
type textarea "The speaker provided a comprehensive overview of seeds and seed banks. To begin…"
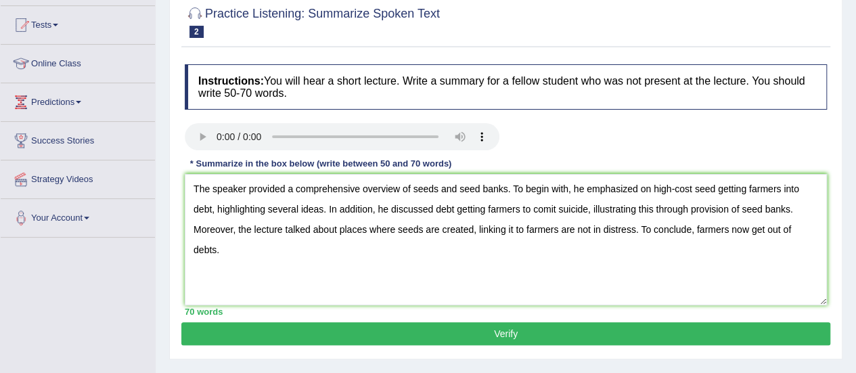
click at [556, 334] on button "Verify" at bounding box center [505, 333] width 649 height 23
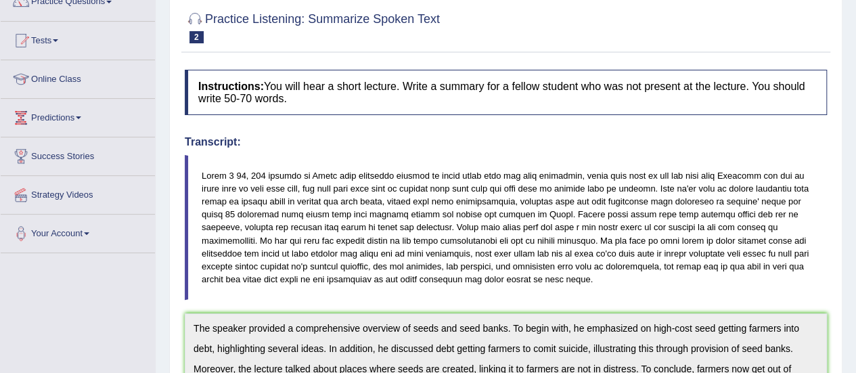
scroll to position [0, 0]
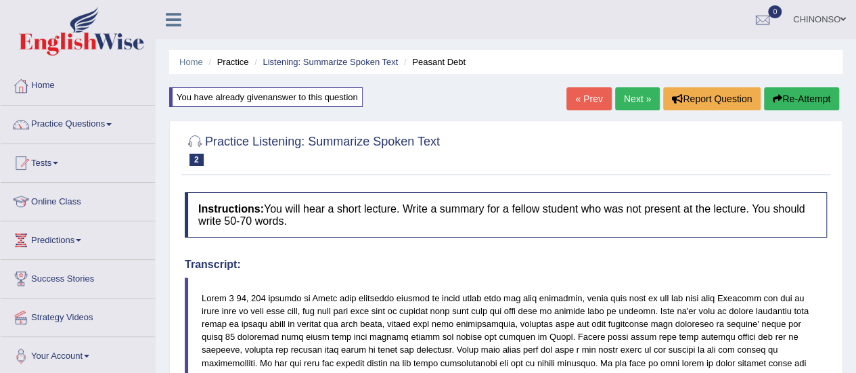
click at [796, 99] on button "Re-Attempt" at bounding box center [801, 98] width 75 height 23
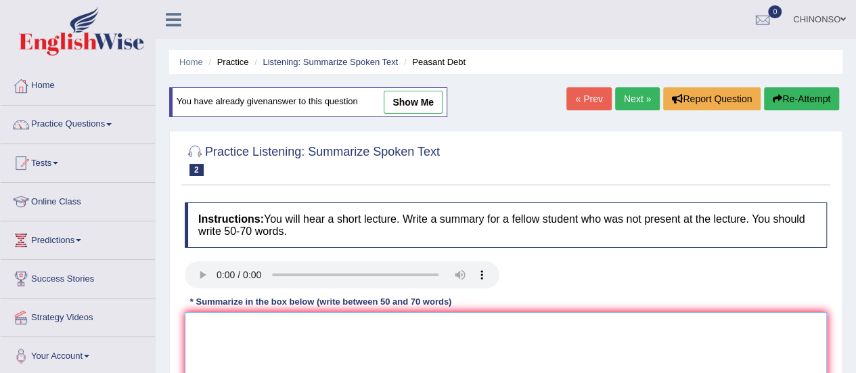
click at [382, 328] on textarea at bounding box center [506, 377] width 642 height 131
paste textarea "The speaker provided a comprehensive overview of seeds and seed banks. To begin…"
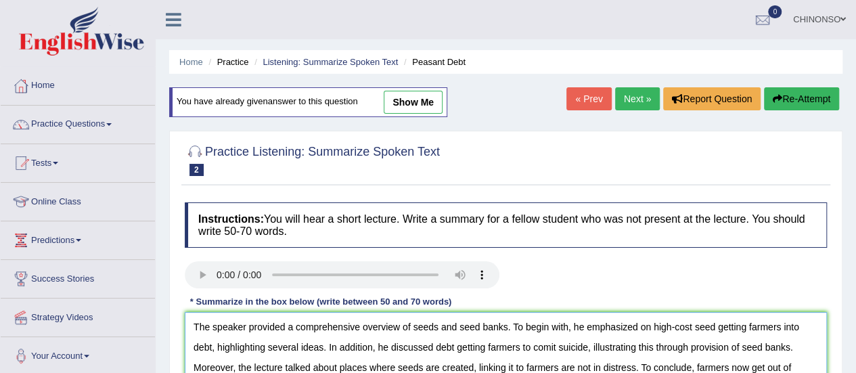
scroll to position [18, 0]
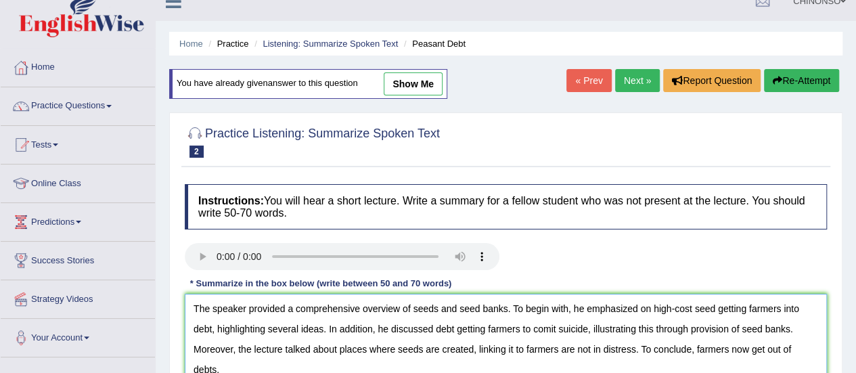
click at [550, 325] on textarea "The speaker provided a comprehensive overview of seeds and seed banks. To begin…" at bounding box center [506, 359] width 642 height 131
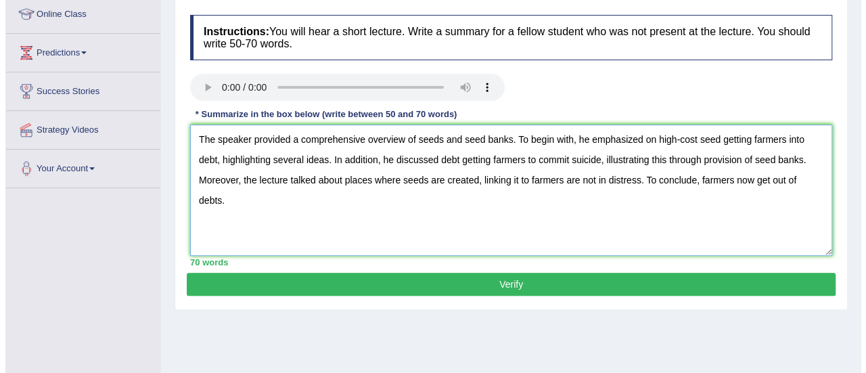
scroll to position [189, 0]
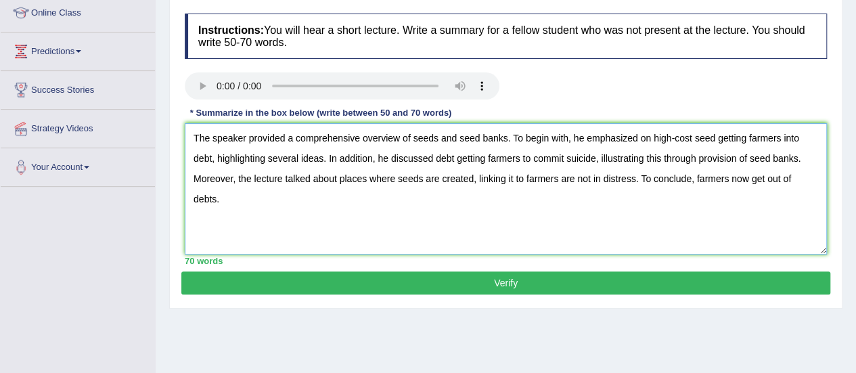
type textarea "The speaker provided a comprehensive overview of seeds and seed banks. To begin…"
click at [510, 277] on button "Verify" at bounding box center [505, 282] width 649 height 23
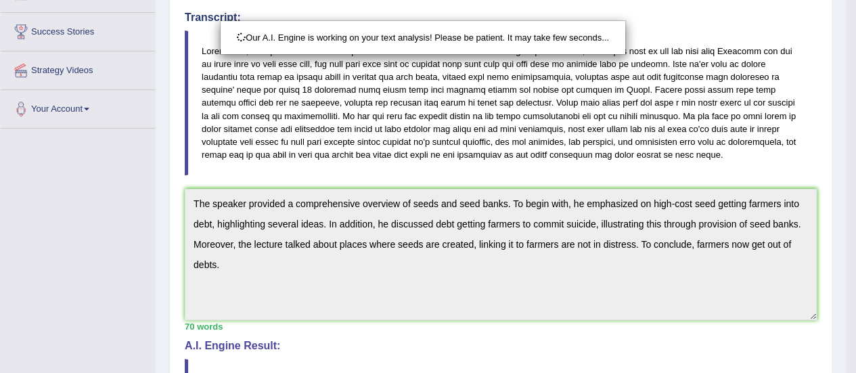
click at [562, 139] on div "Our A.I. Engine is working on your text analysis! Please be patient. It may tak…" at bounding box center [428, 186] width 856 height 373
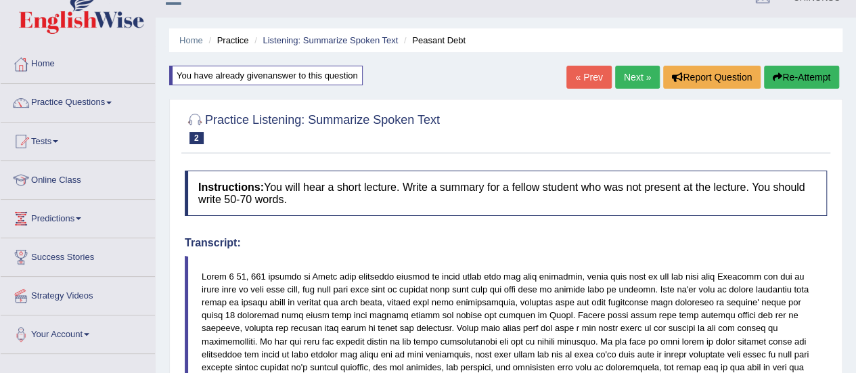
scroll to position [20, 0]
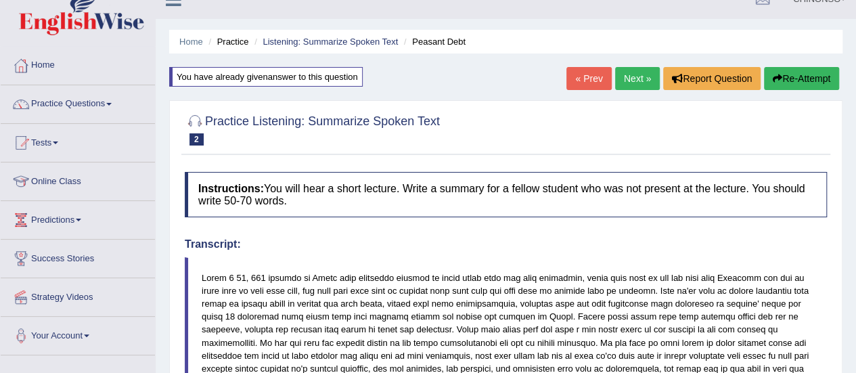
click at [782, 68] on button "Re-Attempt" at bounding box center [801, 78] width 75 height 23
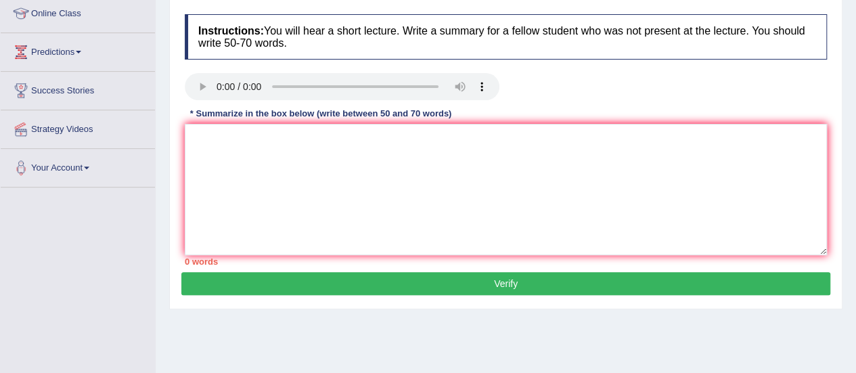
scroll to position [191, 0]
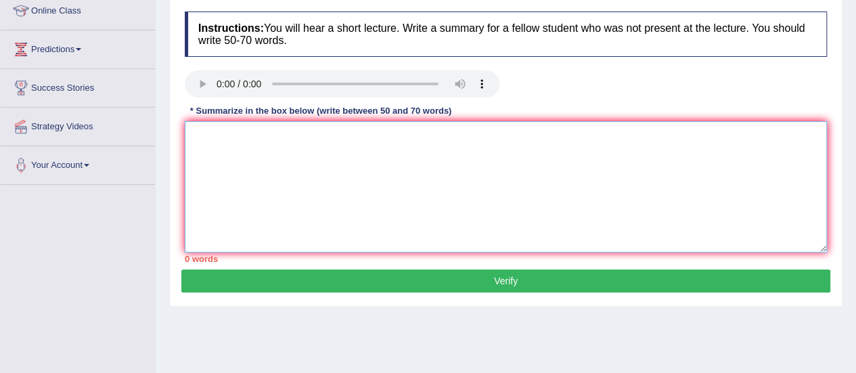
click at [328, 132] on textarea at bounding box center [506, 186] width 642 height 131
paste textarea "The speaker provided a comprehensive overview of seeds and seed banks. To begin…"
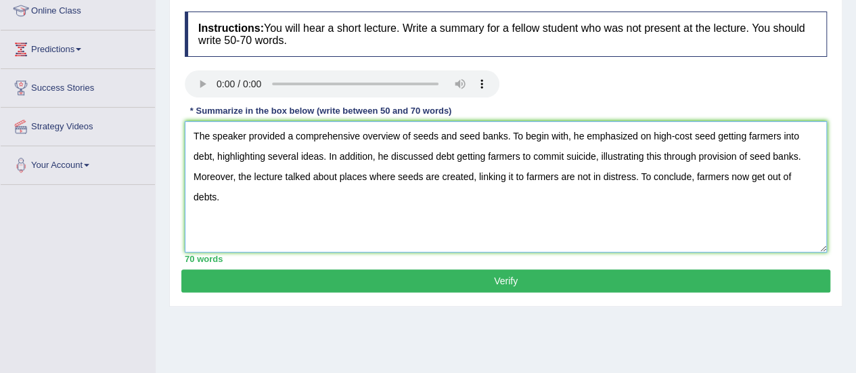
click at [799, 154] on textarea "The speaker provided a comprehensive overview of seeds and seed banks. To begin…" at bounding box center [506, 186] width 642 height 131
type textarea "The speaker provided a comprehensive overview of seeds and seed banks. To begin…"
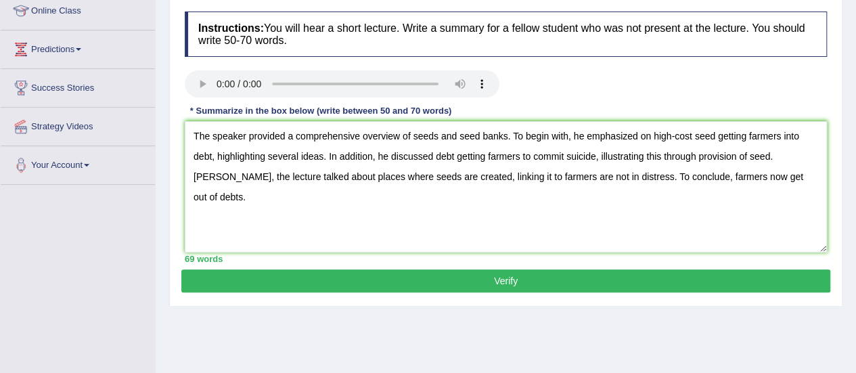
click at [631, 281] on button "Verify" at bounding box center [505, 280] width 649 height 23
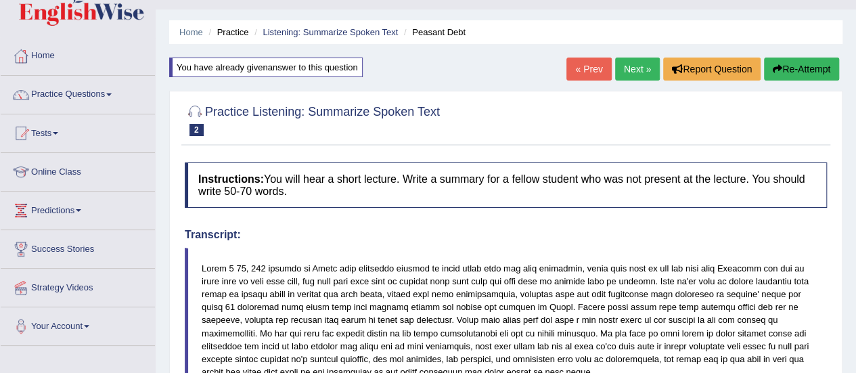
scroll to position [0, 0]
